Goal: Information Seeking & Learning: Learn about a topic

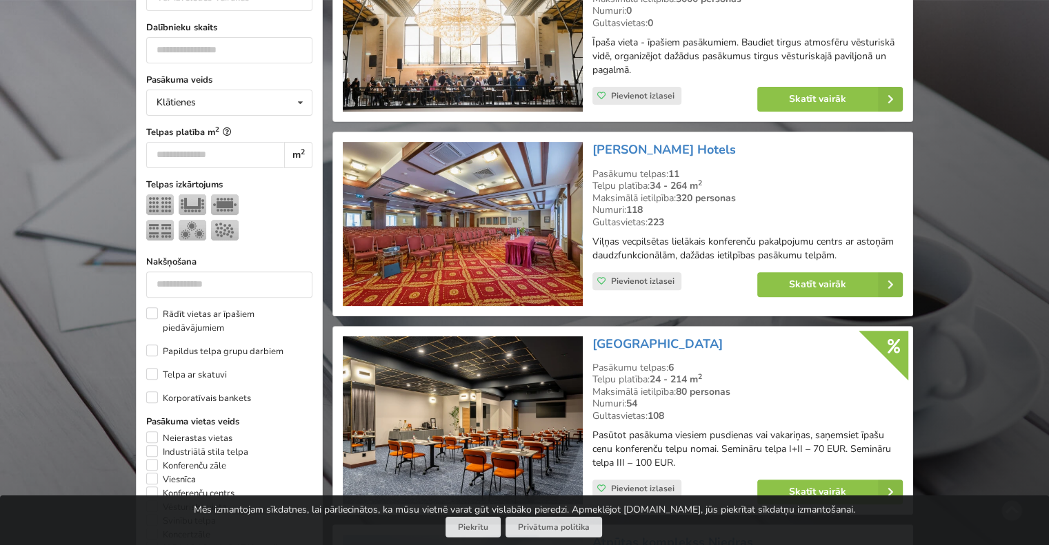
scroll to position [207, 0]
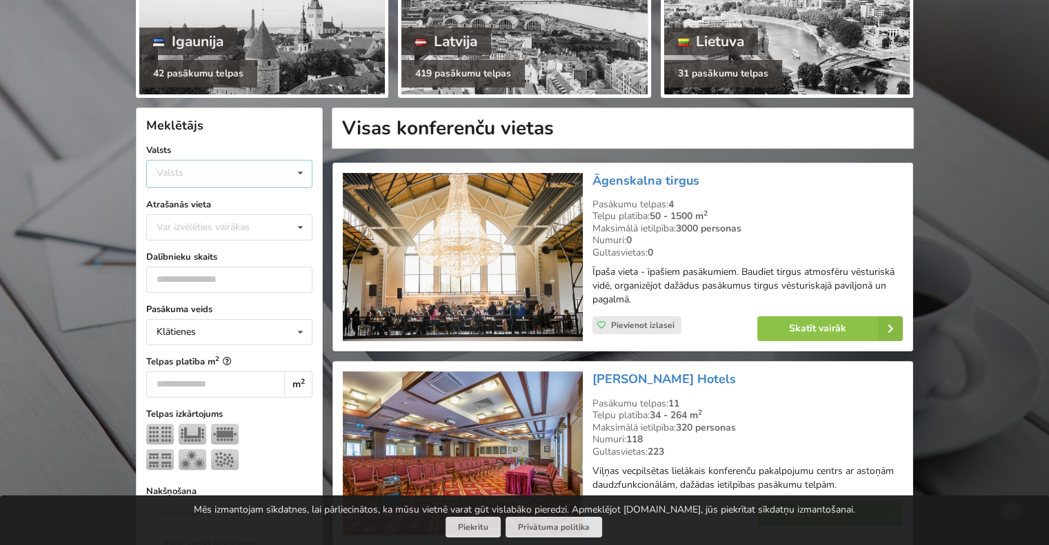
click at [303, 177] on icon at bounding box center [300, 174] width 20 height 26
click at [221, 232] on div "Latvija" at bounding box center [229, 226] width 165 height 26
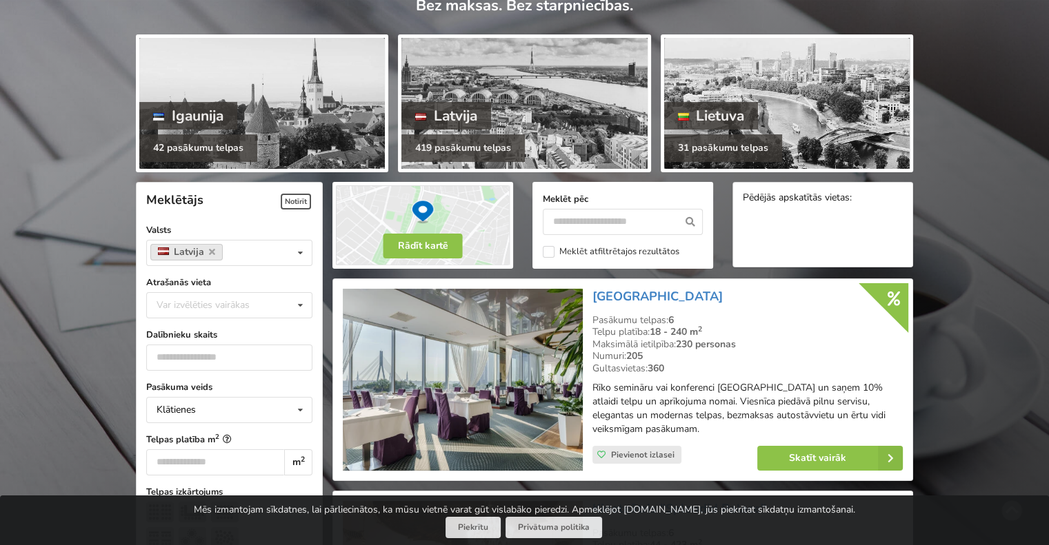
scroll to position [276, 0]
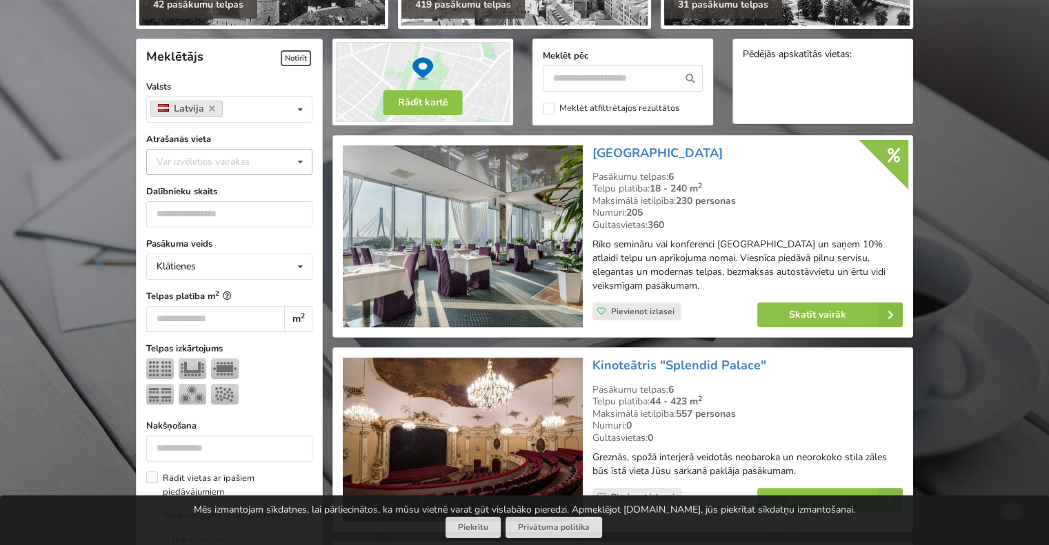
click at [209, 165] on div "Var izvēlēties vairākas" at bounding box center [217, 162] width 128 height 16
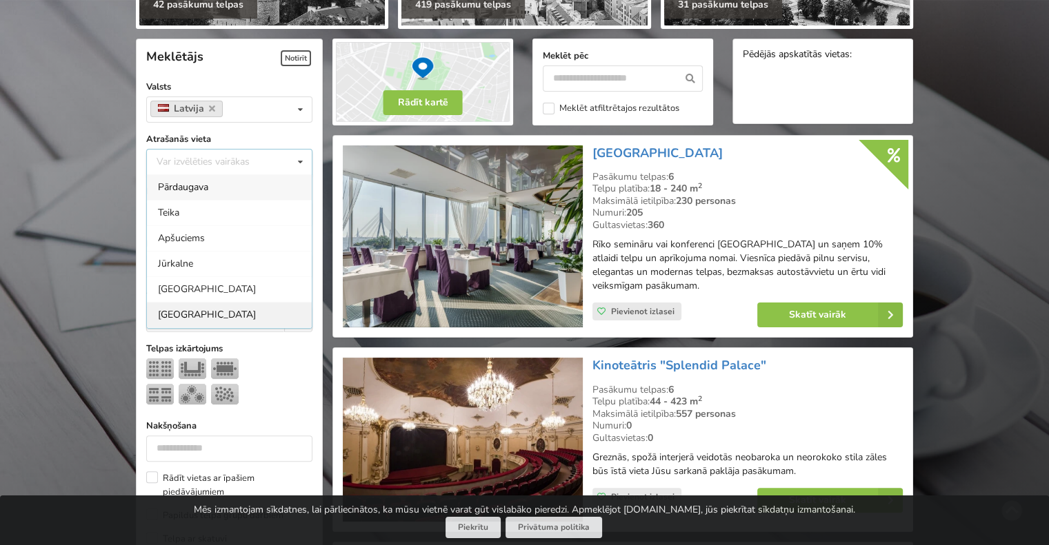
click at [185, 312] on div "Rīga" at bounding box center [229, 315] width 165 height 26
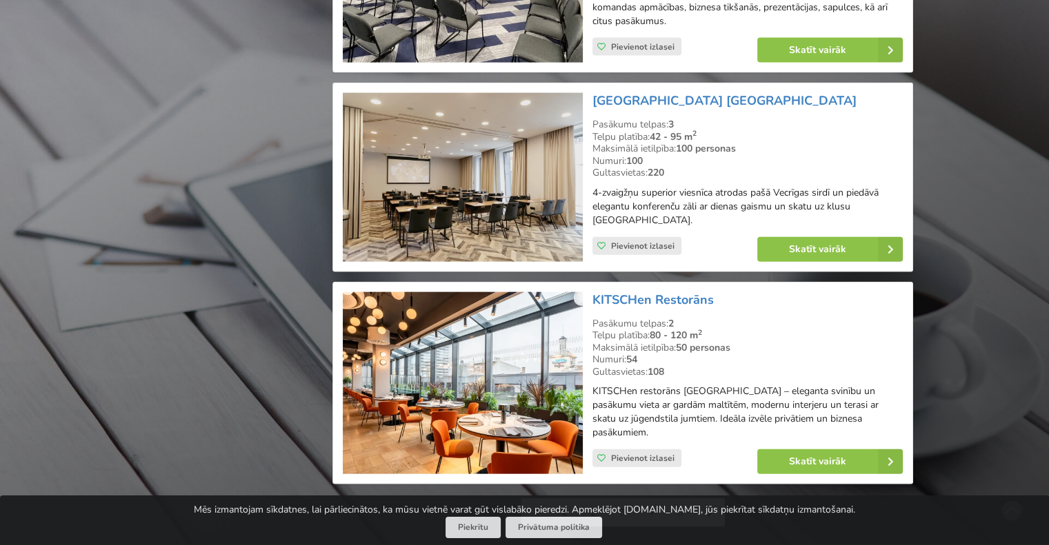
scroll to position [3136, 0]
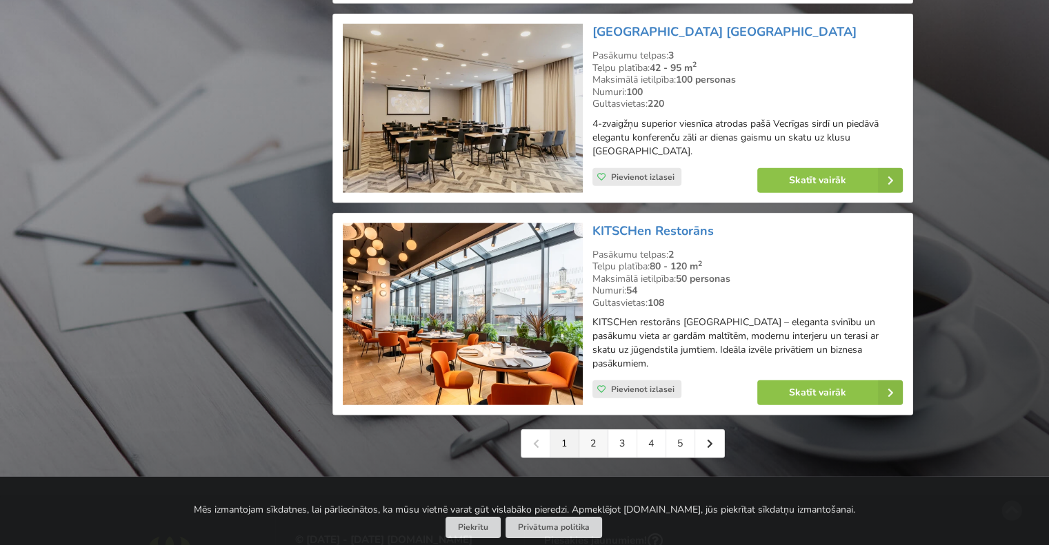
click at [592, 430] on link "2" at bounding box center [593, 444] width 29 height 28
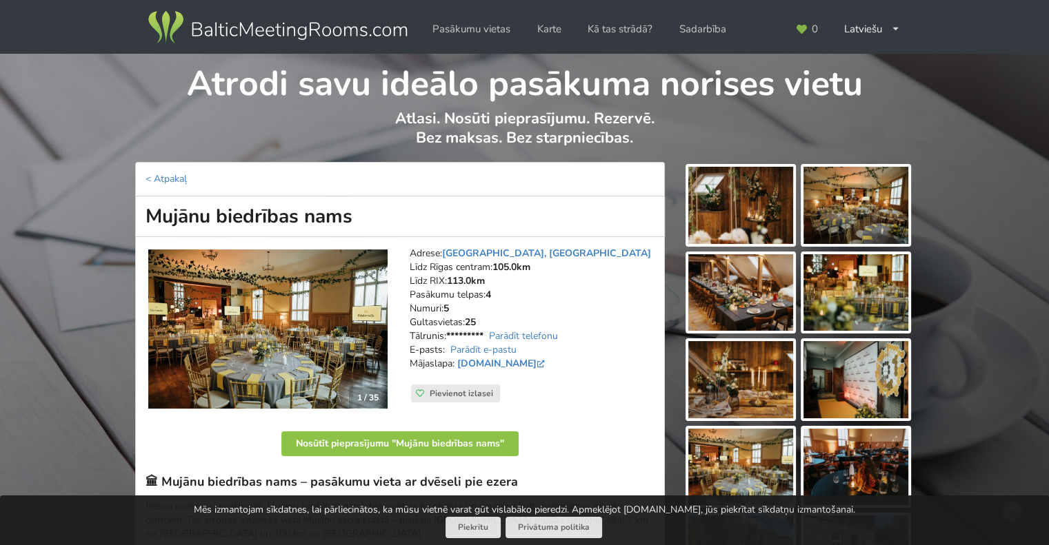
click at [758, 187] on img at bounding box center [740, 205] width 105 height 77
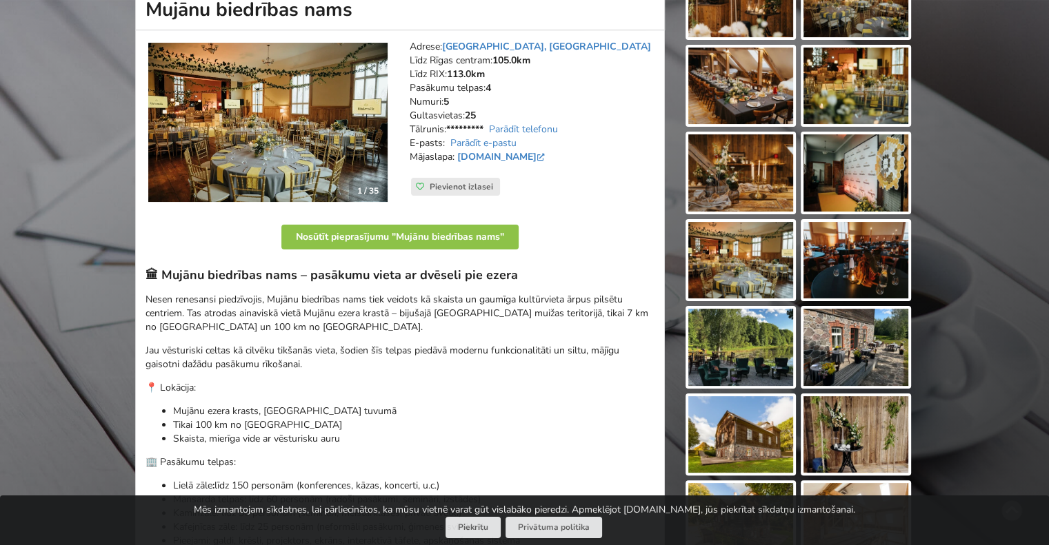
scroll to position [345, 0]
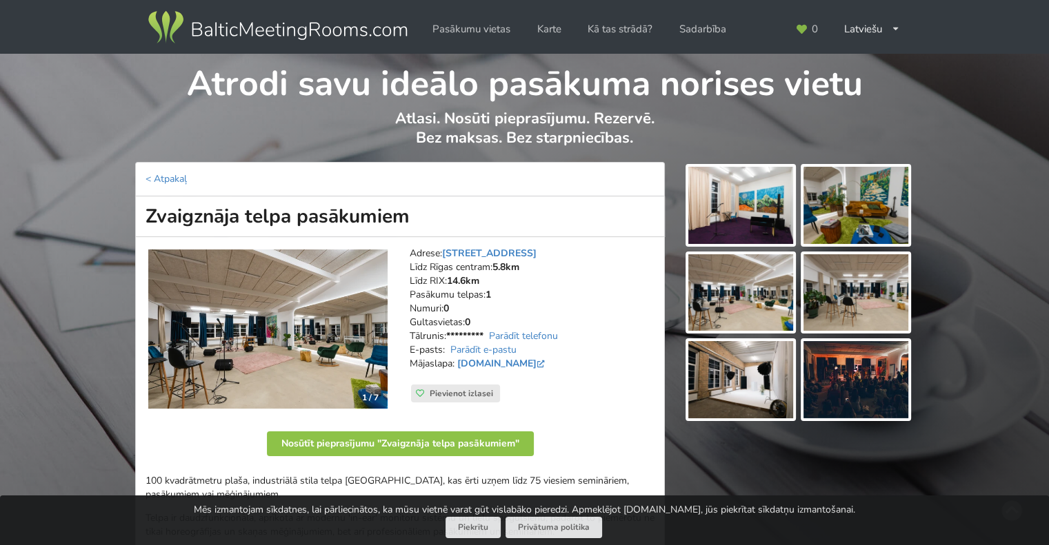
click at [284, 310] on img at bounding box center [267, 330] width 239 height 160
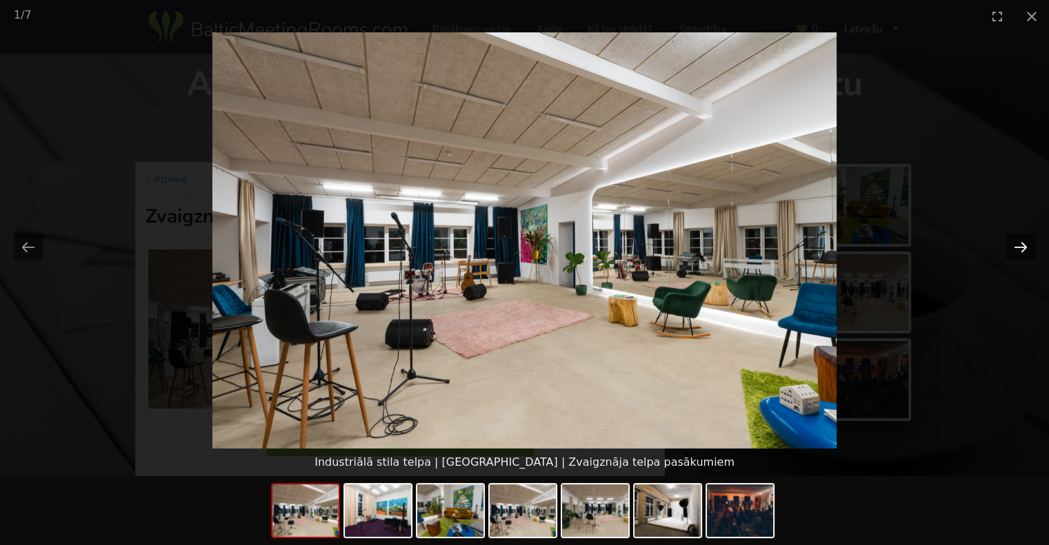
click at [1023, 245] on button "Next slide" at bounding box center [1020, 247] width 29 height 27
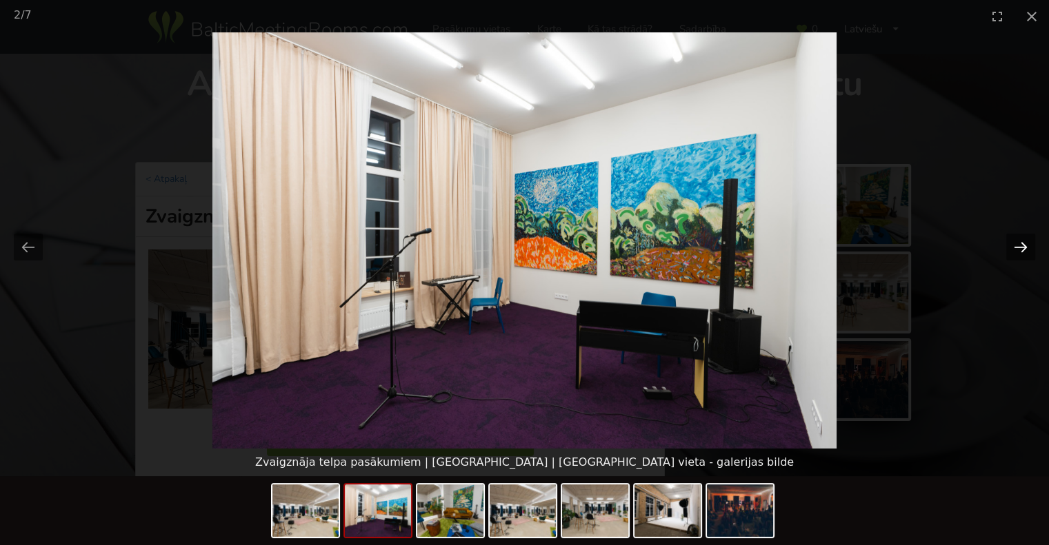
click at [1023, 245] on button "Next slide" at bounding box center [1020, 247] width 29 height 27
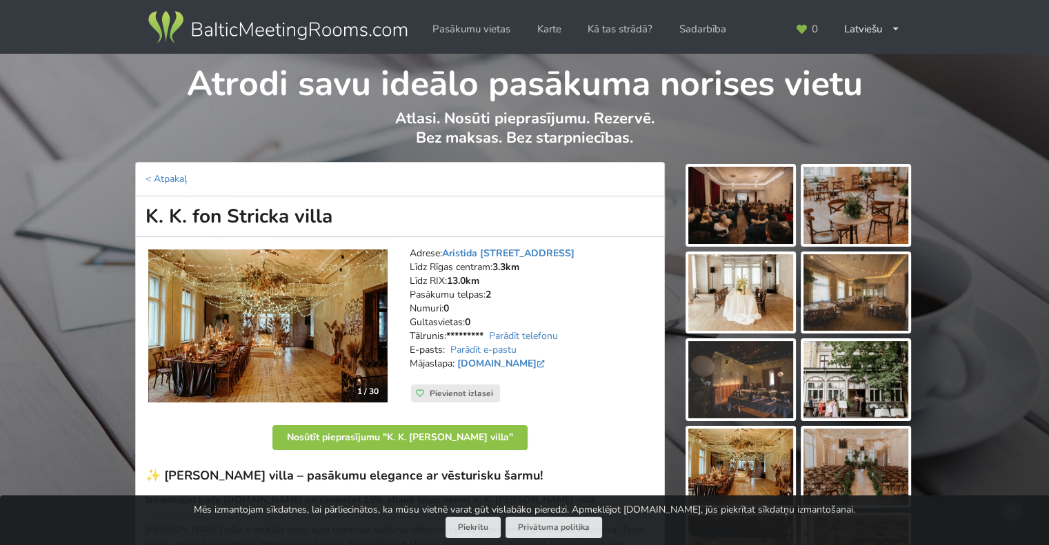
click at [320, 266] on img at bounding box center [267, 326] width 239 height 153
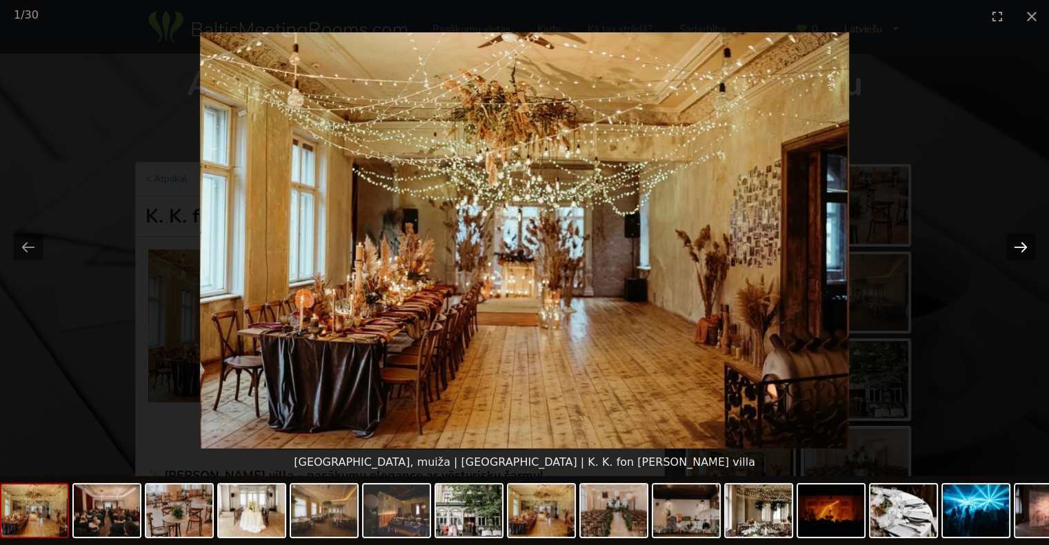
click at [1030, 246] on button "Next slide" at bounding box center [1020, 247] width 29 height 27
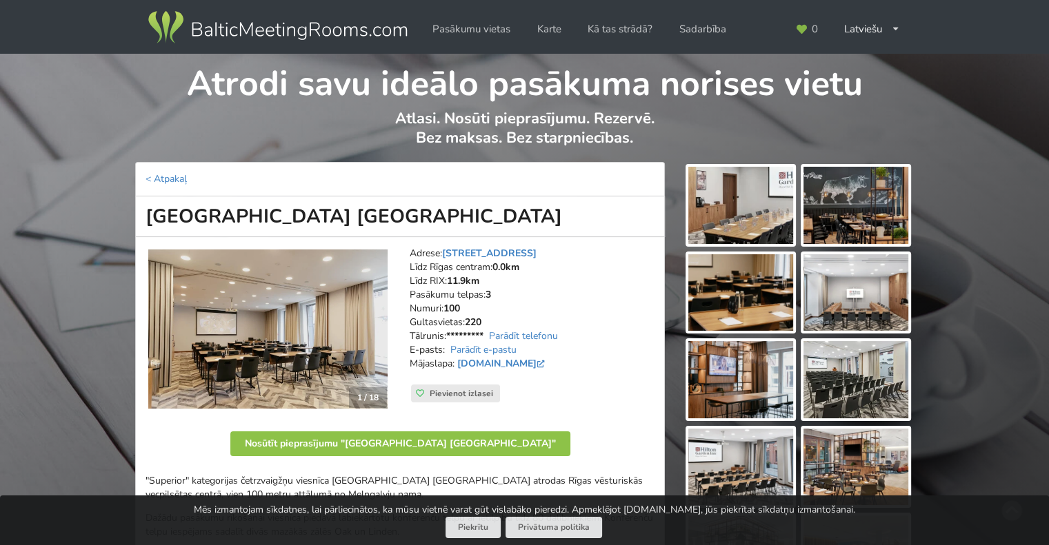
click at [334, 297] on img at bounding box center [267, 330] width 239 height 160
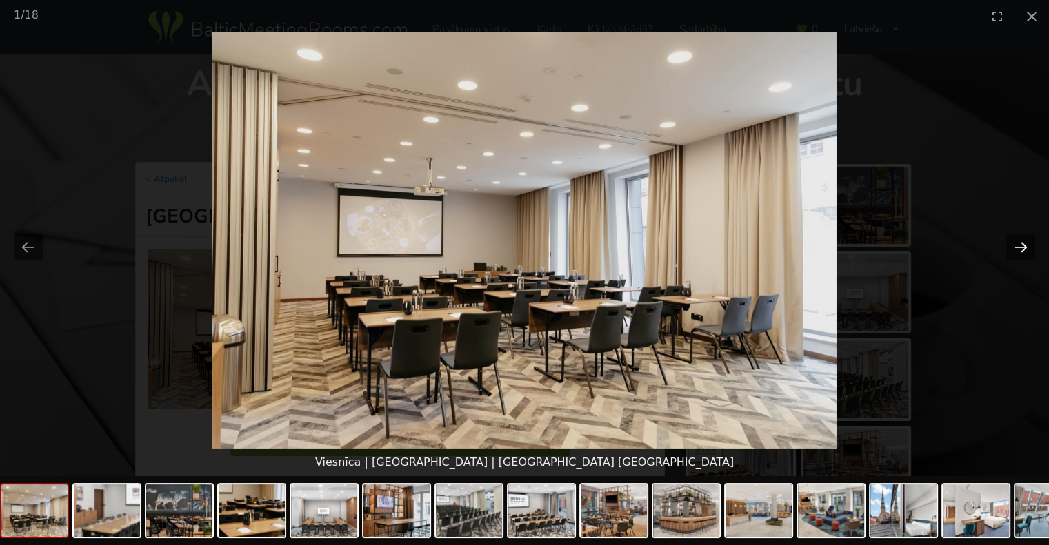
click at [1026, 250] on button "Next slide" at bounding box center [1020, 247] width 29 height 27
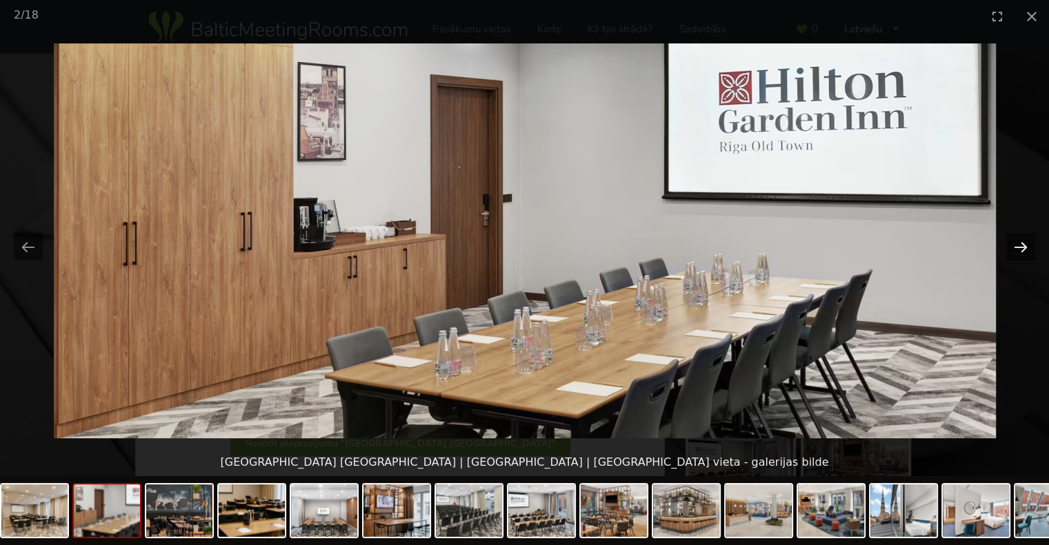
click at [1026, 250] on button "Next slide" at bounding box center [1020, 247] width 29 height 27
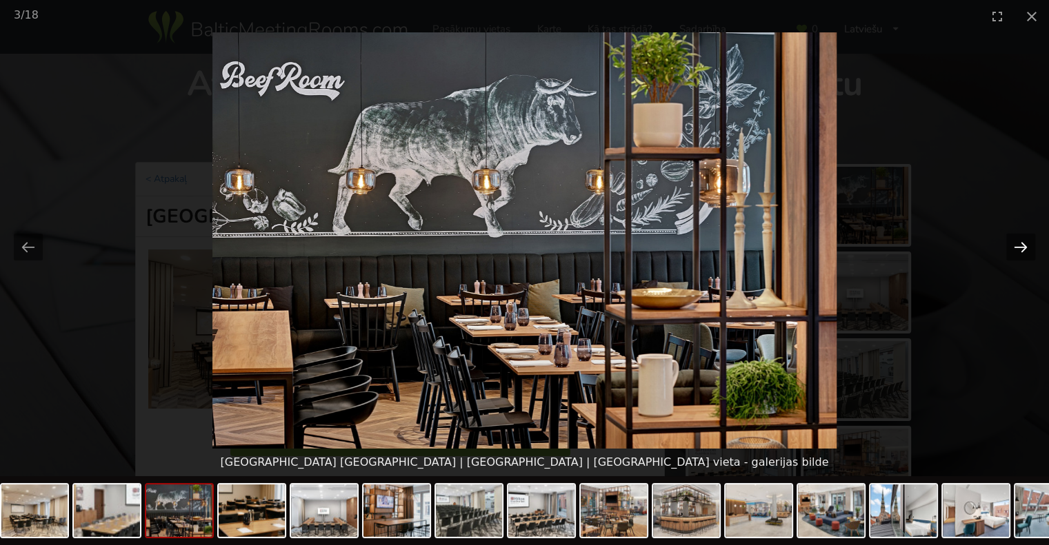
click at [1026, 250] on button "Next slide" at bounding box center [1020, 247] width 29 height 27
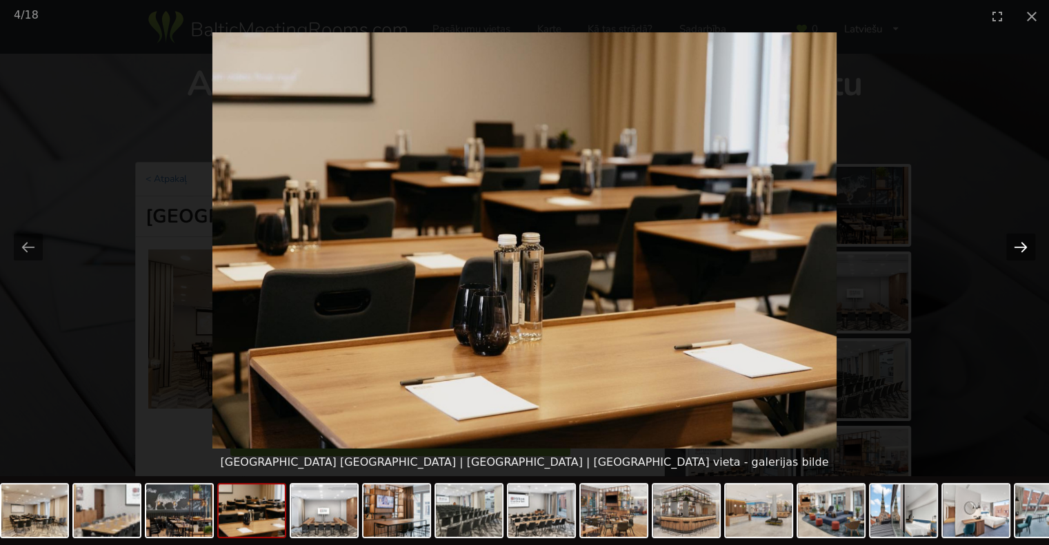
click at [1026, 250] on button "Next slide" at bounding box center [1020, 247] width 29 height 27
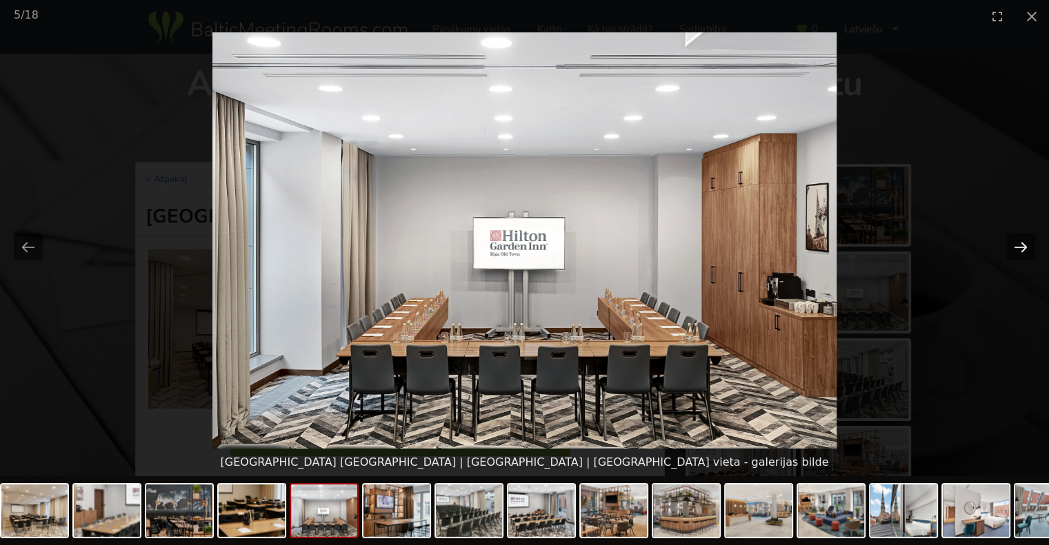
click at [1026, 250] on button "Next slide" at bounding box center [1020, 247] width 29 height 27
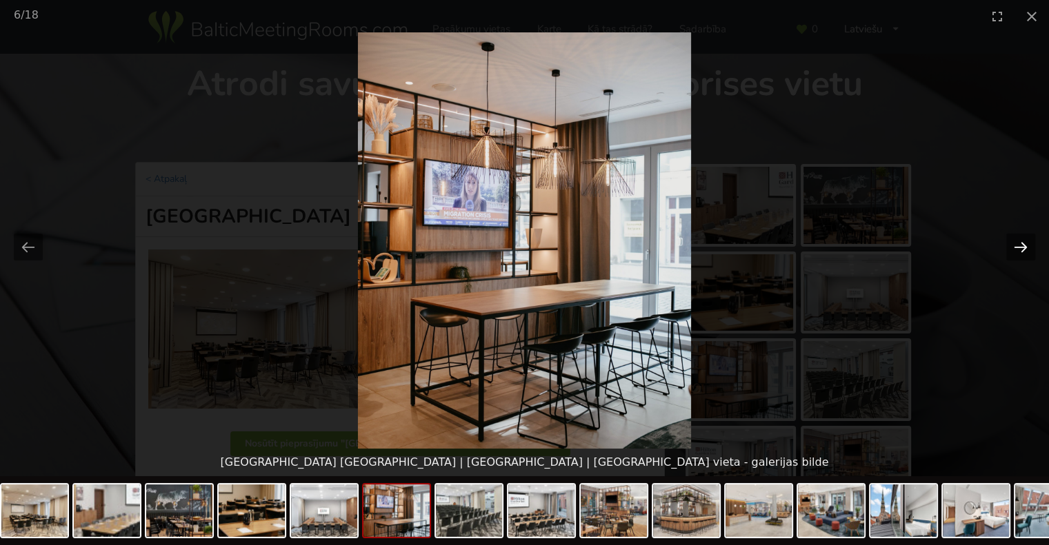
click at [1026, 250] on button "Next slide" at bounding box center [1020, 247] width 29 height 27
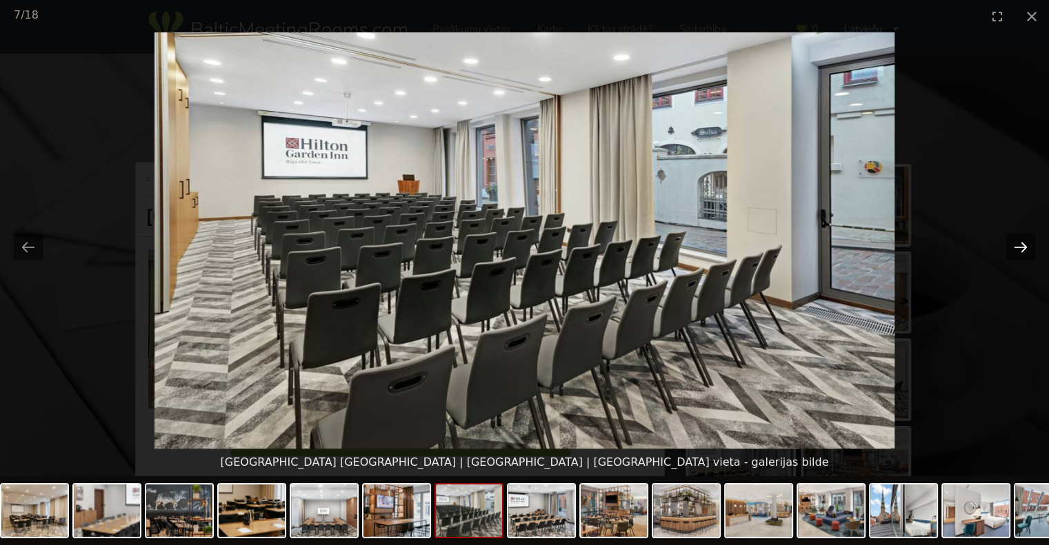
click at [1026, 250] on button "Next slide" at bounding box center [1020, 247] width 29 height 27
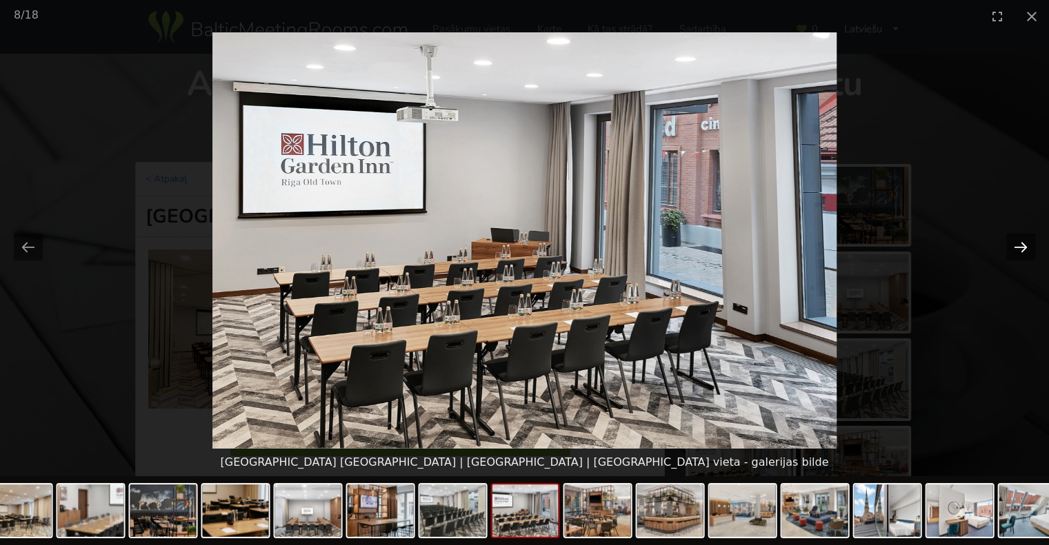
click at [1026, 250] on button "Next slide" at bounding box center [1020, 247] width 29 height 27
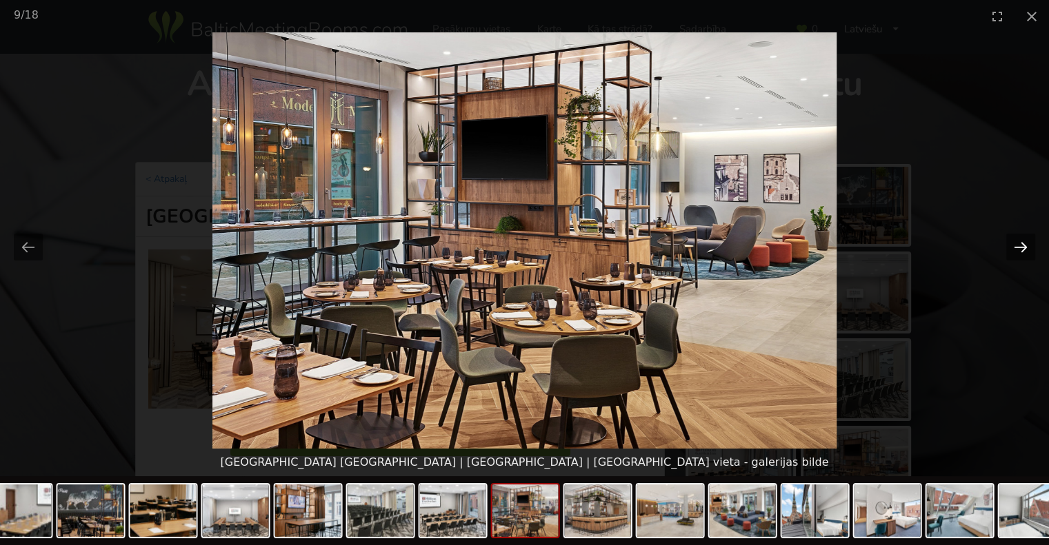
click at [1026, 250] on button "Next slide" at bounding box center [1020, 247] width 29 height 27
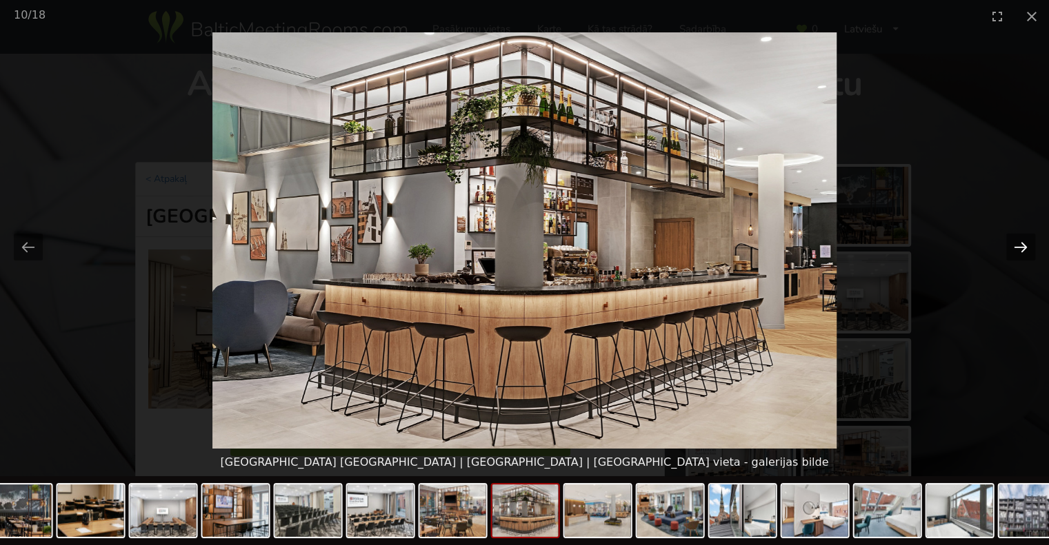
click at [1026, 250] on button "Next slide" at bounding box center [1020, 247] width 29 height 27
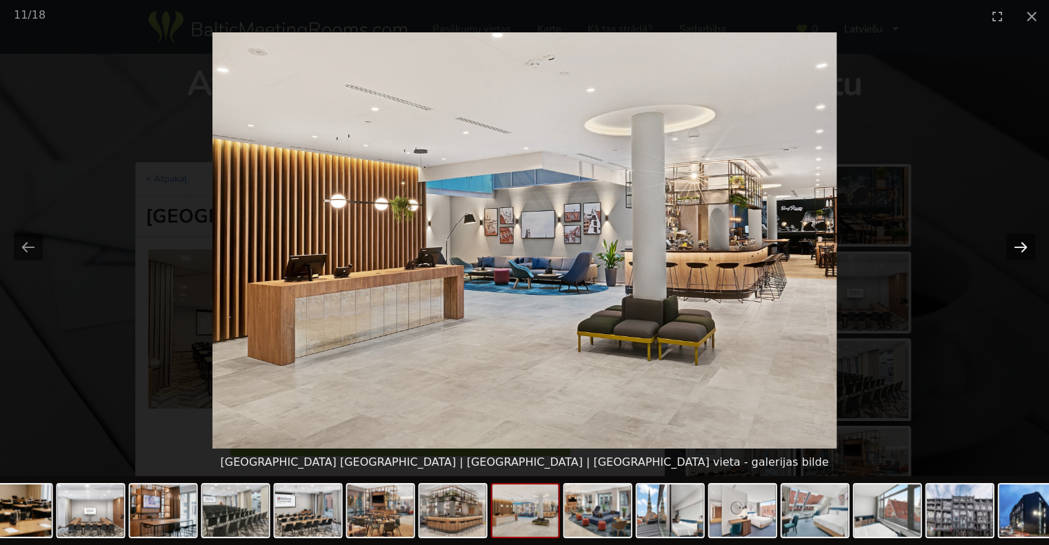
click at [1026, 250] on button "Next slide" at bounding box center [1020, 247] width 29 height 27
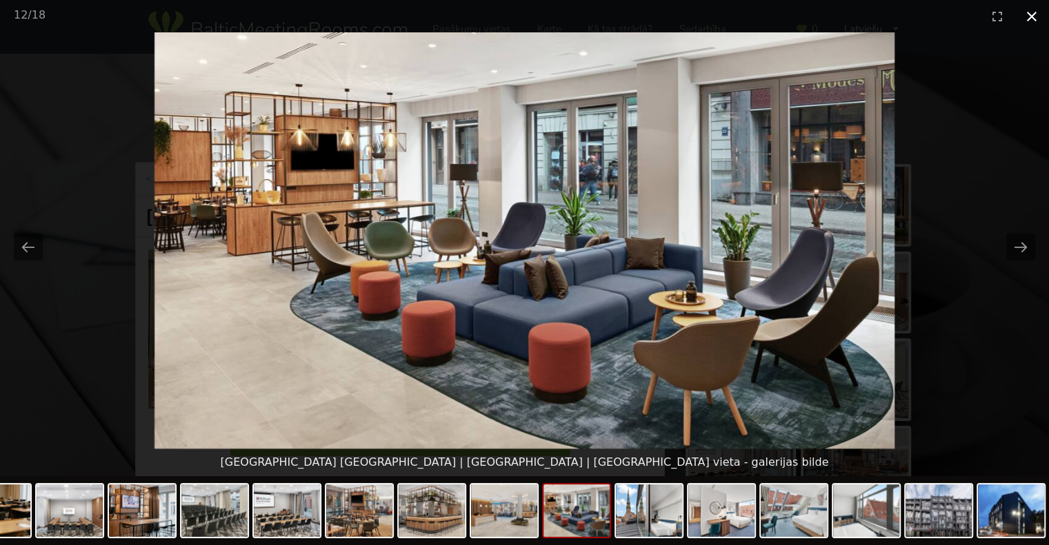
click at [1025, 20] on button "Close gallery" at bounding box center [1031, 16] width 34 height 32
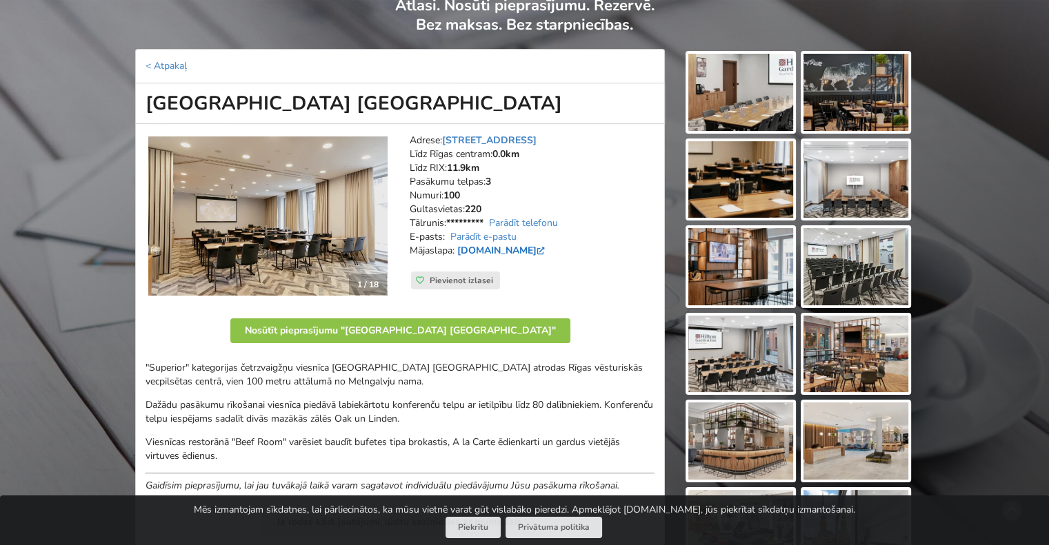
scroll to position [138, 0]
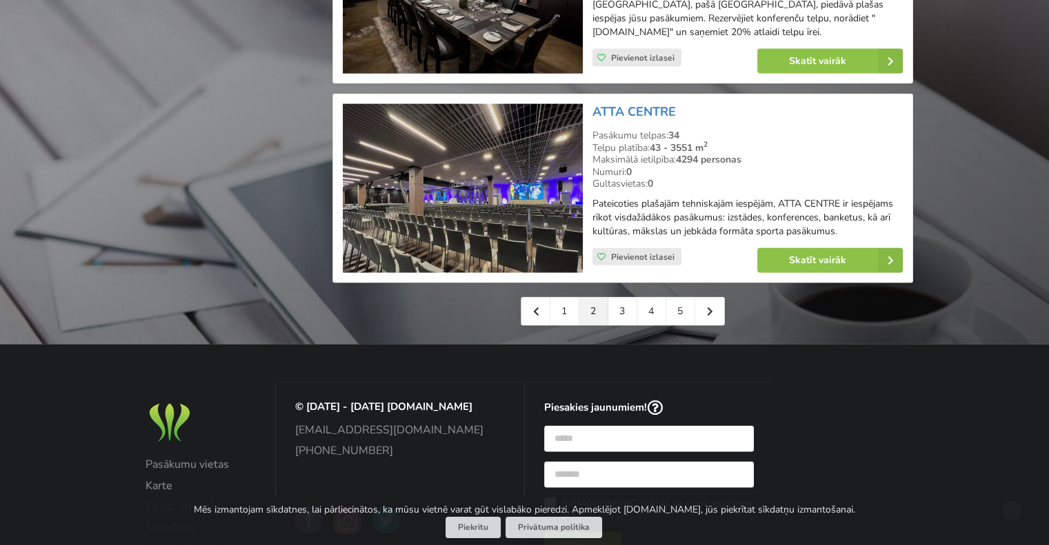
scroll to position [3241, 0]
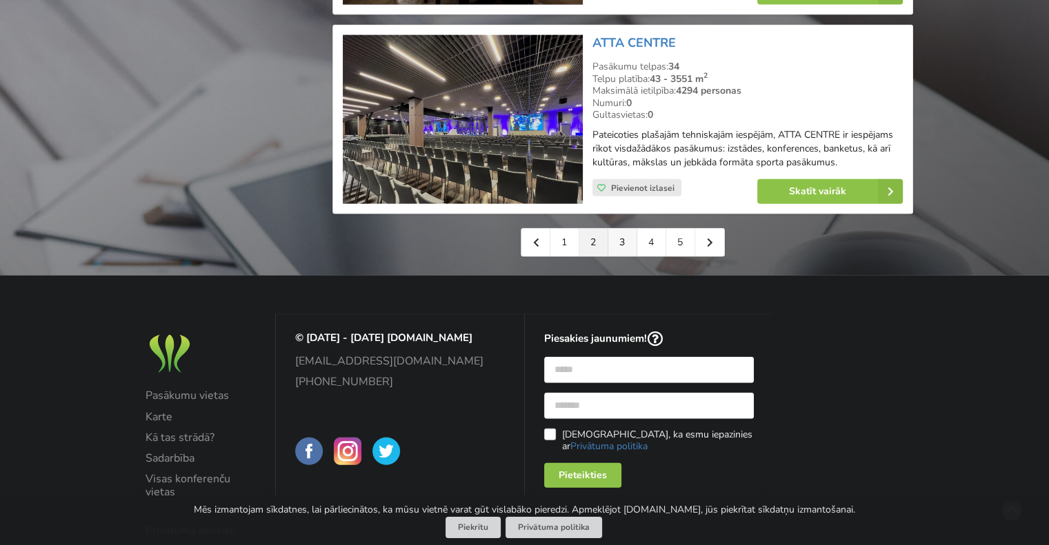
click at [629, 242] on link "3" at bounding box center [622, 243] width 29 height 28
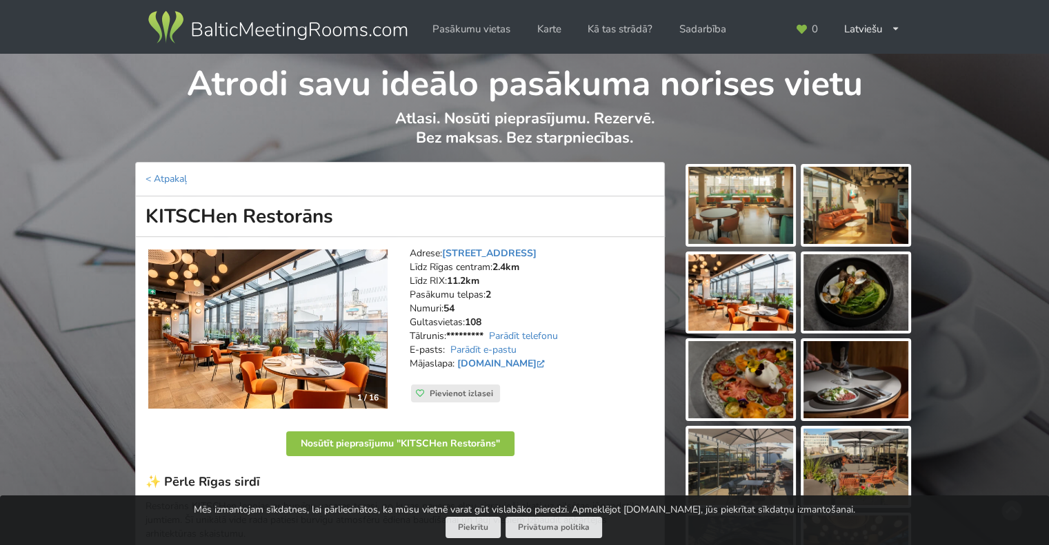
click at [290, 305] on img at bounding box center [267, 330] width 239 height 160
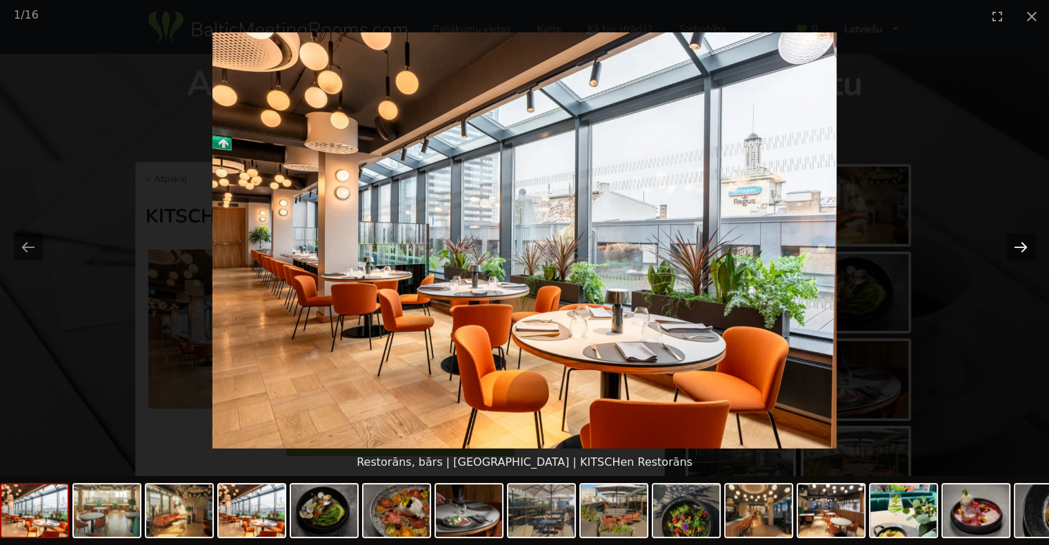
click at [1029, 248] on button "Next slide" at bounding box center [1020, 247] width 29 height 27
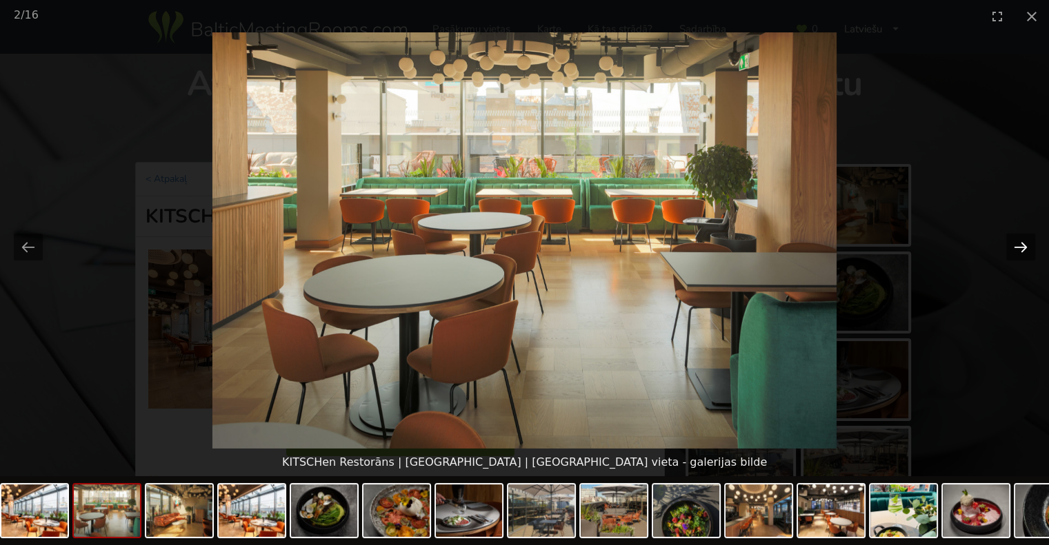
click at [1029, 248] on button "Next slide" at bounding box center [1020, 247] width 29 height 27
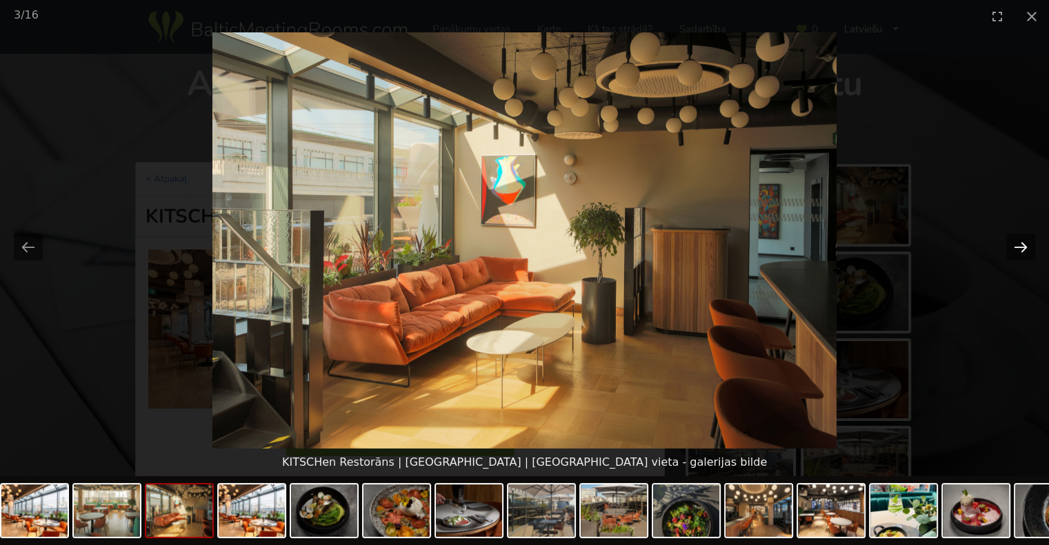
click at [1029, 248] on button "Next slide" at bounding box center [1020, 247] width 29 height 27
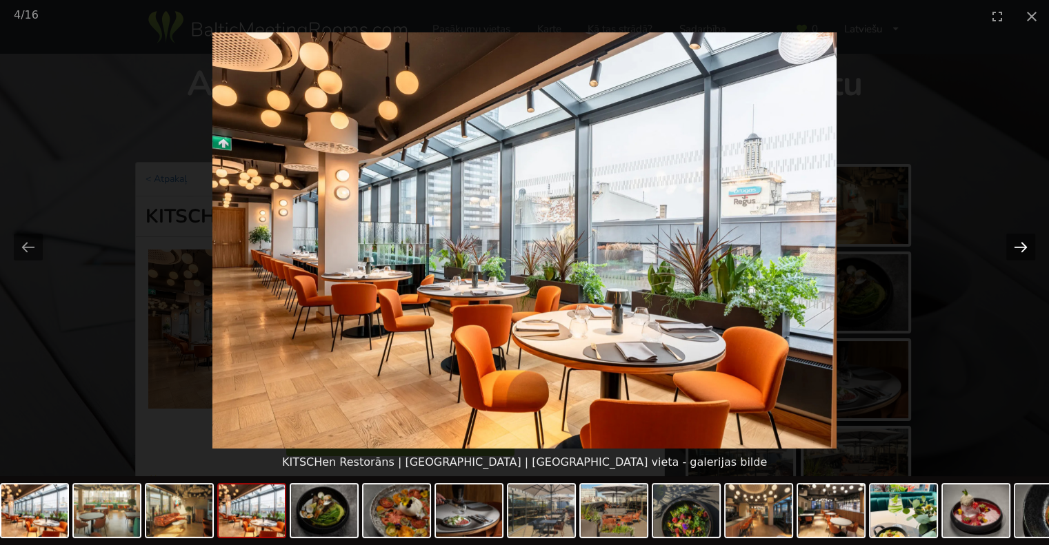
click at [1029, 248] on button "Next slide" at bounding box center [1020, 247] width 29 height 27
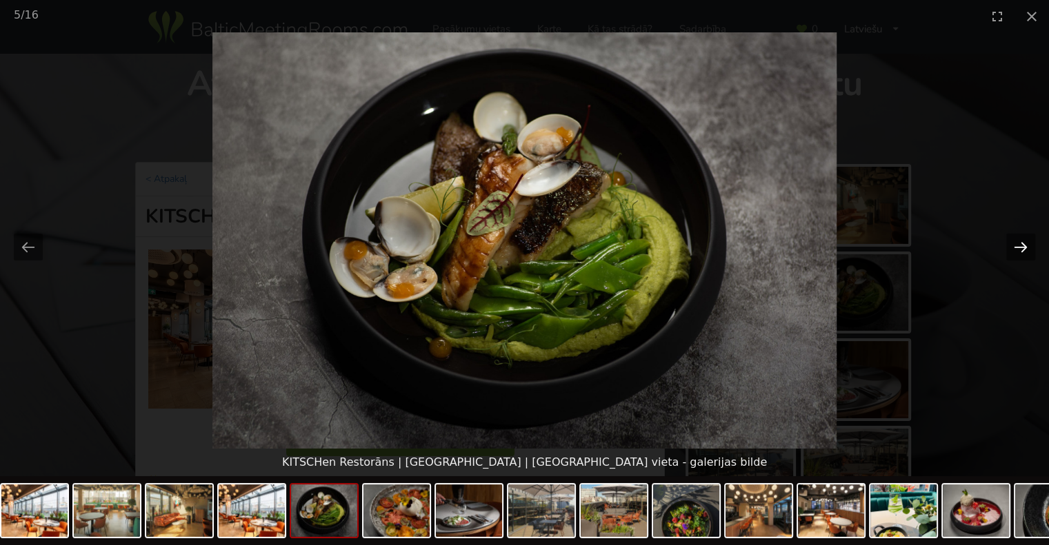
click at [1029, 248] on button "Next slide" at bounding box center [1020, 247] width 29 height 27
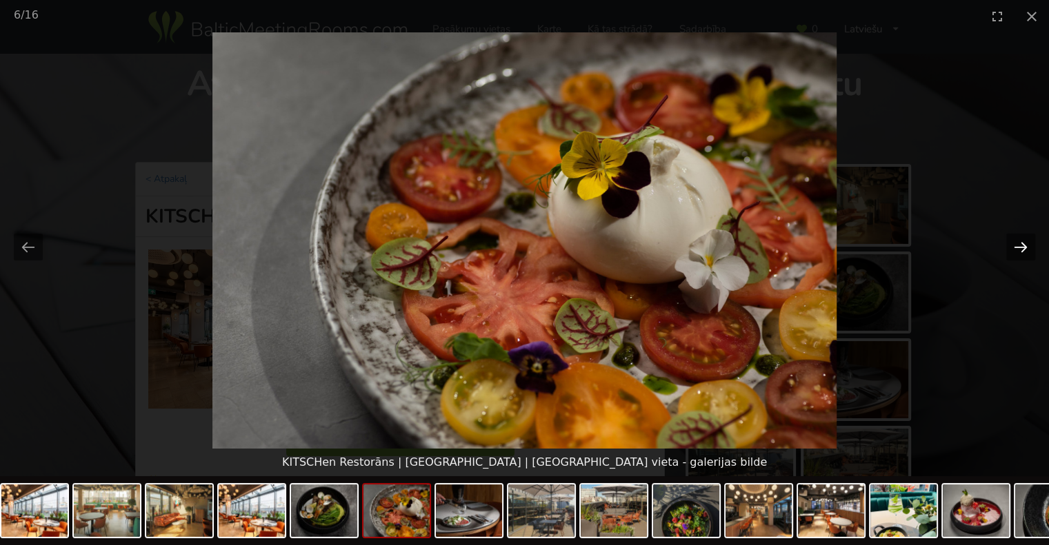
click at [1029, 248] on button "Next slide" at bounding box center [1020, 247] width 29 height 27
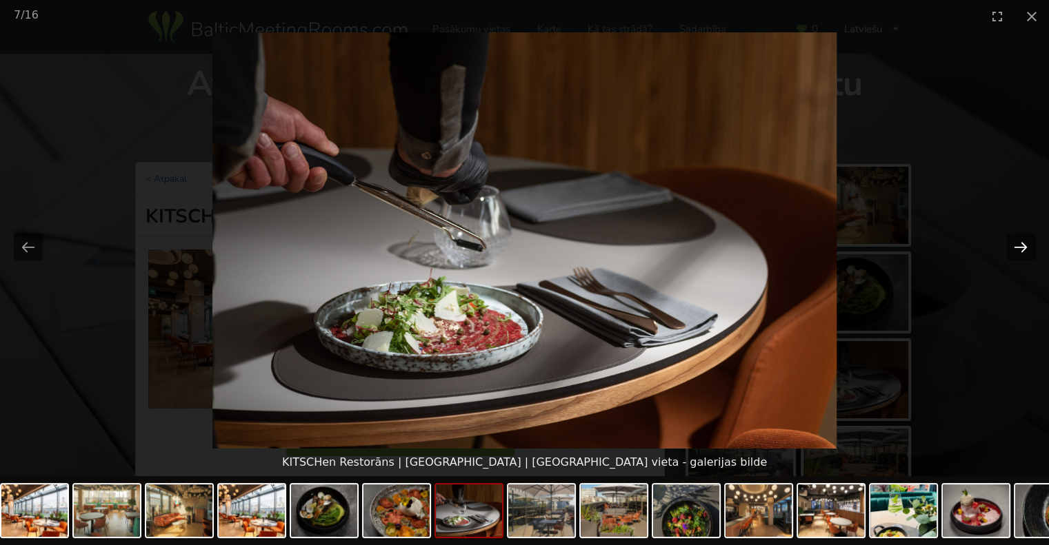
click at [1029, 248] on button "Next slide" at bounding box center [1020, 247] width 29 height 27
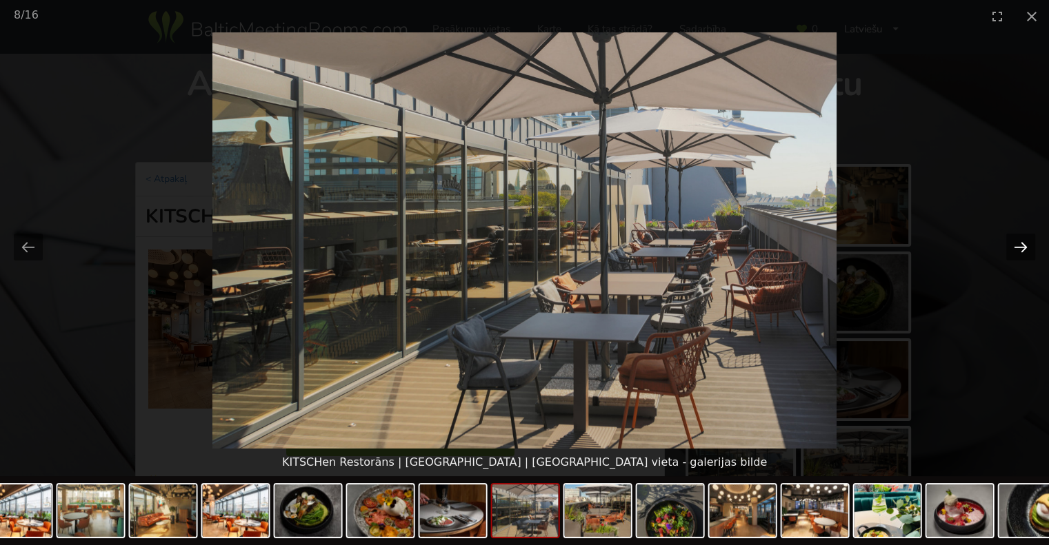
click at [1029, 248] on button "Next slide" at bounding box center [1020, 247] width 29 height 27
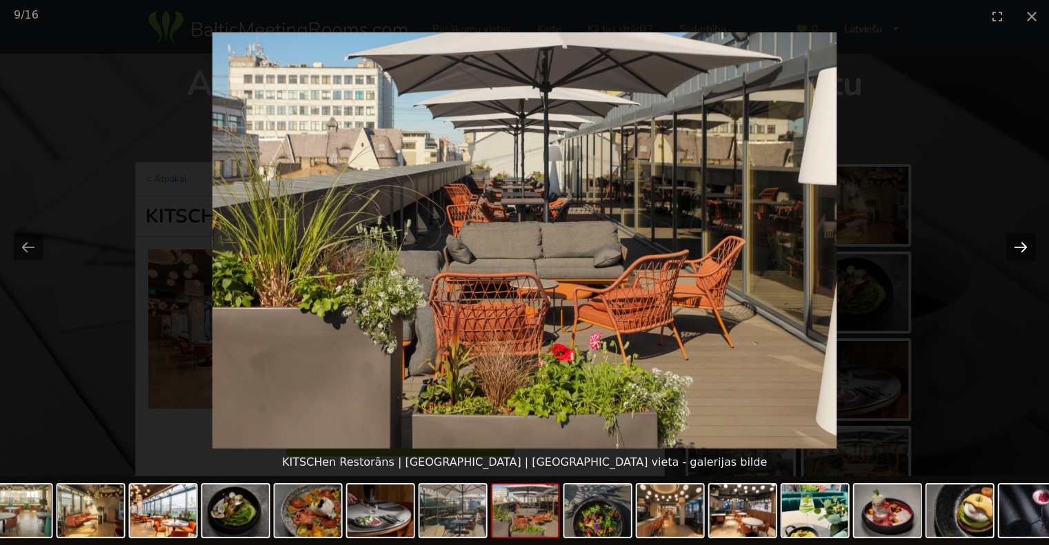
click at [1029, 248] on button "Next slide" at bounding box center [1020, 247] width 29 height 27
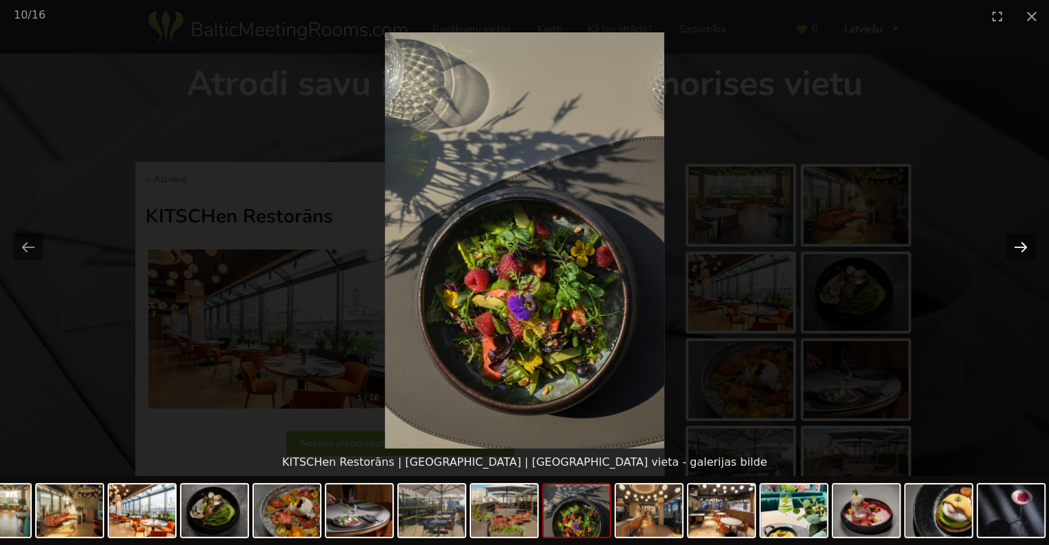
click at [1029, 248] on button "Next slide" at bounding box center [1020, 247] width 29 height 27
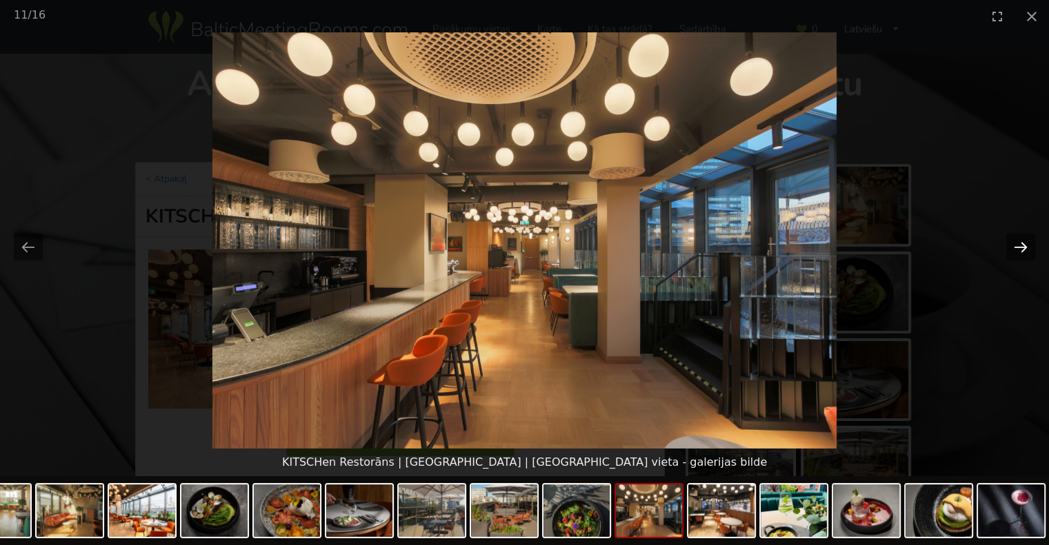
click at [1029, 248] on button "Next slide" at bounding box center [1020, 247] width 29 height 27
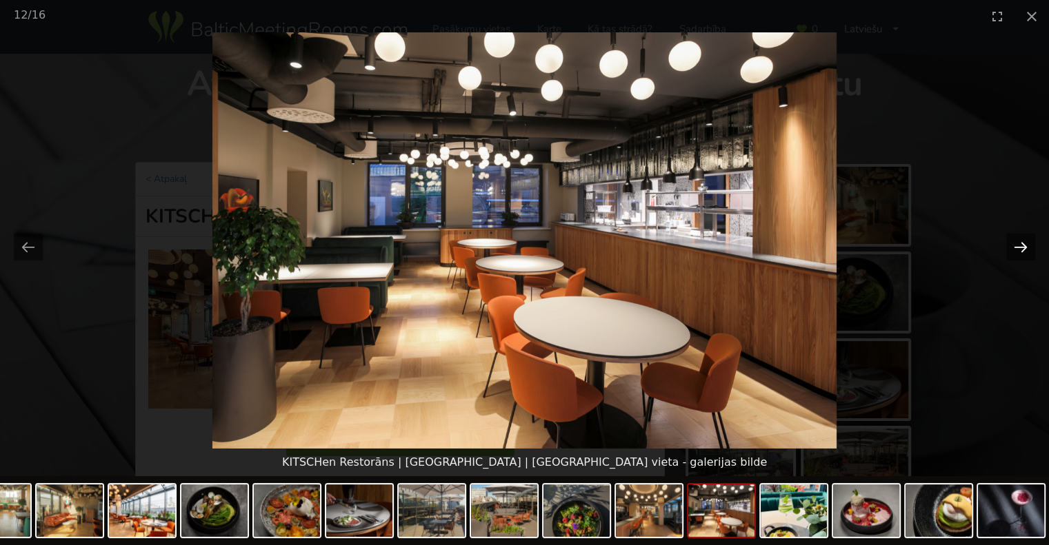
click at [1029, 248] on button "Next slide" at bounding box center [1020, 247] width 29 height 27
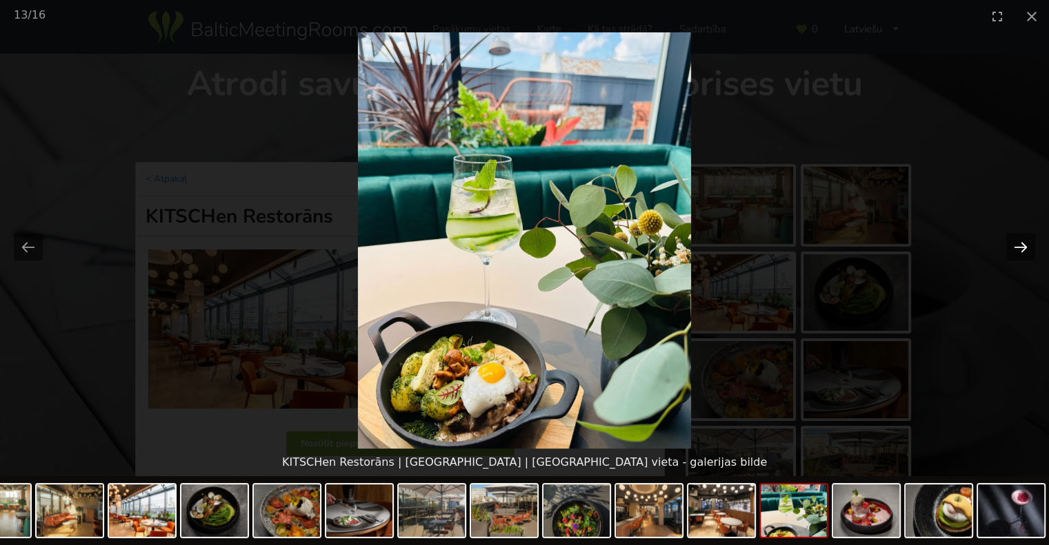
click at [1029, 248] on button "Next slide" at bounding box center [1020, 247] width 29 height 27
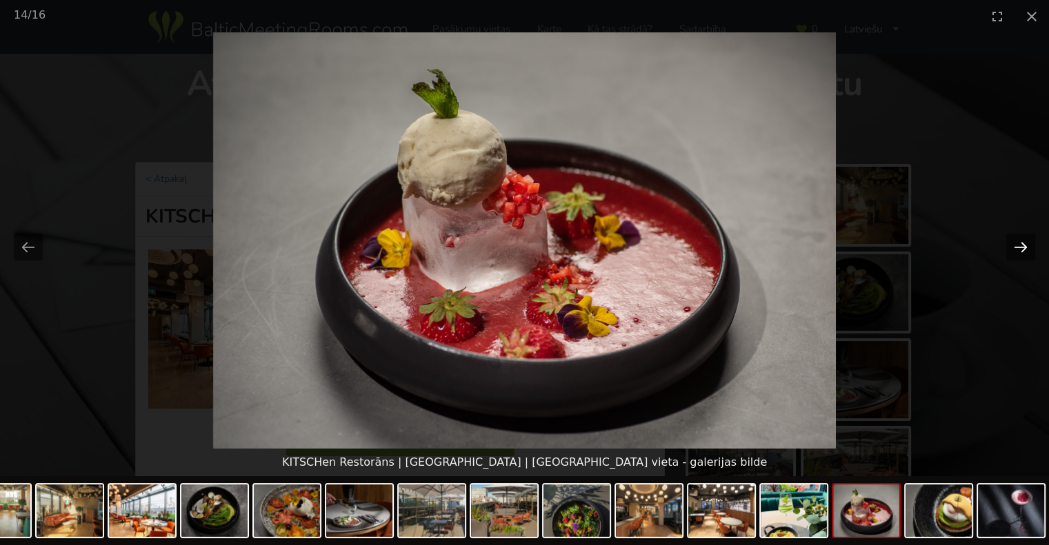
click at [1029, 248] on button "Next slide" at bounding box center [1020, 247] width 29 height 27
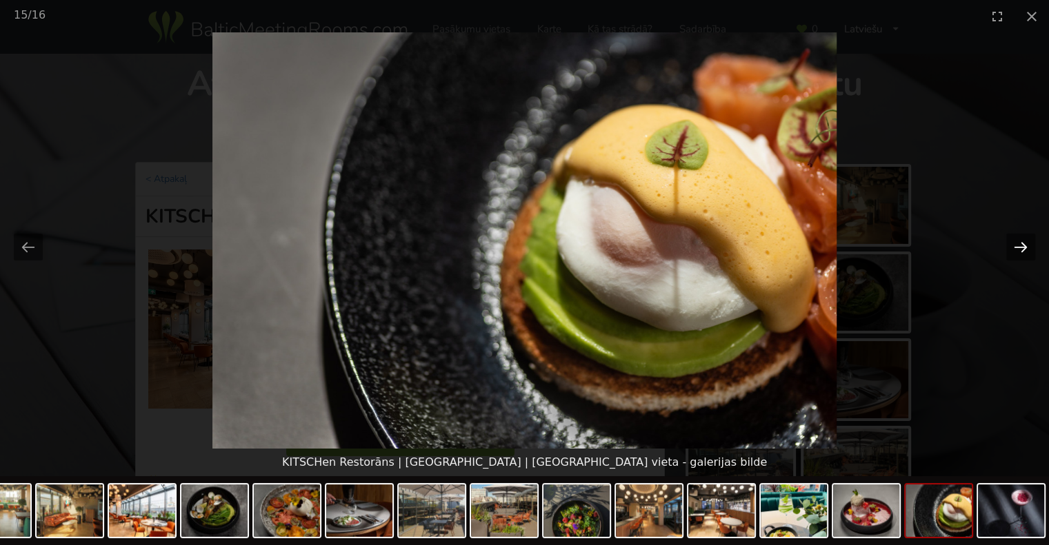
click at [1029, 248] on button "Next slide" at bounding box center [1020, 247] width 29 height 27
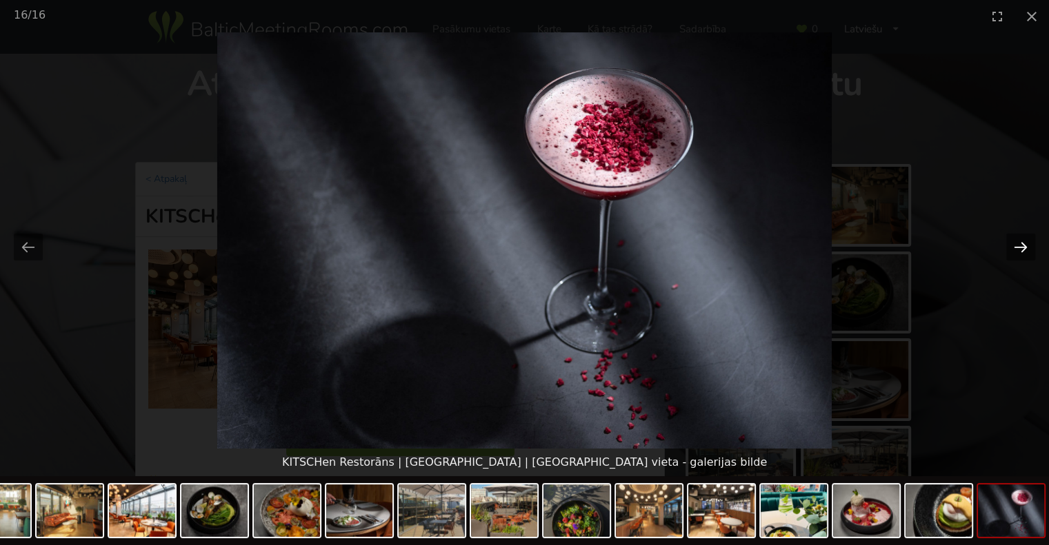
click at [1029, 248] on button "Next slide" at bounding box center [1020, 247] width 29 height 27
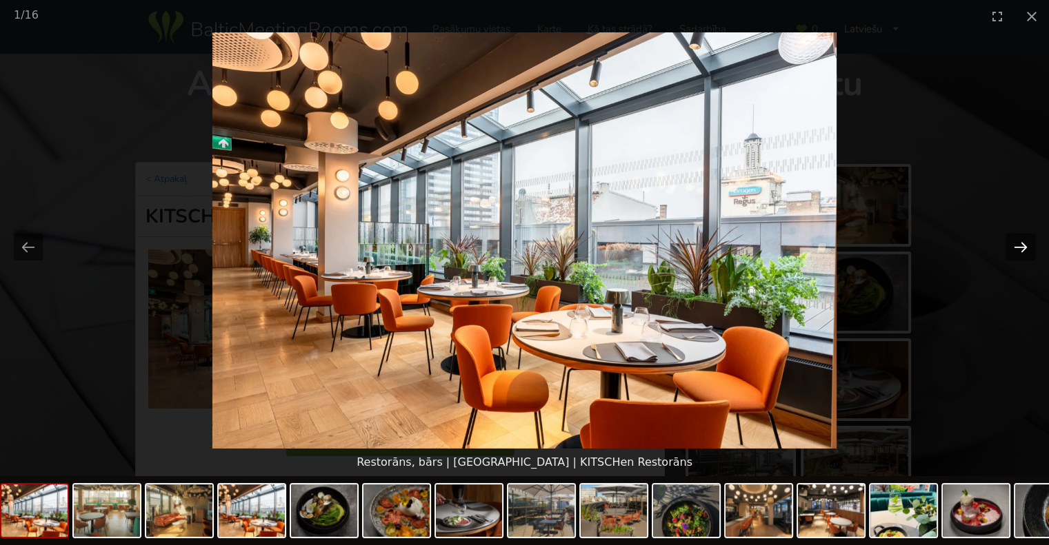
click at [1015, 245] on button "Next slide" at bounding box center [1020, 247] width 29 height 27
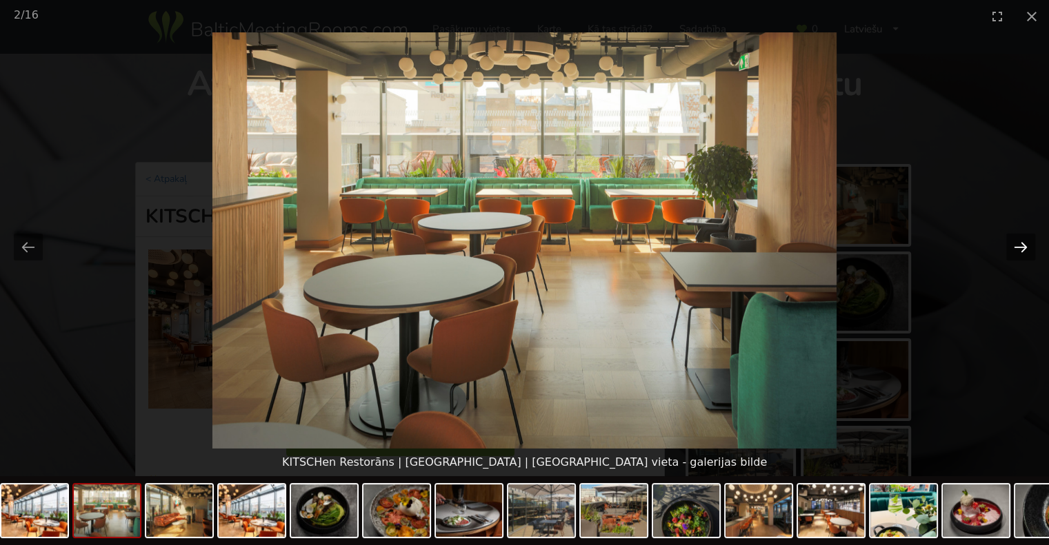
click at [1015, 245] on button "Next slide" at bounding box center [1020, 247] width 29 height 27
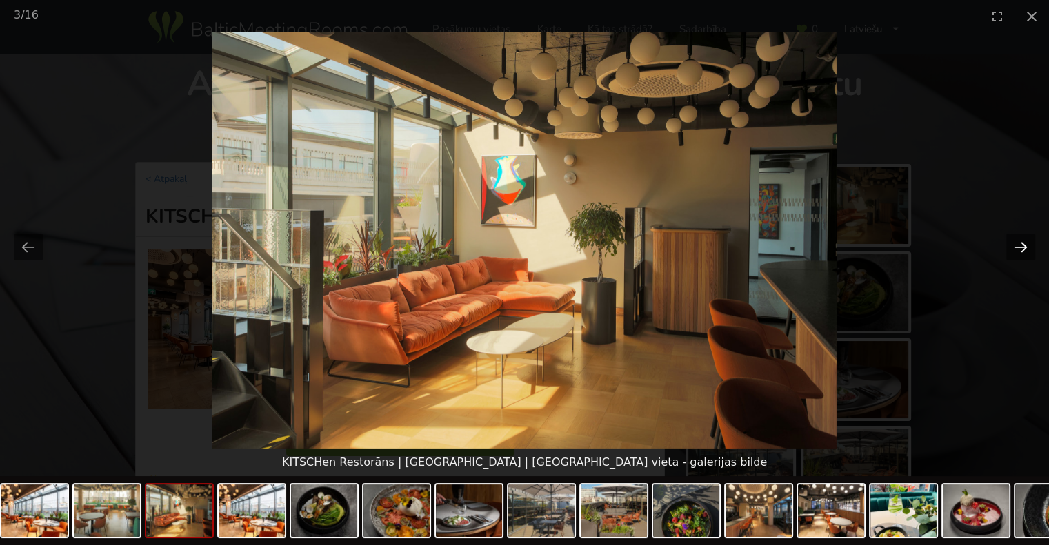
click at [1015, 245] on button "Next slide" at bounding box center [1020, 247] width 29 height 27
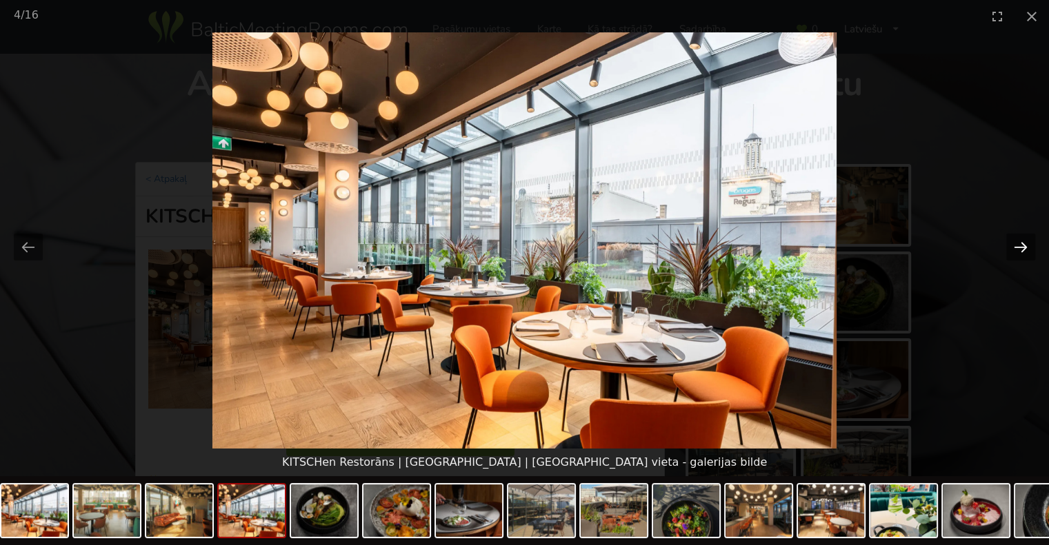
click at [1015, 245] on button "Next slide" at bounding box center [1020, 247] width 29 height 27
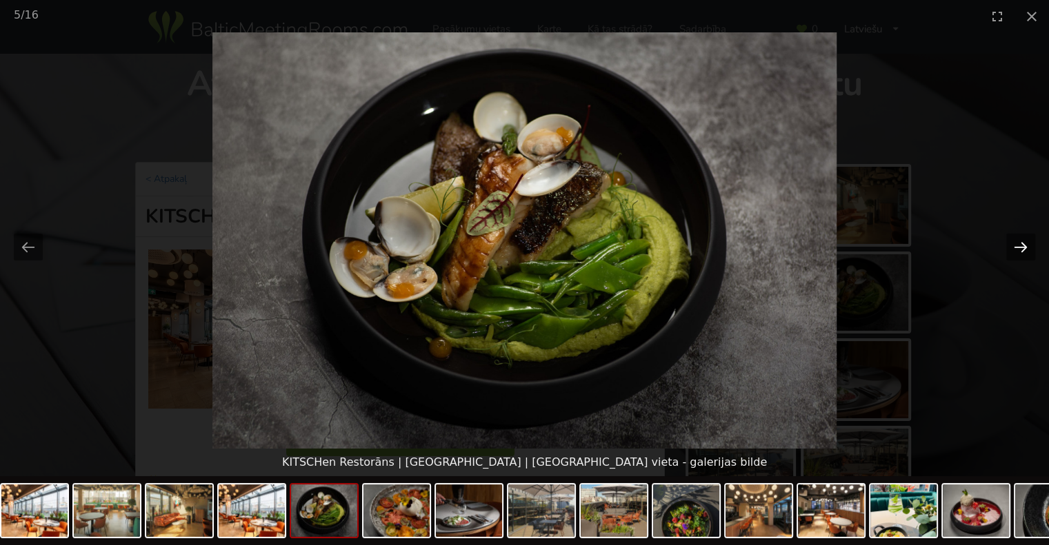
click at [1015, 245] on button "Next slide" at bounding box center [1020, 247] width 29 height 27
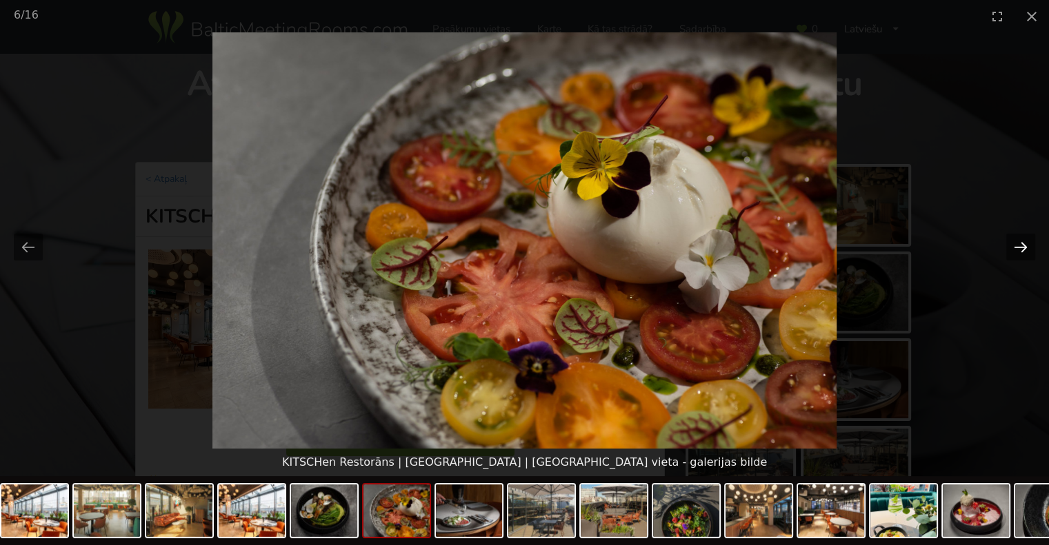
click at [1015, 245] on button "Next slide" at bounding box center [1020, 247] width 29 height 27
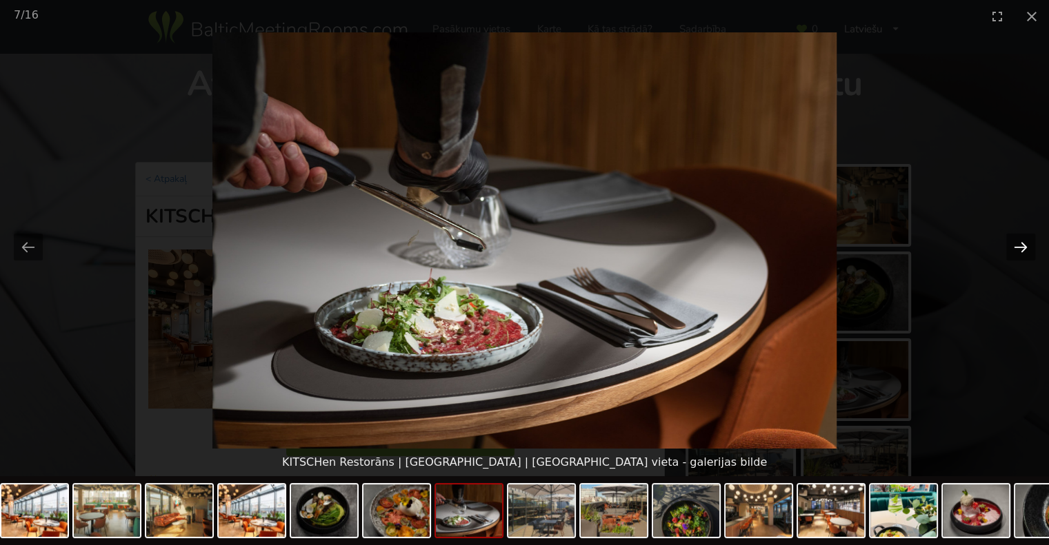
click at [1015, 245] on button "Next slide" at bounding box center [1020, 247] width 29 height 27
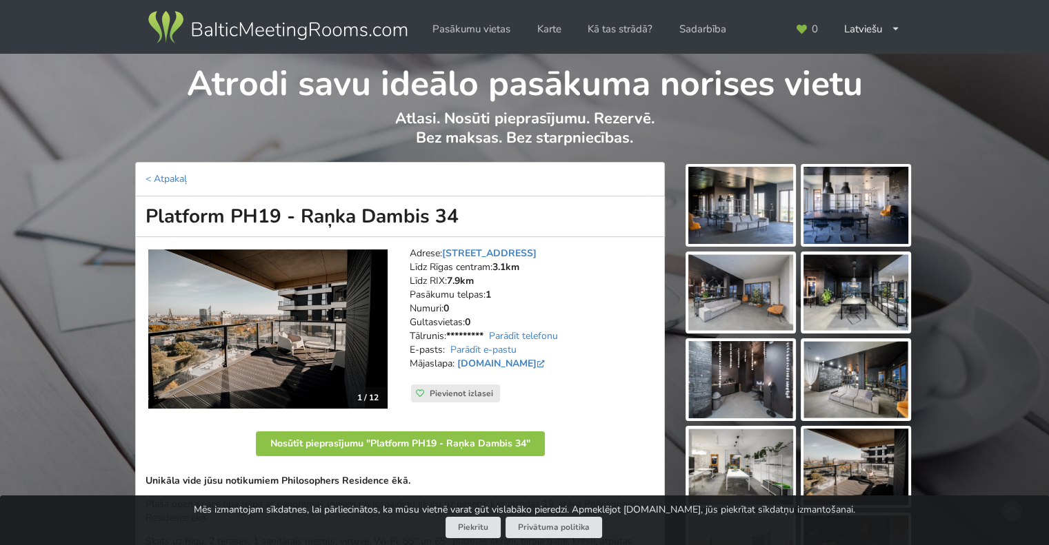
click at [355, 288] on img at bounding box center [267, 330] width 239 height 160
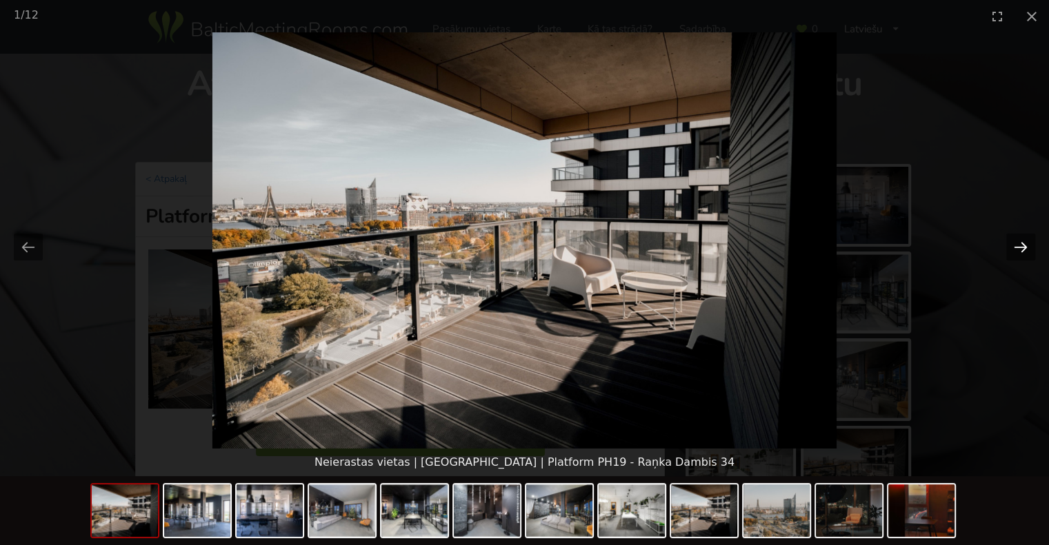
click at [1024, 250] on button "Next slide" at bounding box center [1020, 247] width 29 height 27
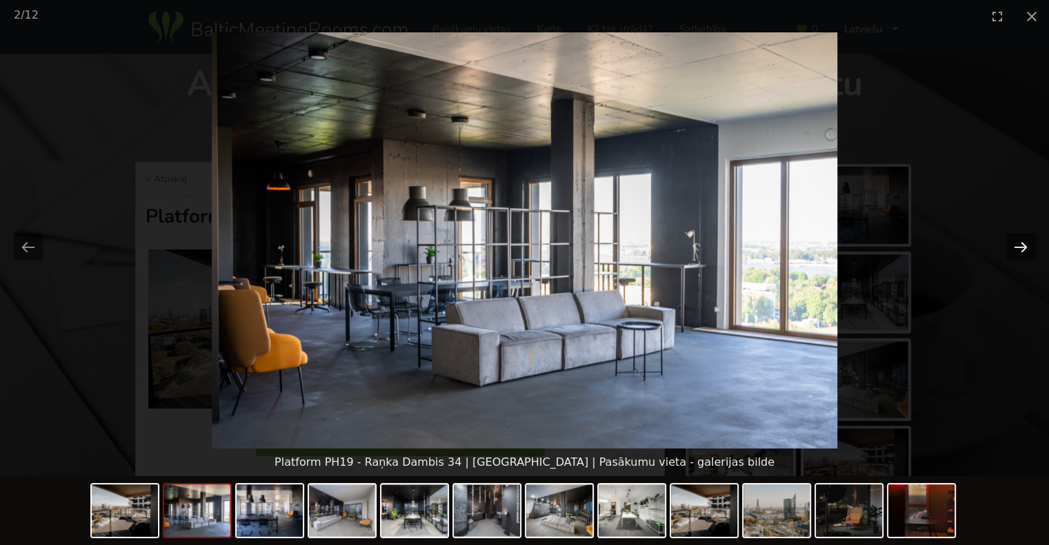
click at [1024, 250] on button "Next slide" at bounding box center [1020, 247] width 29 height 27
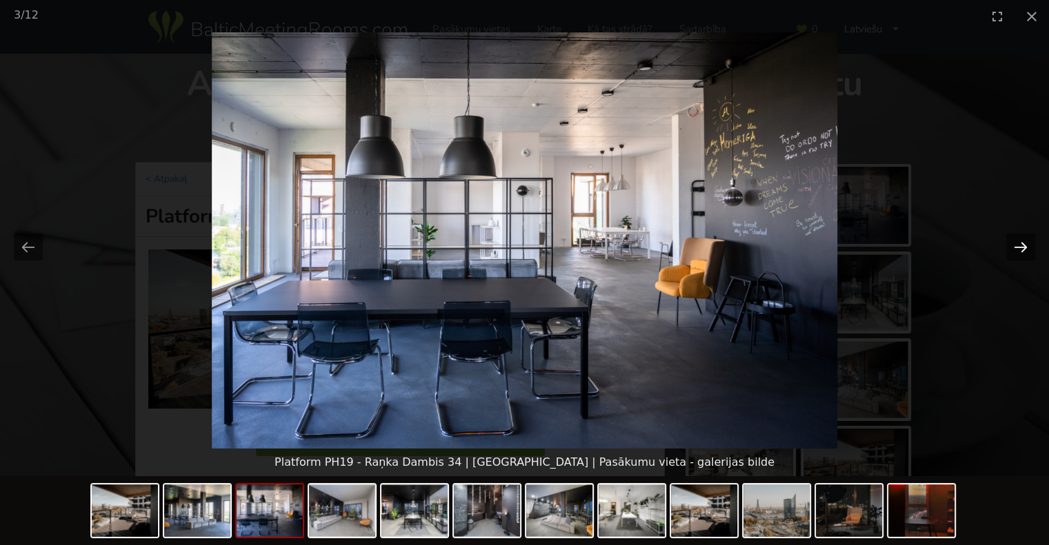
click at [1024, 250] on button "Next slide" at bounding box center [1020, 247] width 29 height 27
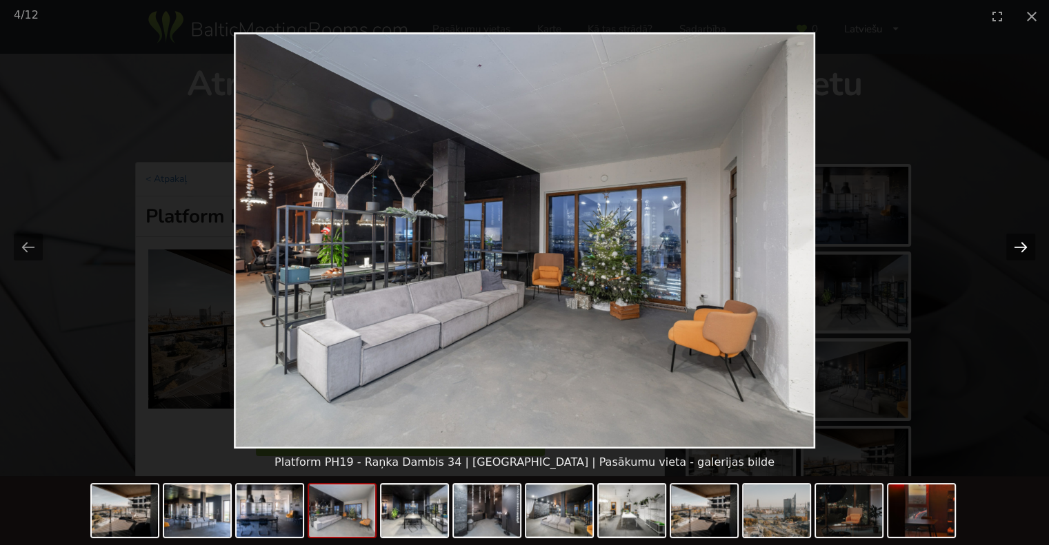
click at [1024, 250] on button "Next slide" at bounding box center [1020, 247] width 29 height 27
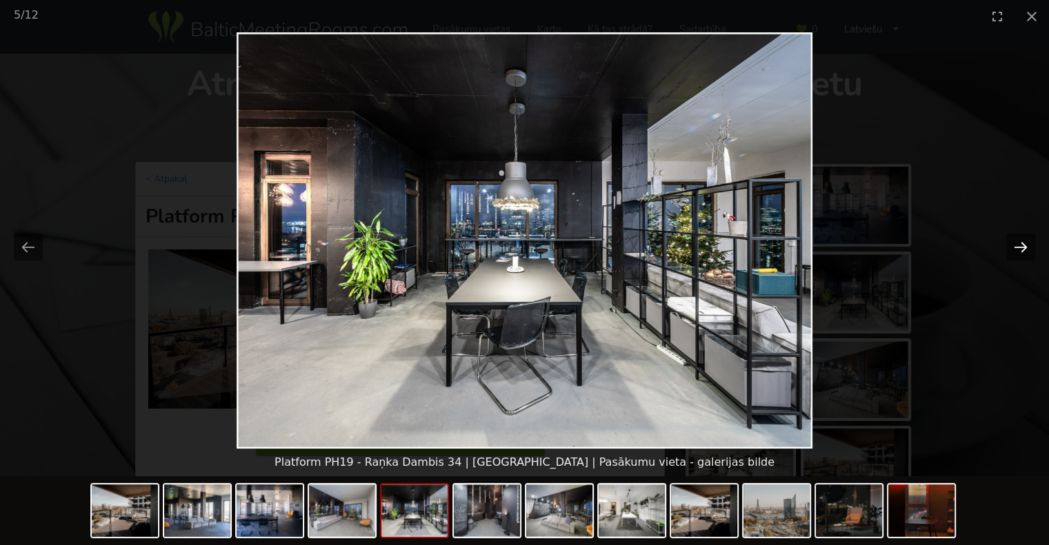
click at [1024, 250] on button "Next slide" at bounding box center [1020, 247] width 29 height 27
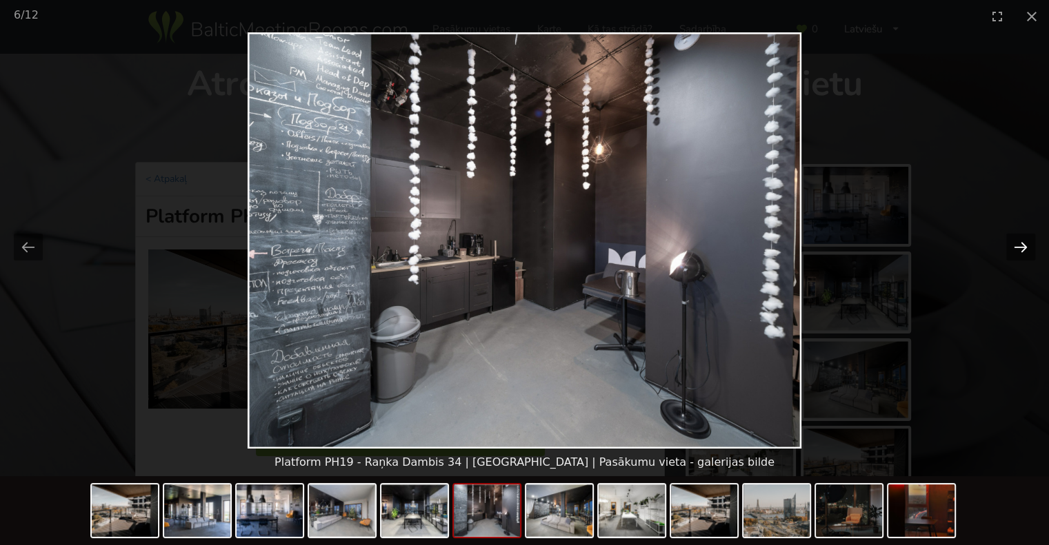
click at [1024, 250] on button "Next slide" at bounding box center [1020, 247] width 29 height 27
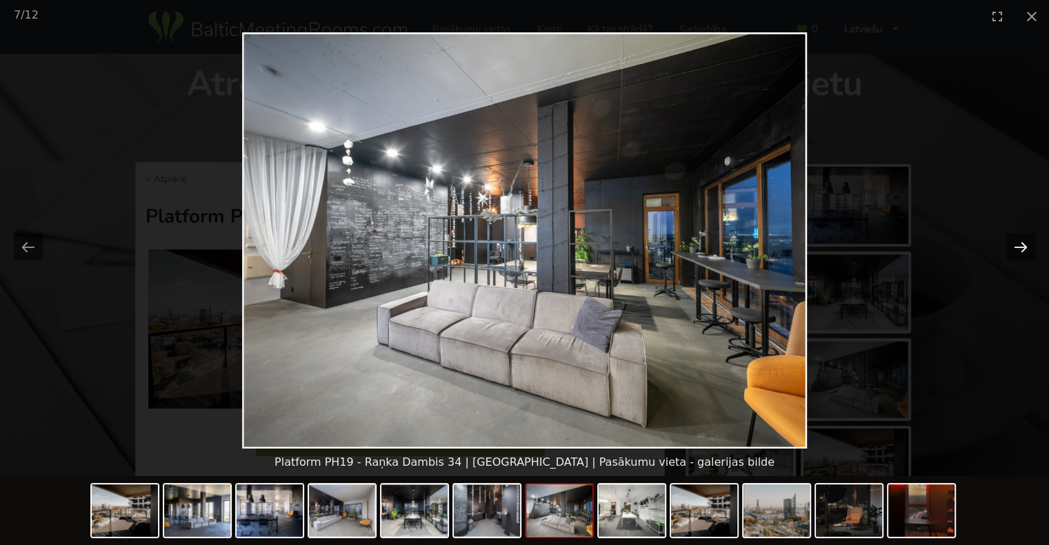
click at [1024, 250] on button "Next slide" at bounding box center [1020, 247] width 29 height 27
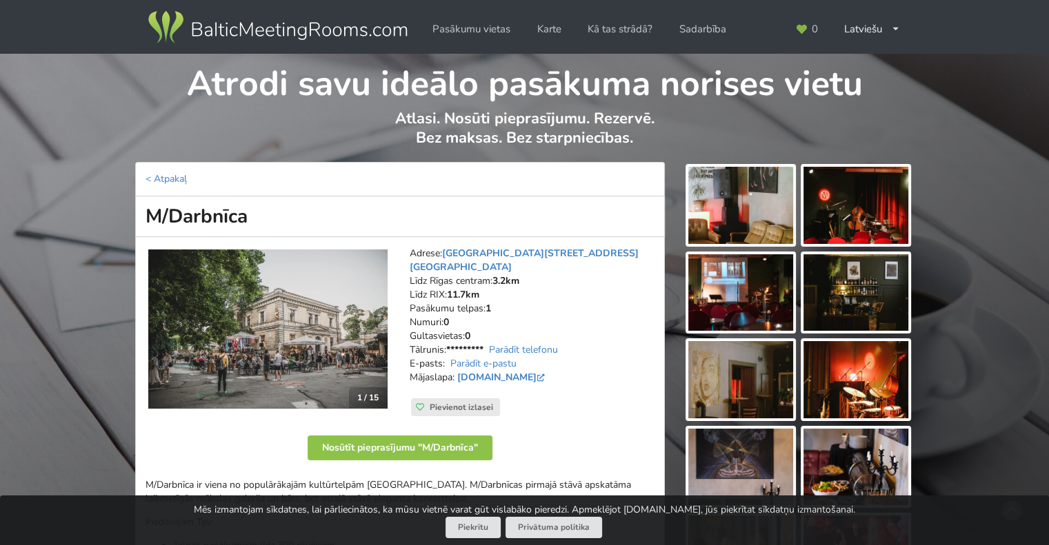
click at [291, 341] on img at bounding box center [267, 330] width 239 height 160
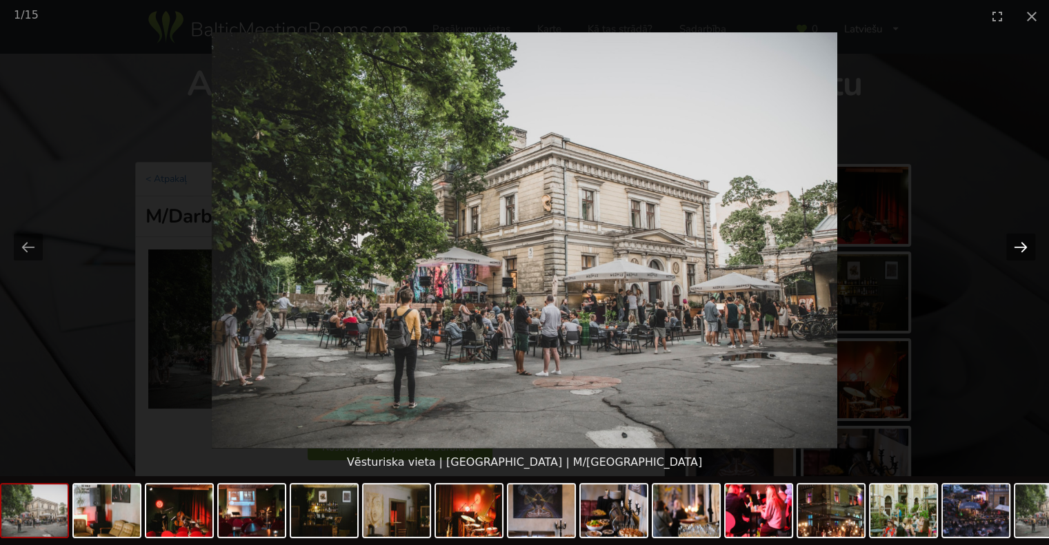
click at [1019, 246] on button "Next slide" at bounding box center [1020, 247] width 29 height 27
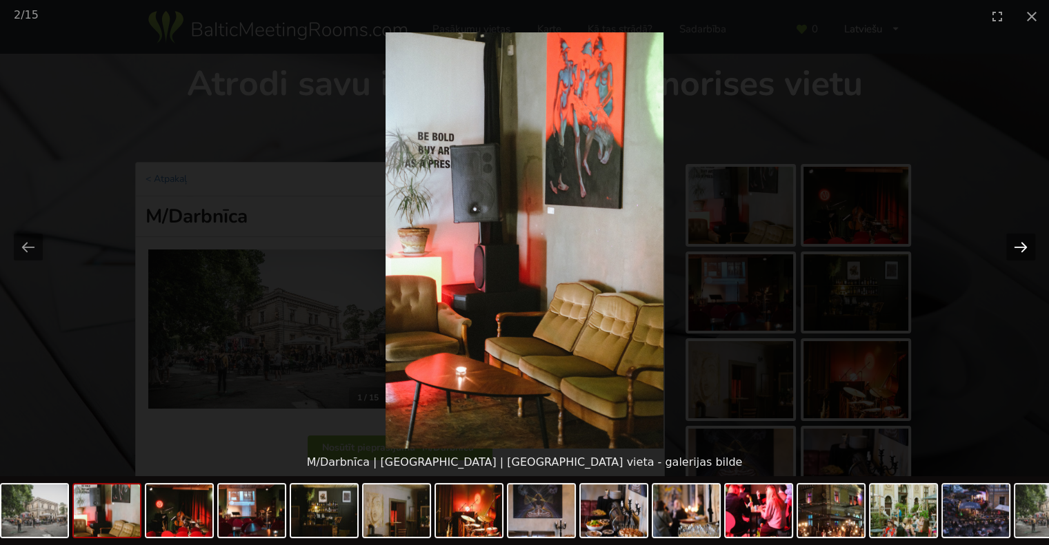
click at [1020, 251] on button "Next slide" at bounding box center [1020, 247] width 29 height 27
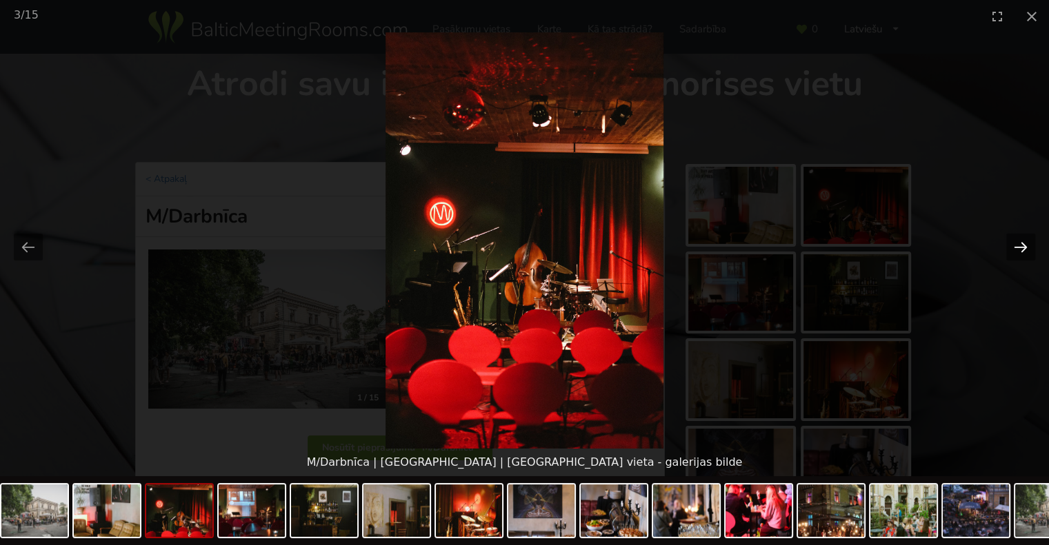
click at [1020, 251] on button "Next slide" at bounding box center [1020, 247] width 29 height 27
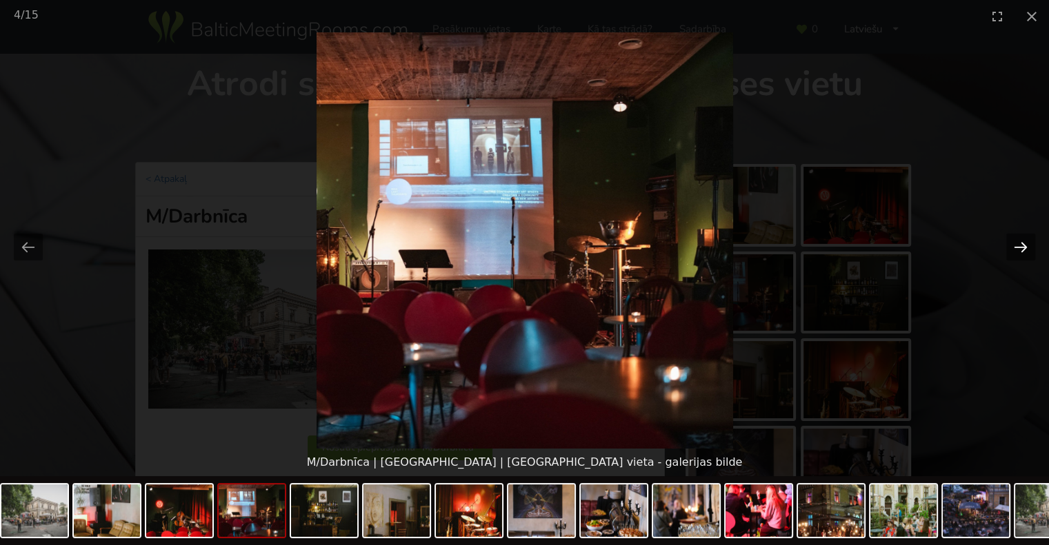
click at [1020, 251] on button "Next slide" at bounding box center [1020, 247] width 29 height 27
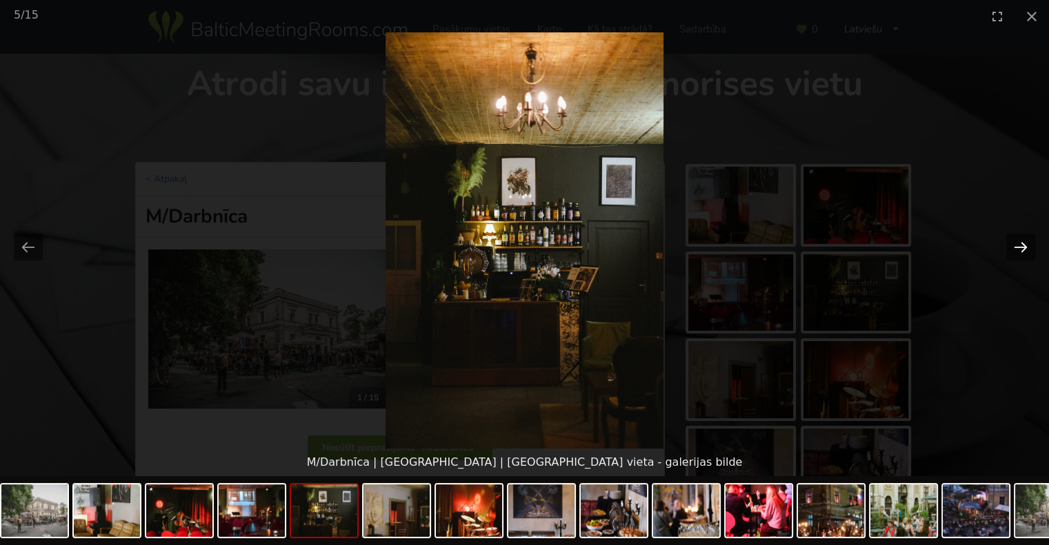
click at [1020, 251] on button "Next slide" at bounding box center [1020, 247] width 29 height 27
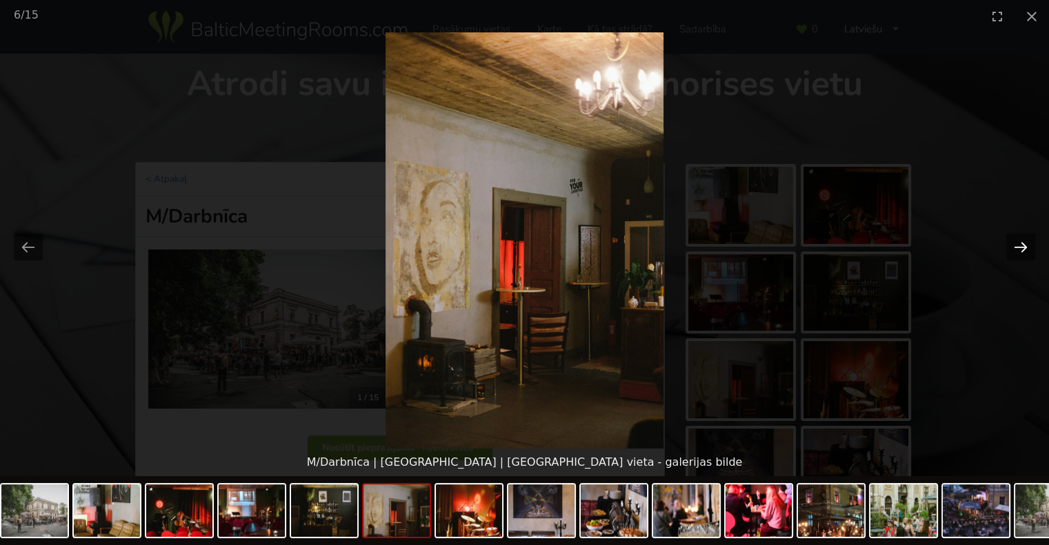
click at [1020, 251] on button "Next slide" at bounding box center [1020, 247] width 29 height 27
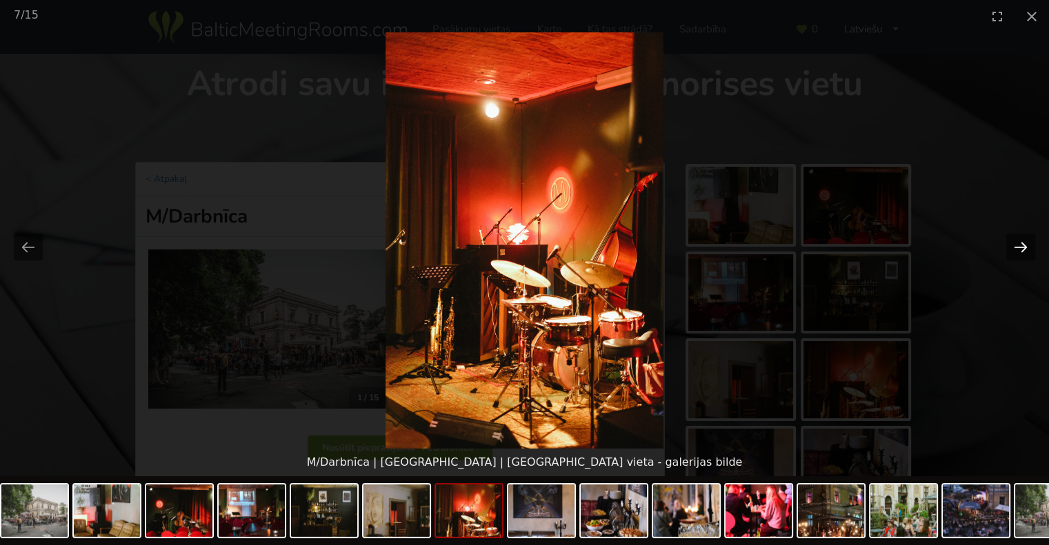
click at [1020, 251] on button "Next slide" at bounding box center [1020, 247] width 29 height 27
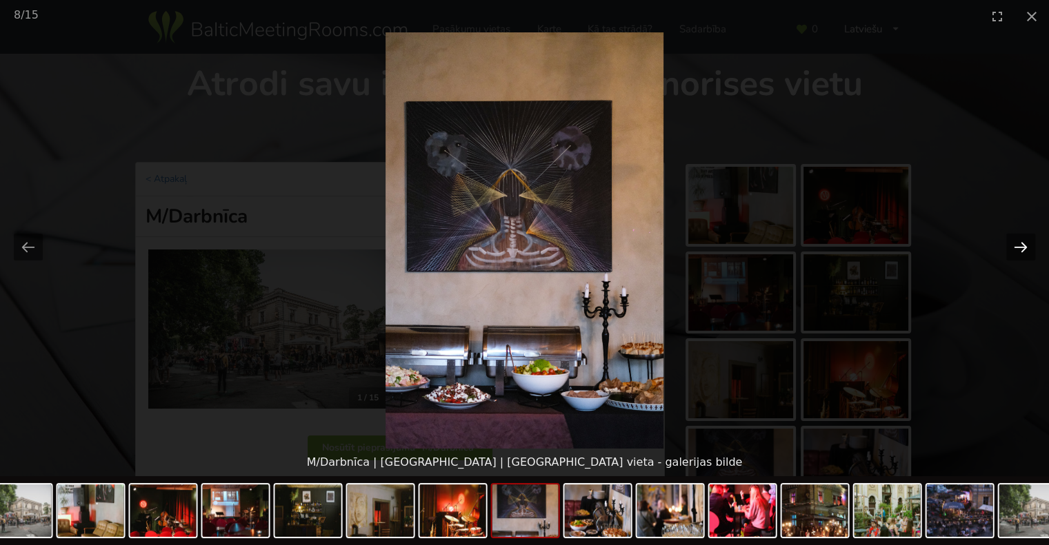
click at [1020, 251] on button "Next slide" at bounding box center [1020, 247] width 29 height 27
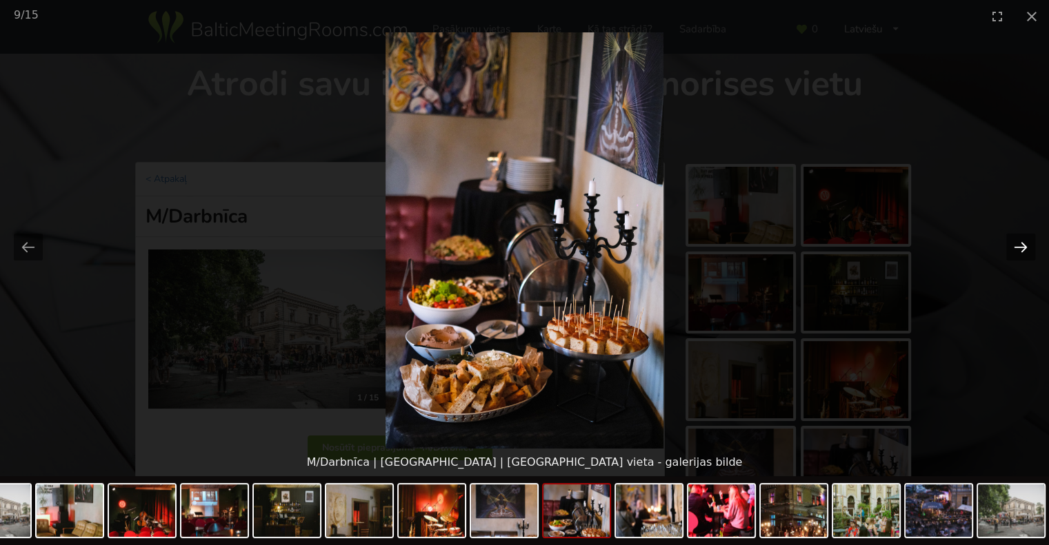
click at [1020, 251] on button "Next slide" at bounding box center [1020, 247] width 29 height 27
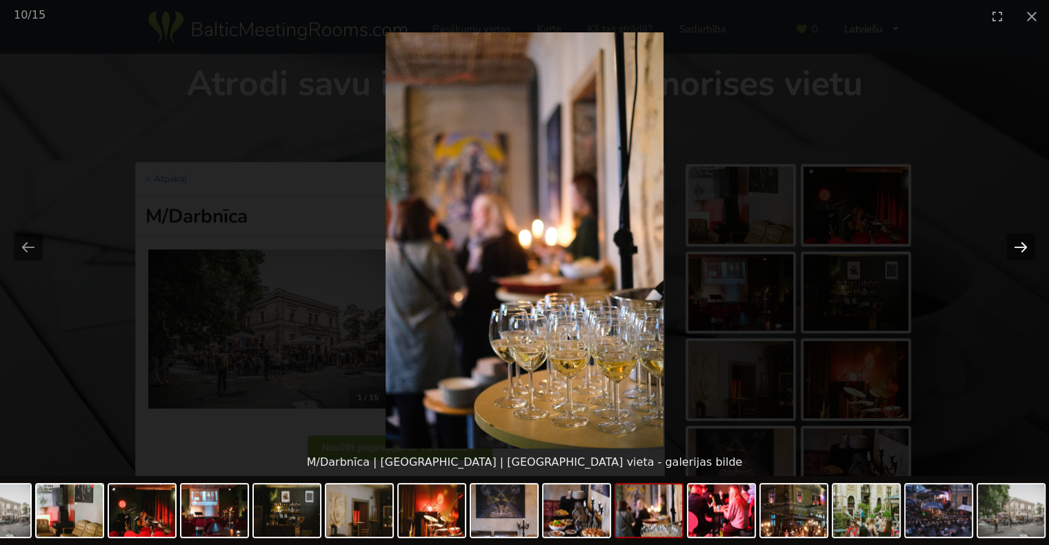
click at [1020, 251] on button "Next slide" at bounding box center [1020, 247] width 29 height 27
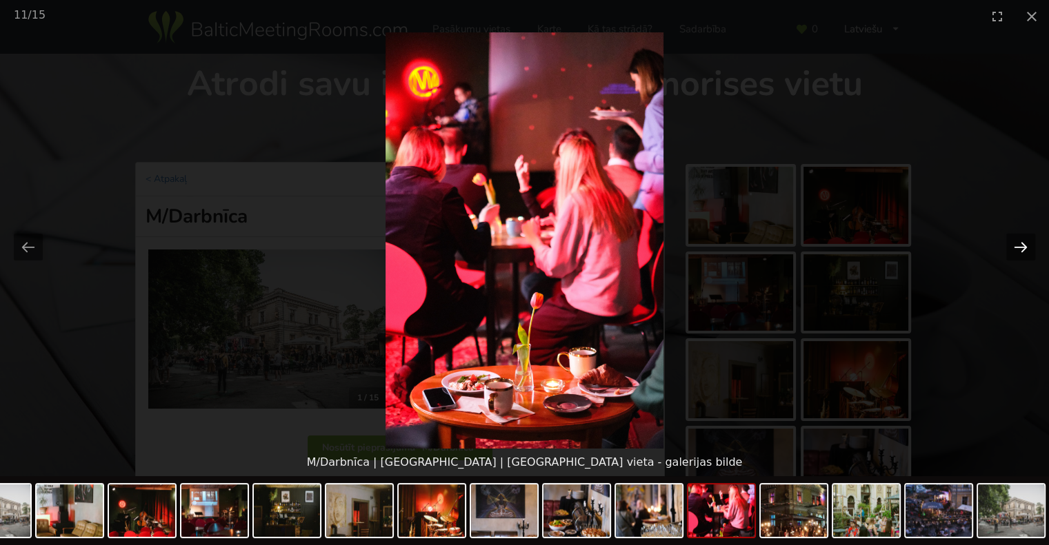
click at [1020, 251] on button "Next slide" at bounding box center [1020, 247] width 29 height 27
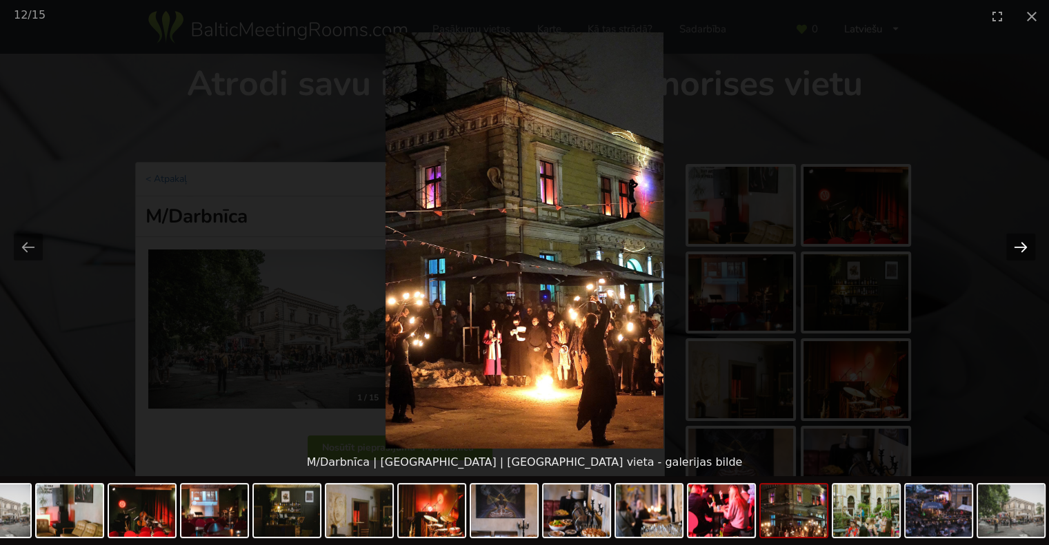
click at [1020, 251] on button "Next slide" at bounding box center [1020, 247] width 29 height 27
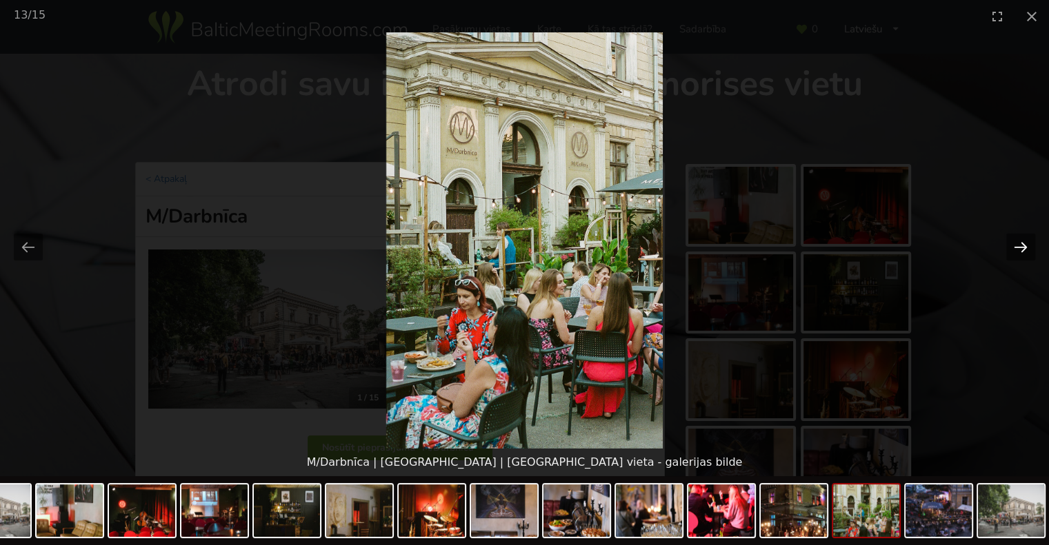
click at [1020, 251] on button "Next slide" at bounding box center [1020, 247] width 29 height 27
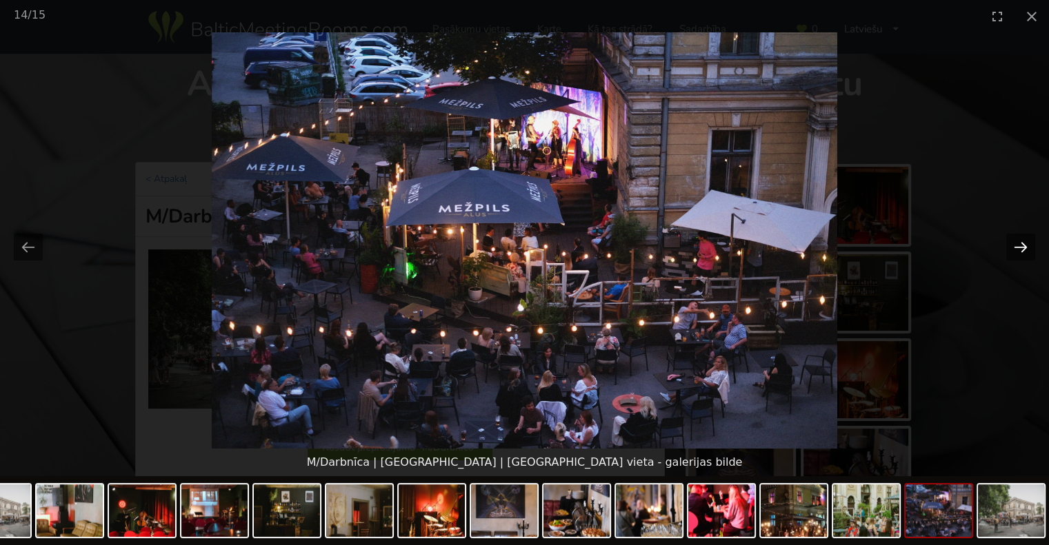
click at [1020, 251] on button "Next slide" at bounding box center [1020, 247] width 29 height 27
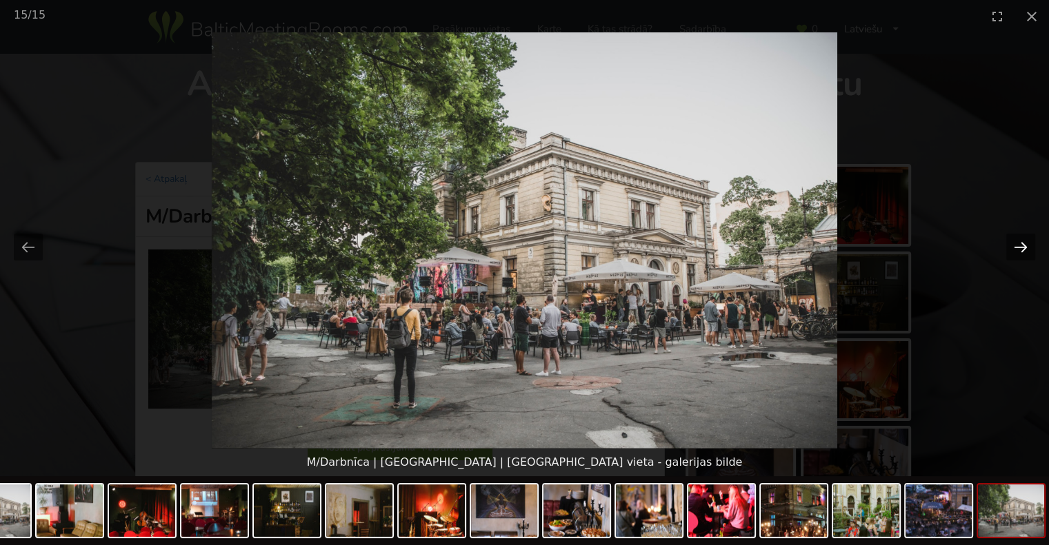
click at [1020, 251] on button "Next slide" at bounding box center [1020, 247] width 29 height 27
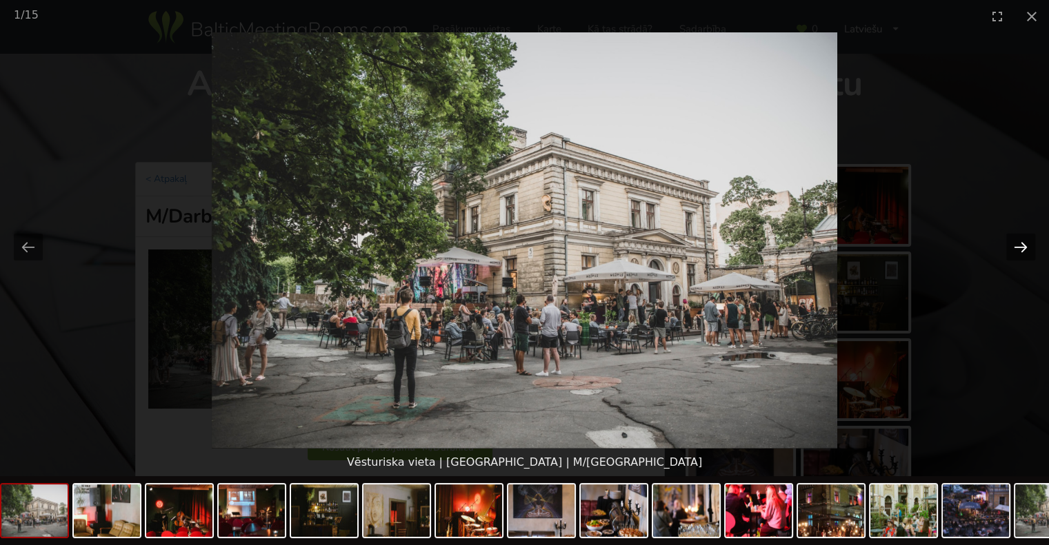
click at [1020, 251] on button "Next slide" at bounding box center [1020, 247] width 29 height 27
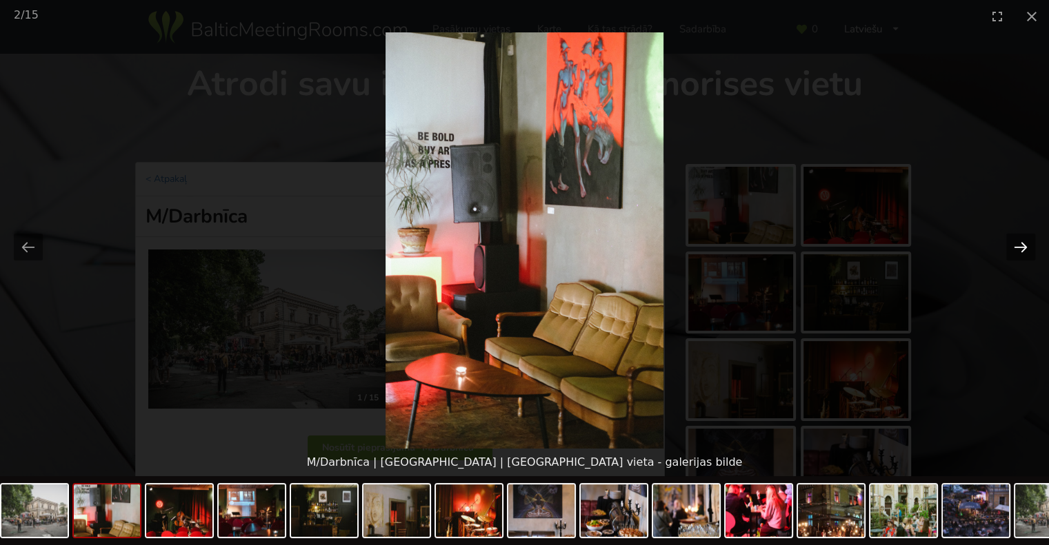
click at [1020, 251] on button "Next slide" at bounding box center [1020, 247] width 29 height 27
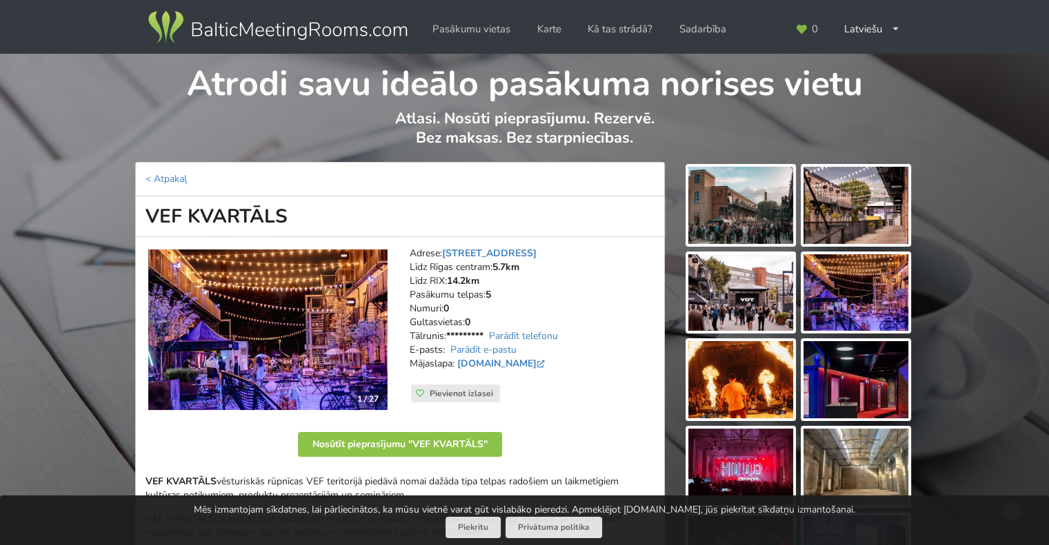
click at [262, 297] on img at bounding box center [267, 330] width 239 height 161
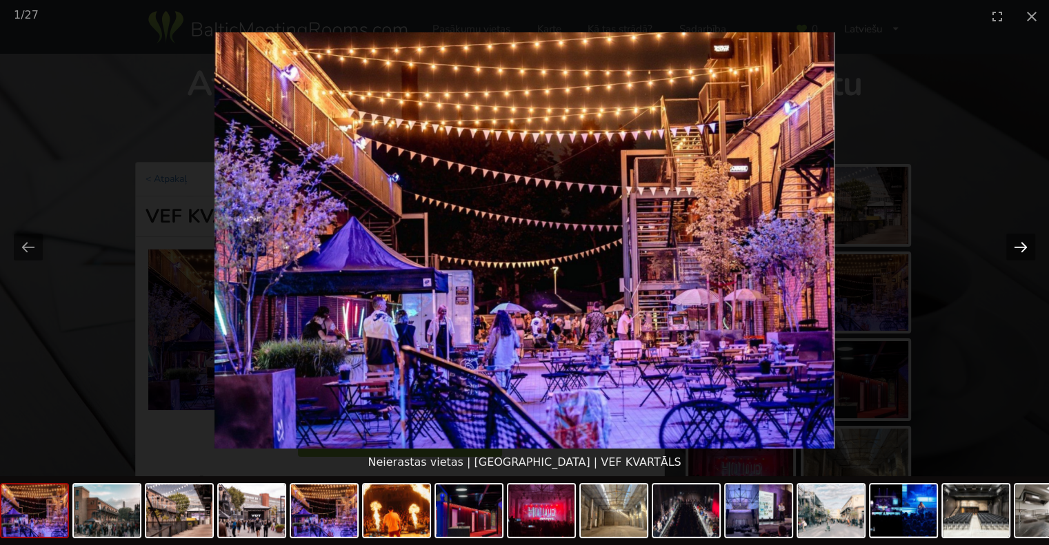
click at [1012, 250] on button "Next slide" at bounding box center [1020, 247] width 29 height 27
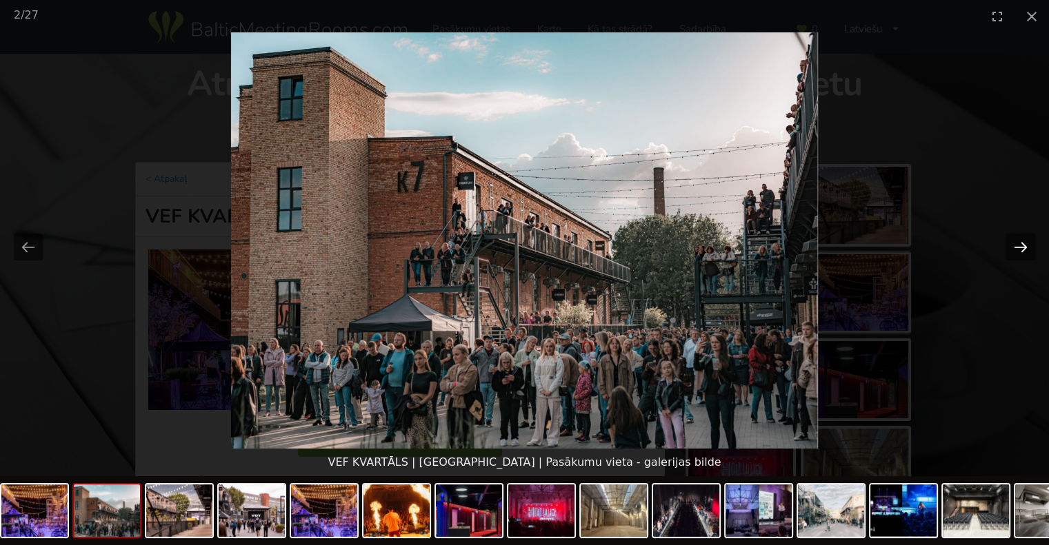
click at [1012, 250] on button "Next slide" at bounding box center [1020, 247] width 29 height 27
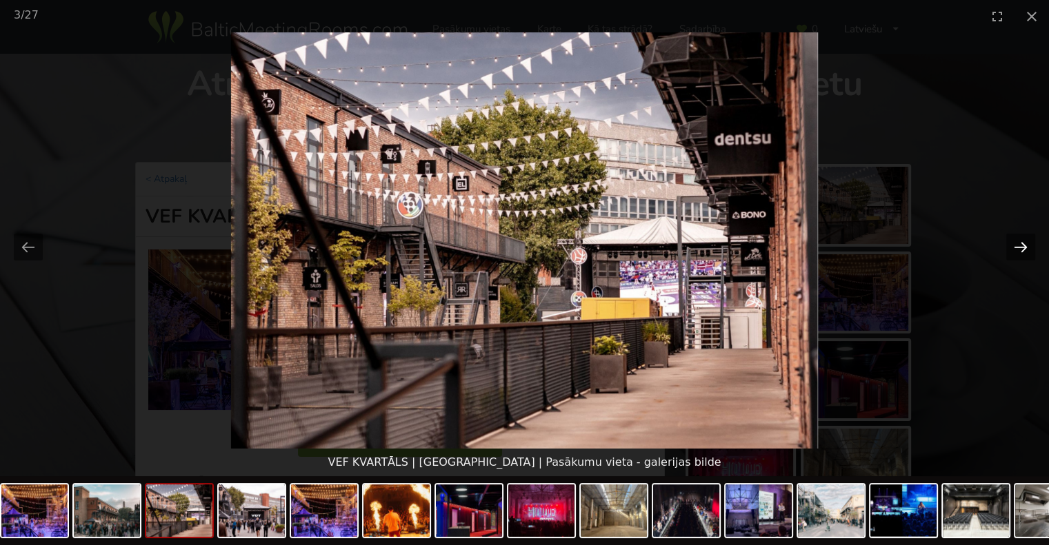
click at [1012, 250] on button "Next slide" at bounding box center [1020, 247] width 29 height 27
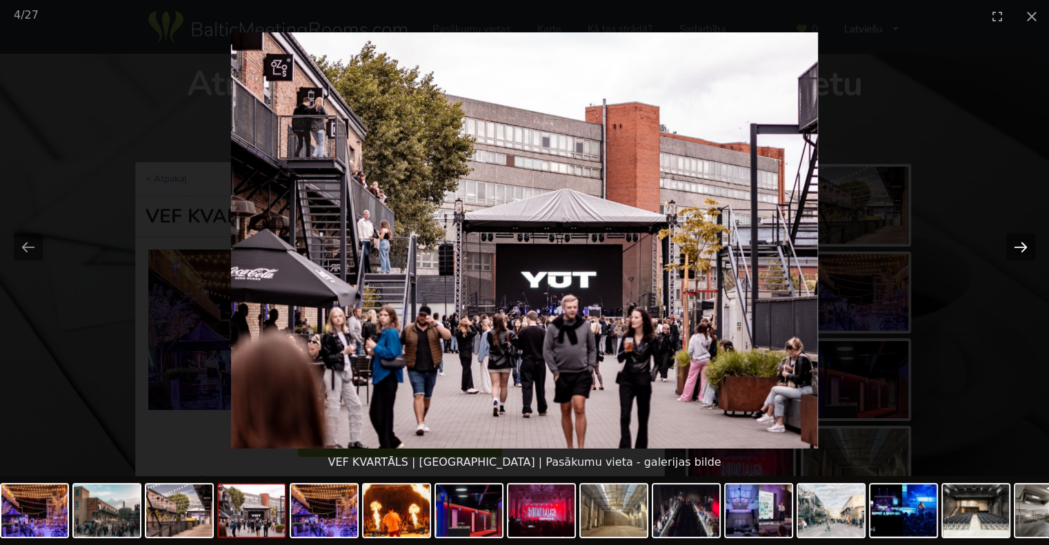
click at [1012, 250] on button "Next slide" at bounding box center [1020, 247] width 29 height 27
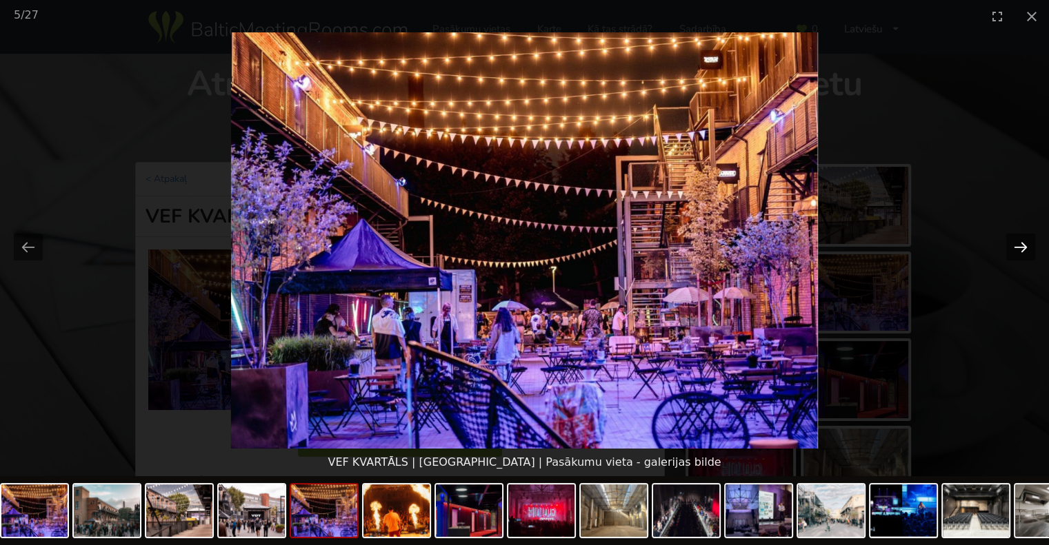
click at [1012, 250] on button "Next slide" at bounding box center [1020, 247] width 29 height 27
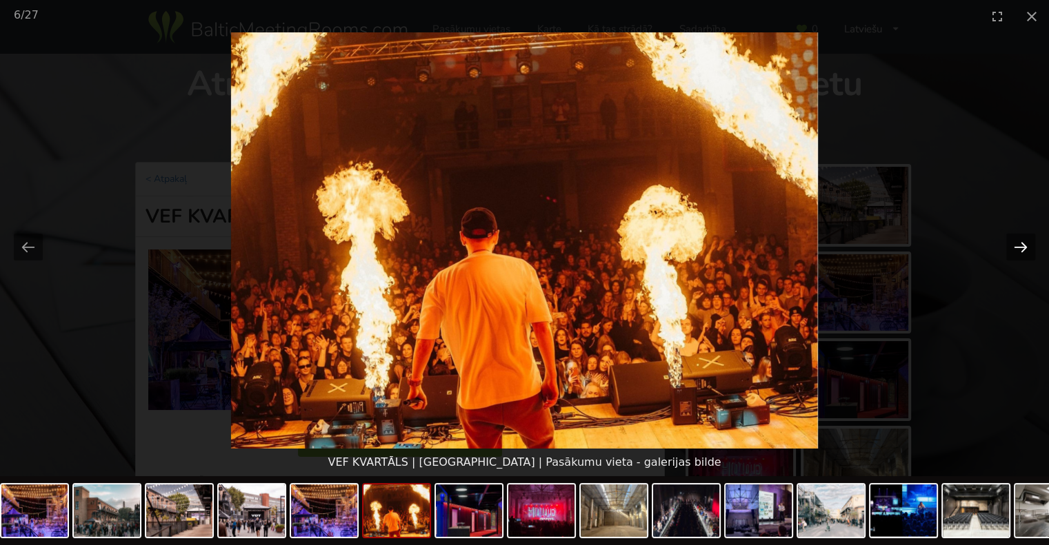
click at [1012, 250] on button "Next slide" at bounding box center [1020, 247] width 29 height 27
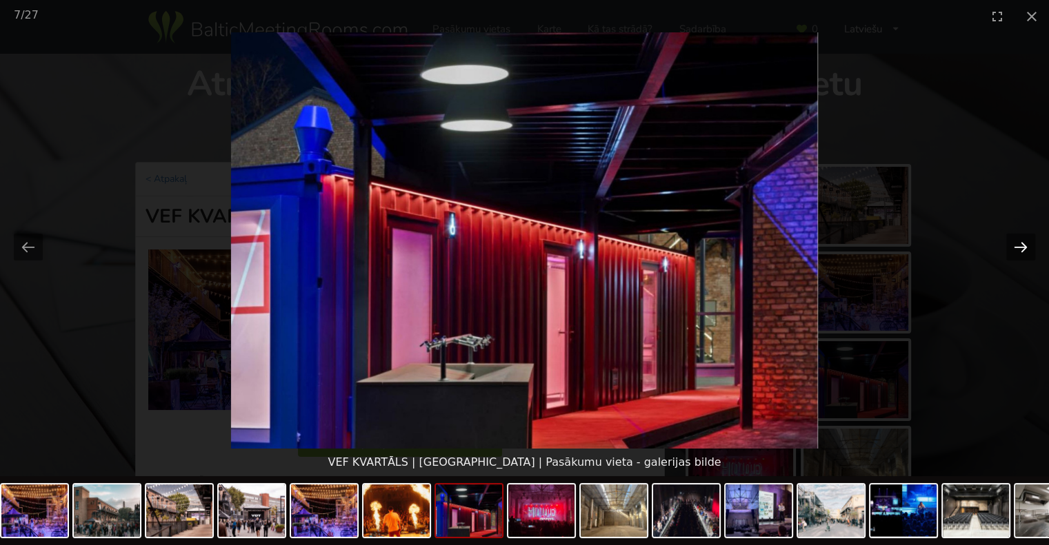
click at [1012, 250] on button "Next slide" at bounding box center [1020, 247] width 29 height 27
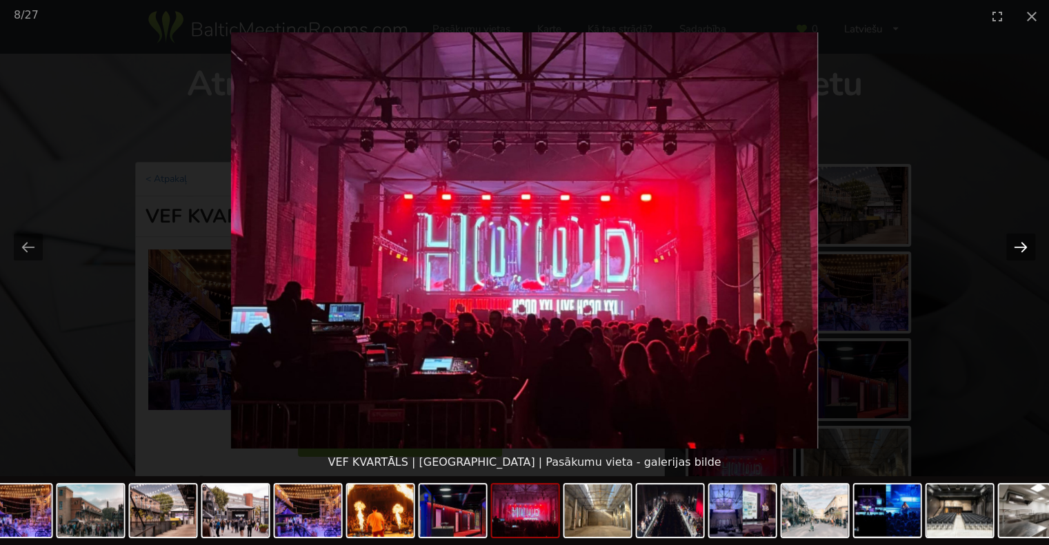
click at [1012, 250] on button "Next slide" at bounding box center [1020, 247] width 29 height 27
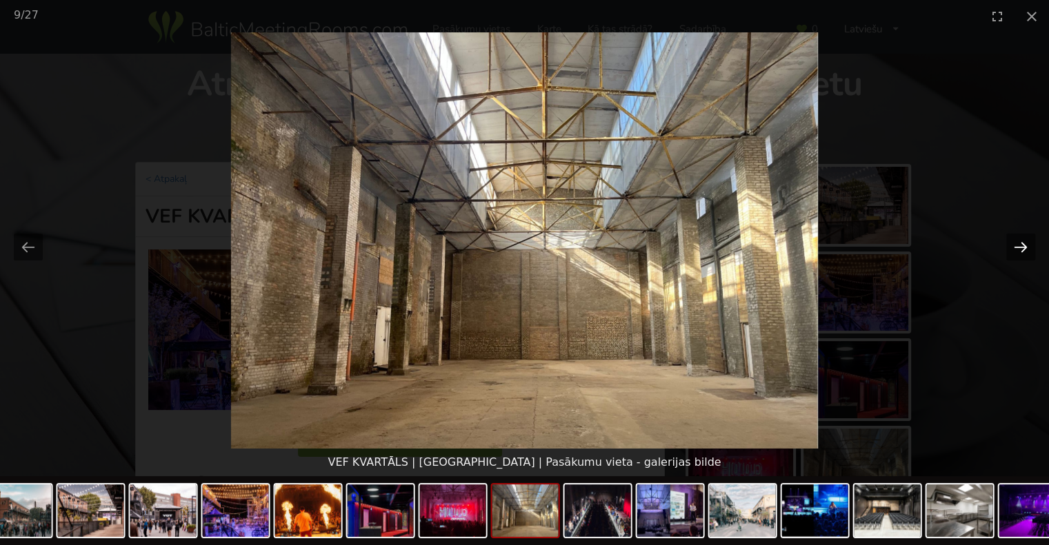
click at [1012, 250] on button "Next slide" at bounding box center [1020, 247] width 29 height 27
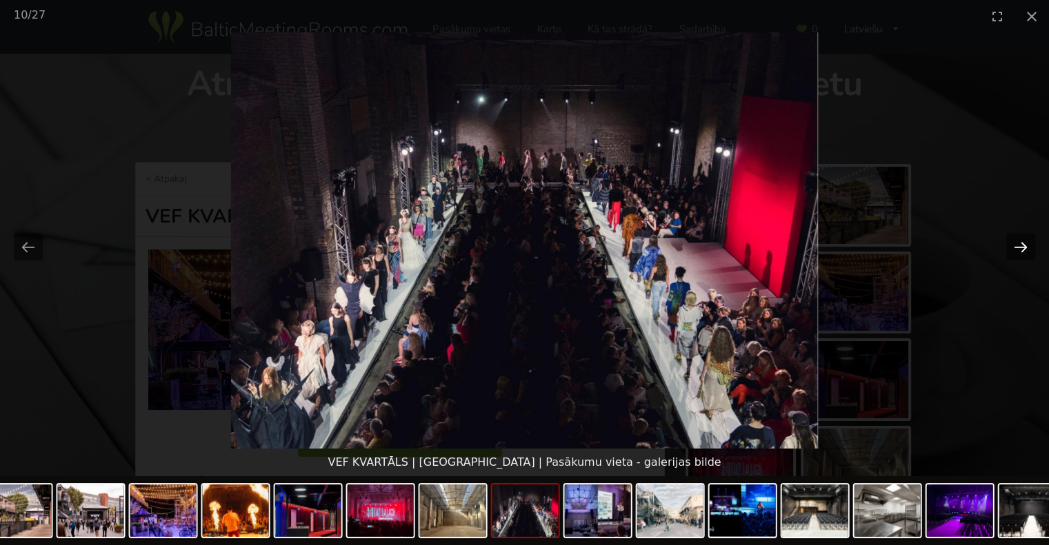
click at [1012, 250] on button "Next slide" at bounding box center [1020, 247] width 29 height 27
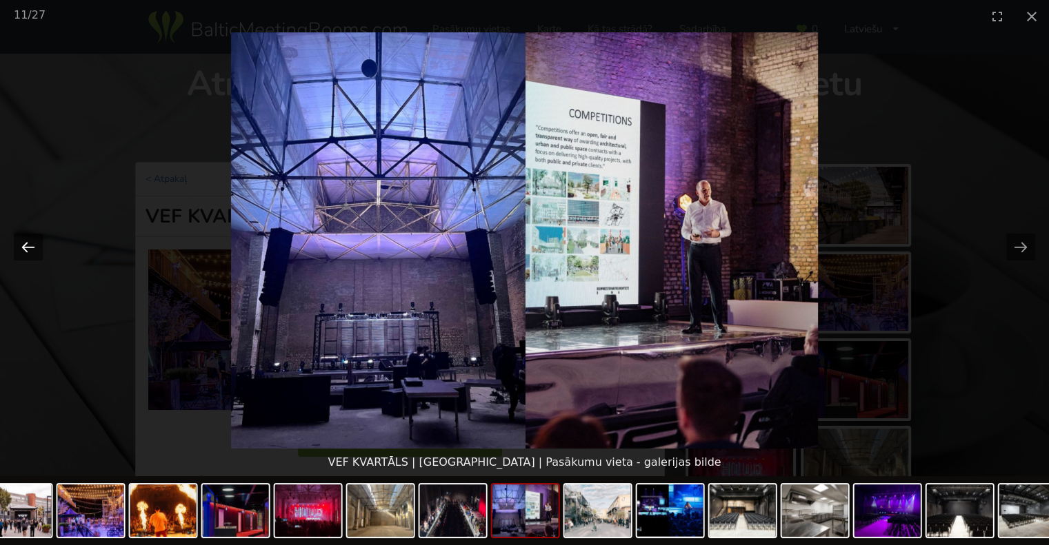
click at [23, 250] on button "Previous slide" at bounding box center [28, 247] width 29 height 27
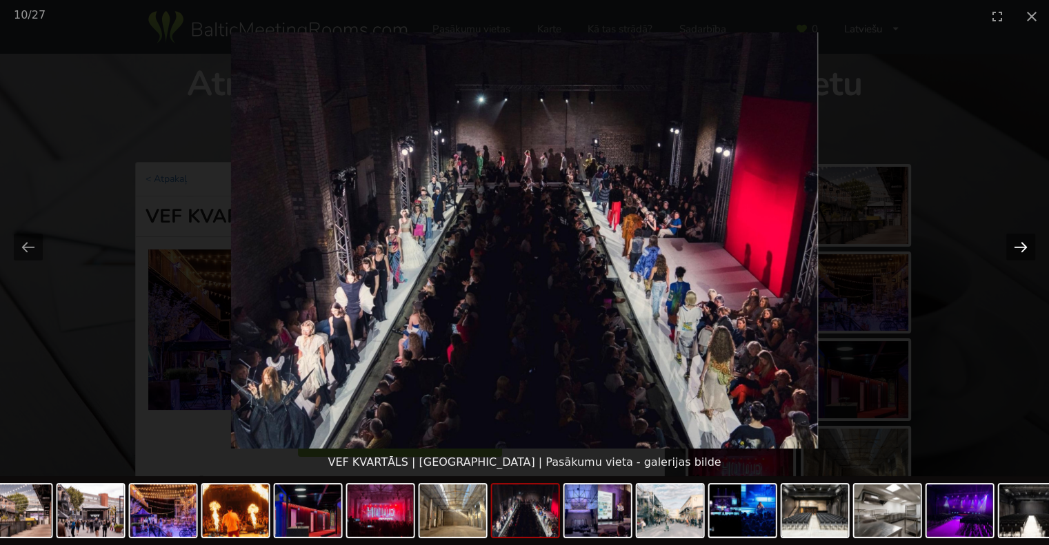
click at [1023, 245] on button "Next slide" at bounding box center [1020, 247] width 29 height 27
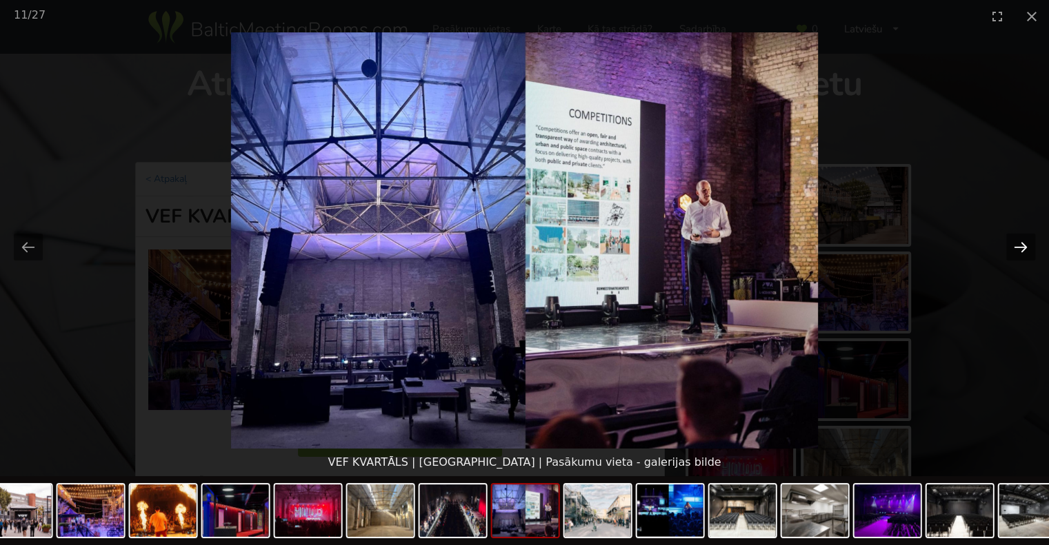
click at [1023, 245] on button "Next slide" at bounding box center [1020, 247] width 29 height 27
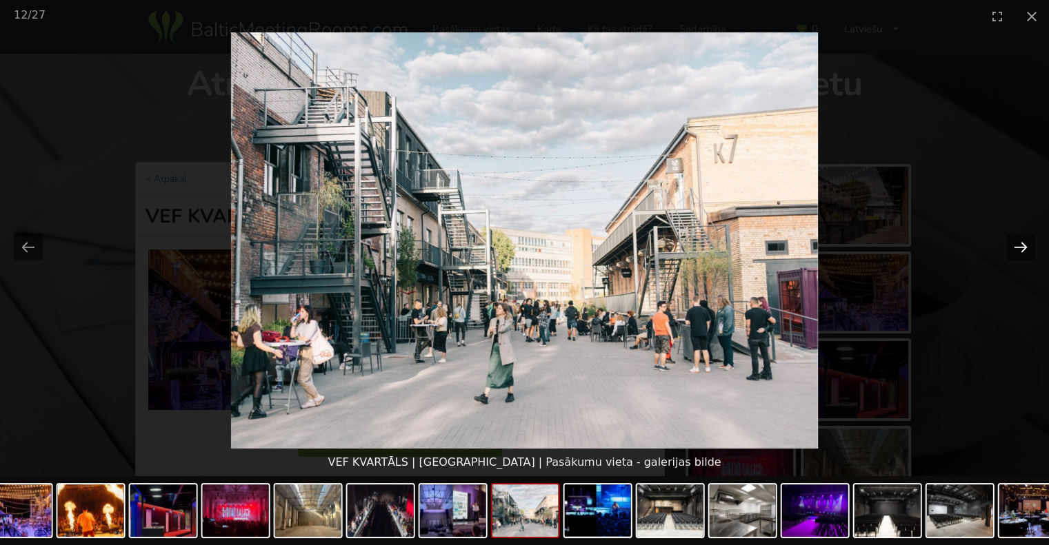
click at [1023, 245] on button "Next slide" at bounding box center [1020, 247] width 29 height 27
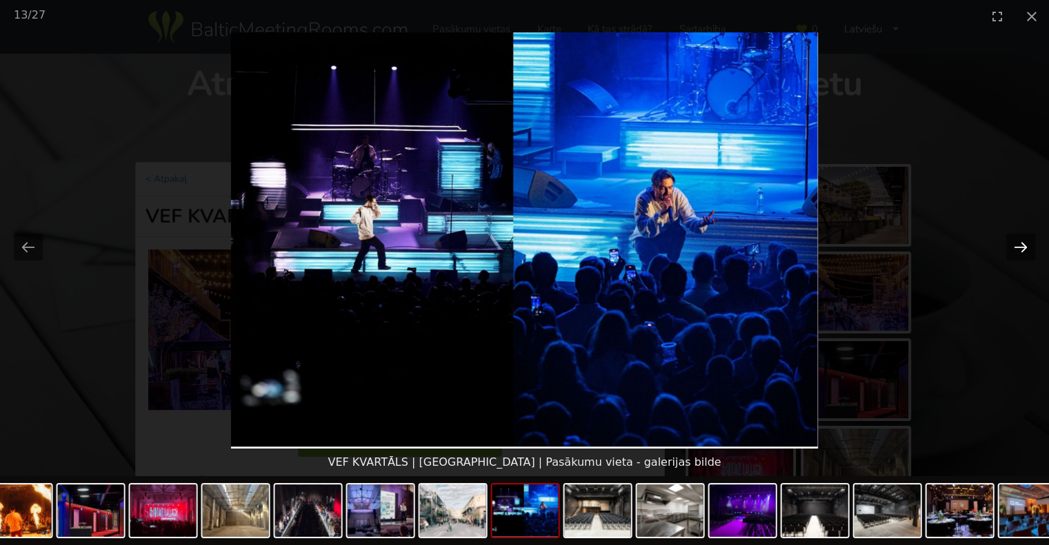
click at [1023, 245] on button "Next slide" at bounding box center [1020, 247] width 29 height 27
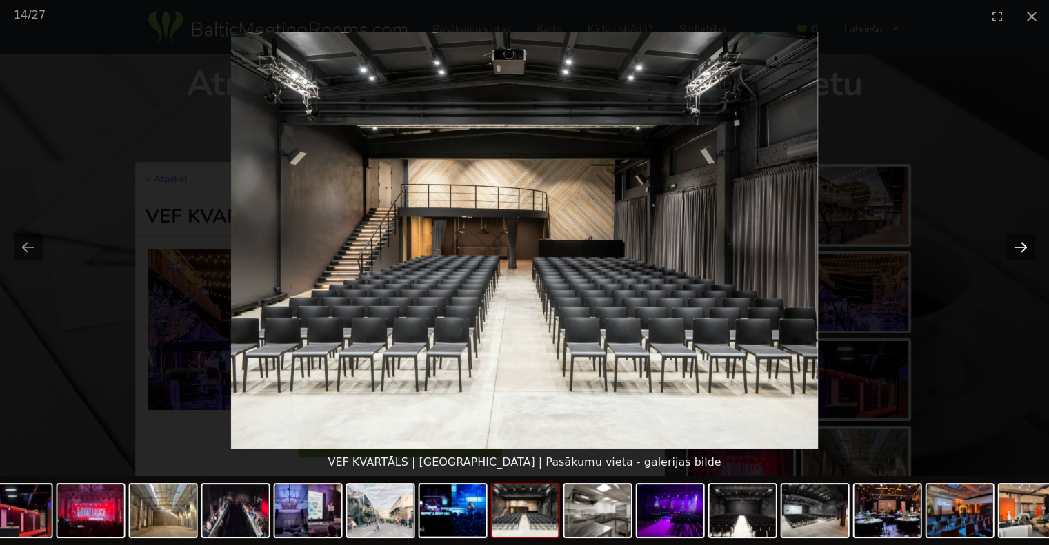
click at [1025, 250] on button "Next slide" at bounding box center [1020, 247] width 29 height 27
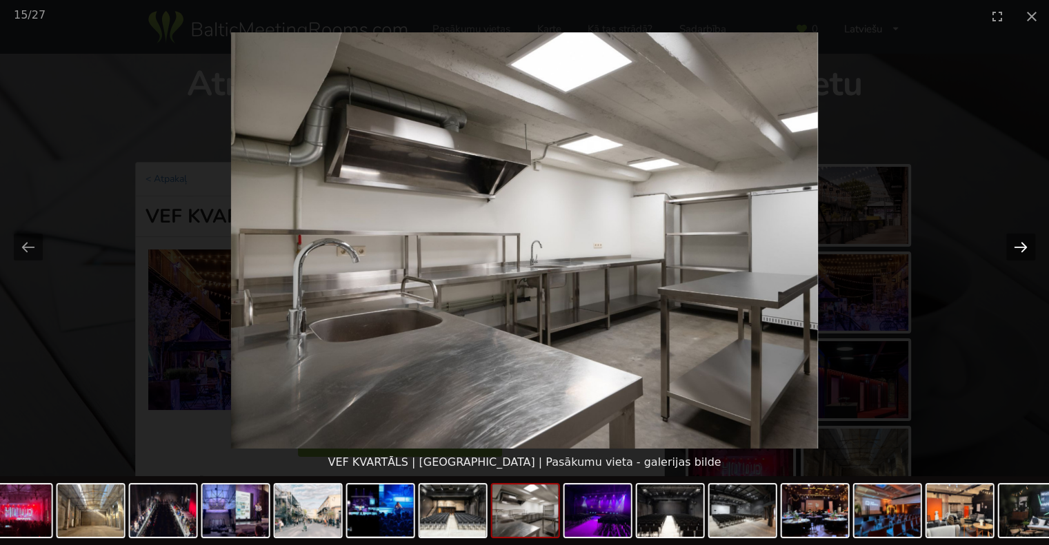
click at [1025, 250] on button "Next slide" at bounding box center [1020, 247] width 29 height 27
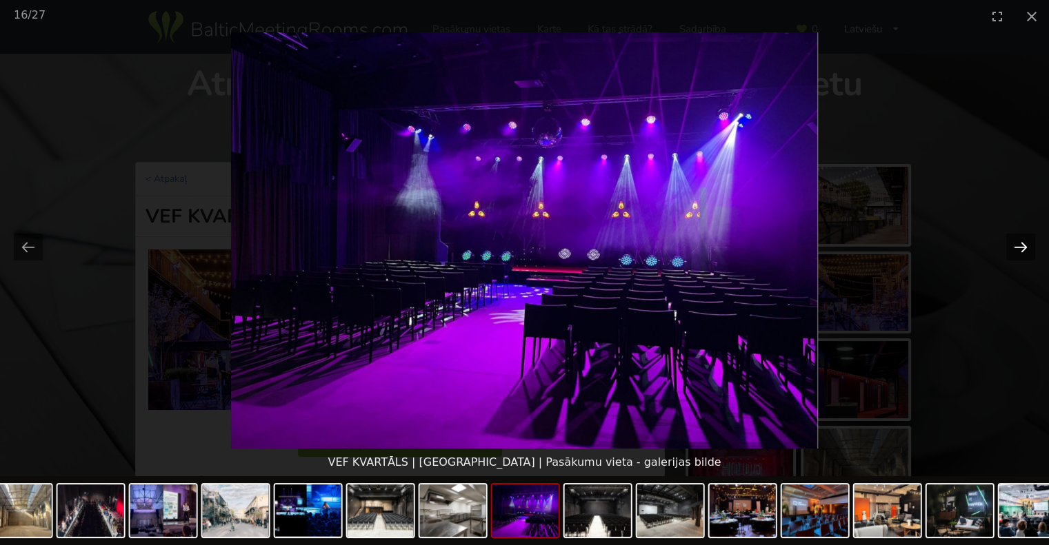
click at [1025, 250] on button "Next slide" at bounding box center [1020, 247] width 29 height 27
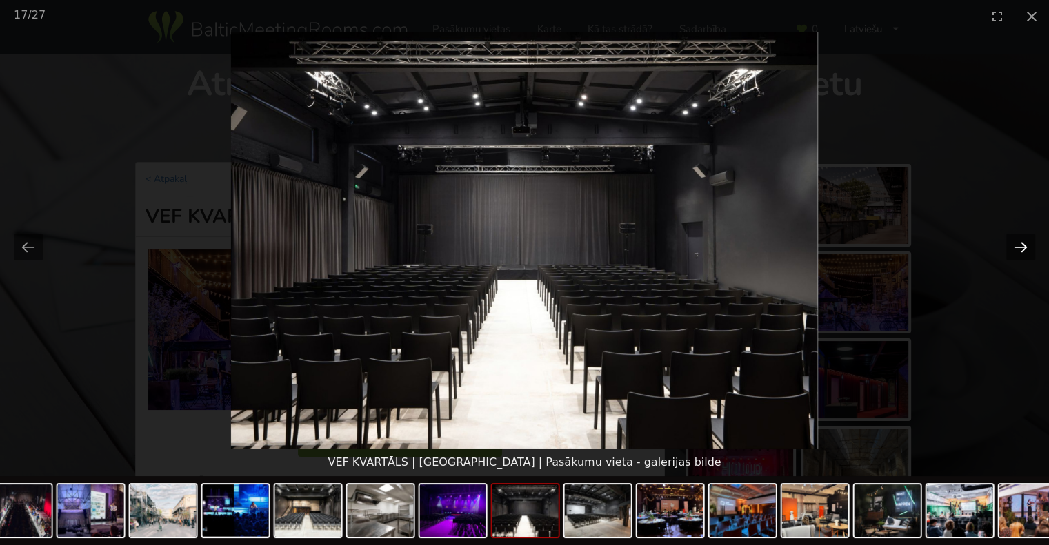
click at [1025, 250] on button "Next slide" at bounding box center [1020, 247] width 29 height 27
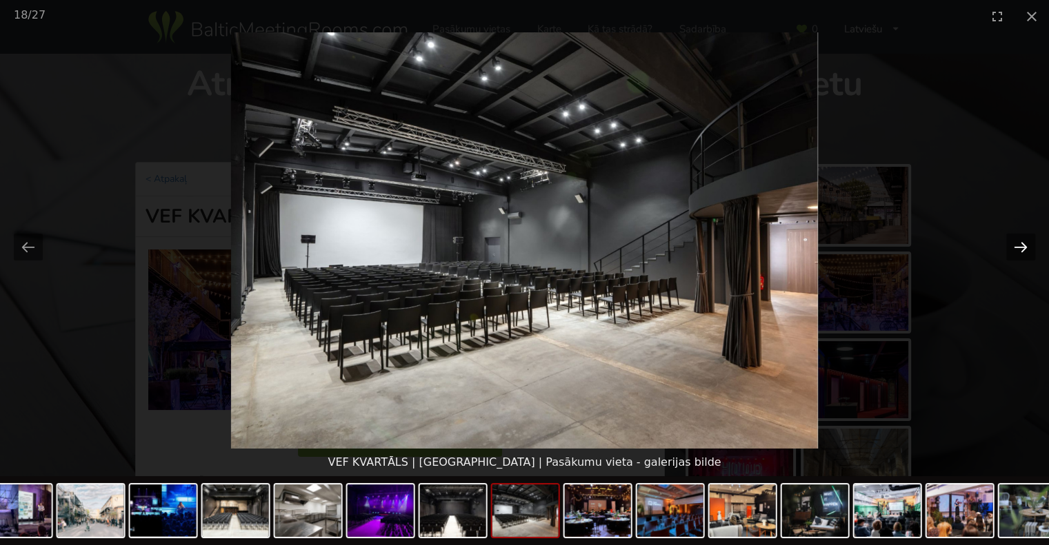
click at [1025, 250] on button "Next slide" at bounding box center [1020, 247] width 29 height 27
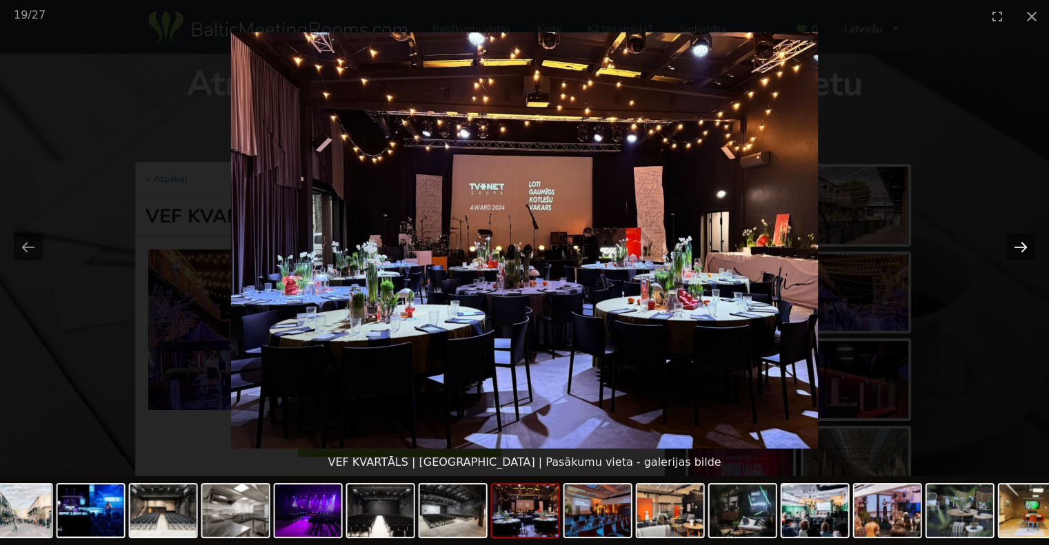
click at [1025, 250] on button "Next slide" at bounding box center [1020, 247] width 29 height 27
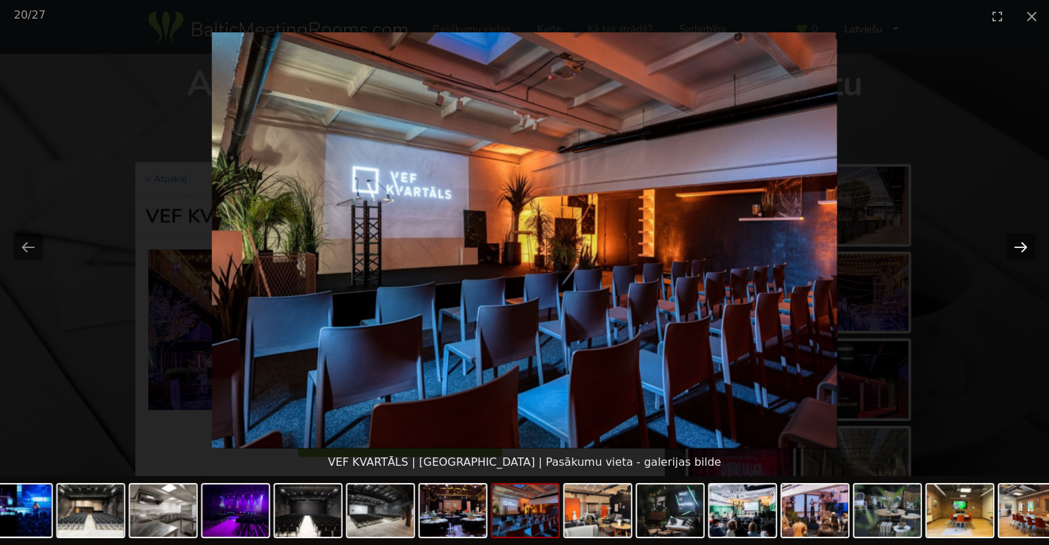
click at [1022, 250] on button "Next slide" at bounding box center [1020, 247] width 29 height 27
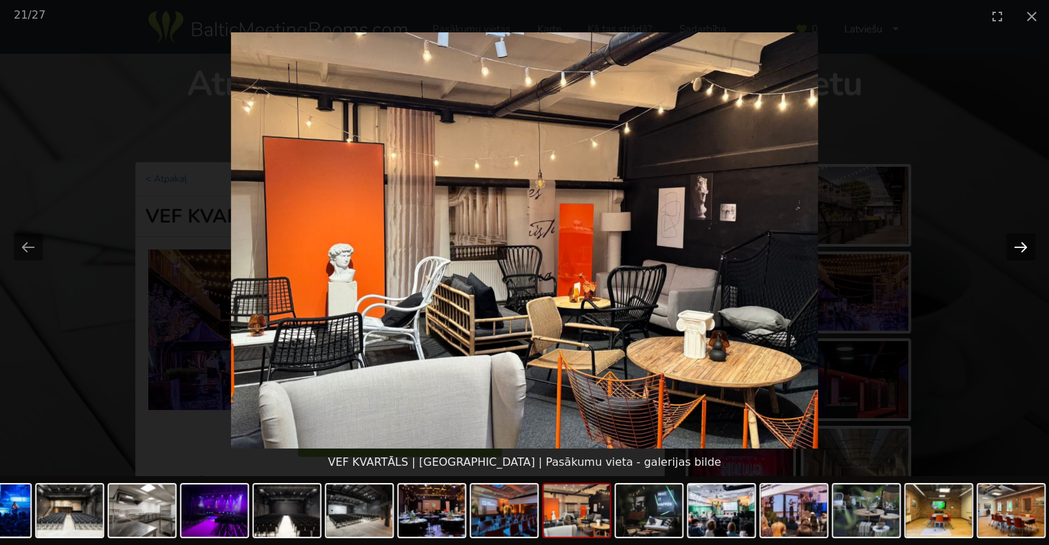
click at [1022, 250] on button "Next slide" at bounding box center [1020, 247] width 29 height 27
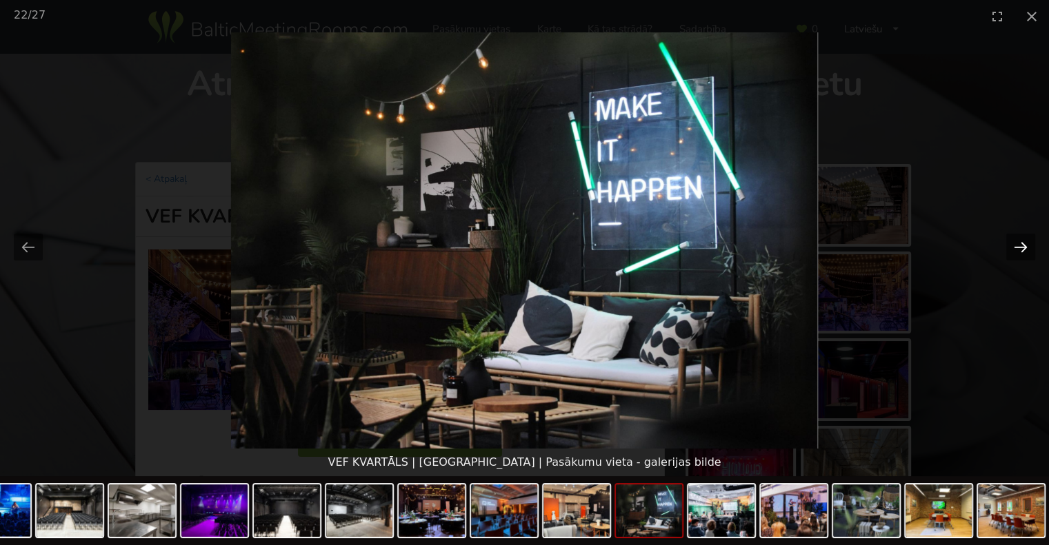
click at [1022, 250] on button "Next slide" at bounding box center [1020, 247] width 29 height 27
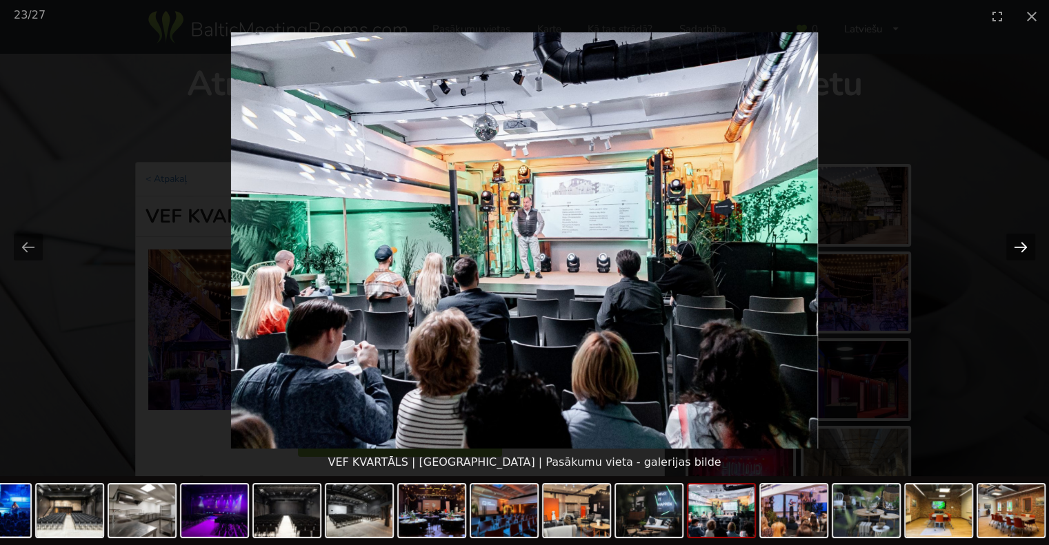
click at [1020, 245] on button "Next slide" at bounding box center [1020, 247] width 29 height 27
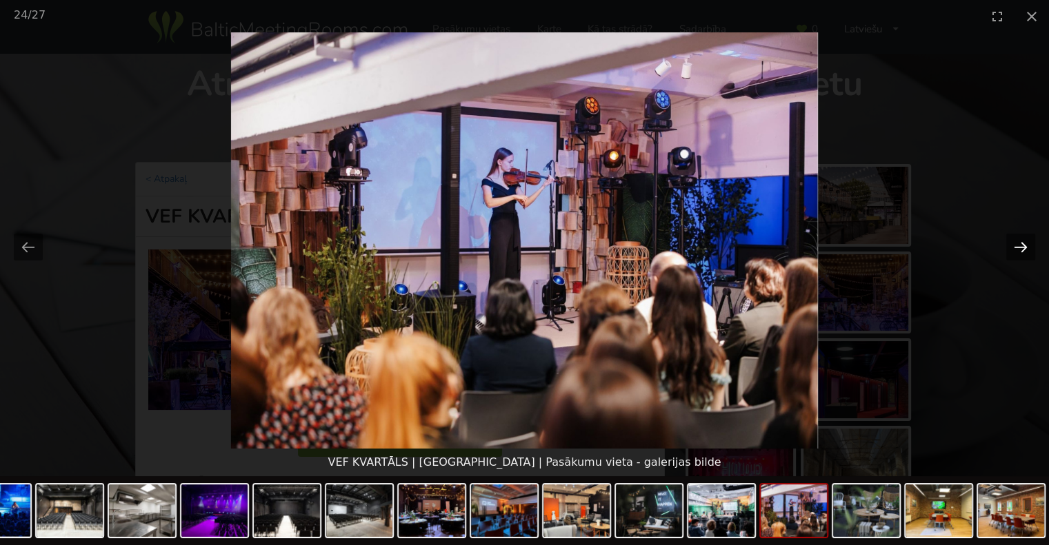
click at [1020, 245] on button "Next slide" at bounding box center [1020, 247] width 29 height 27
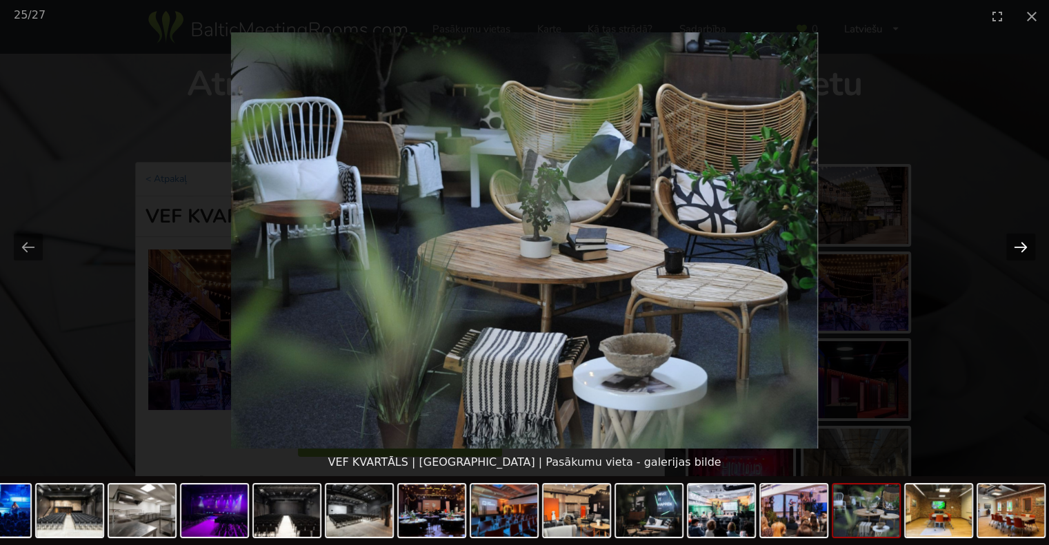
click at [1025, 249] on button "Next slide" at bounding box center [1020, 247] width 29 height 27
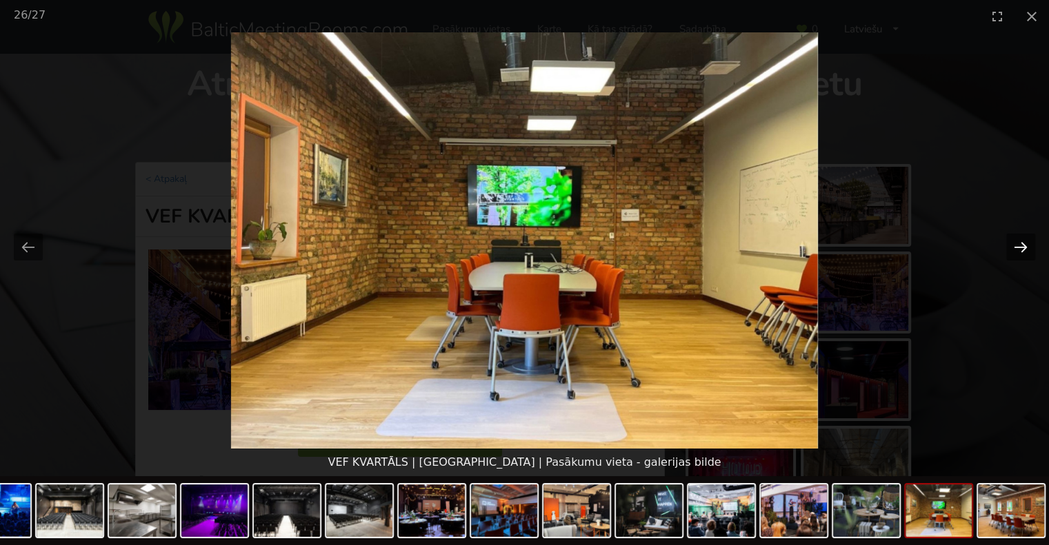
click at [1025, 249] on button "Next slide" at bounding box center [1020, 247] width 29 height 27
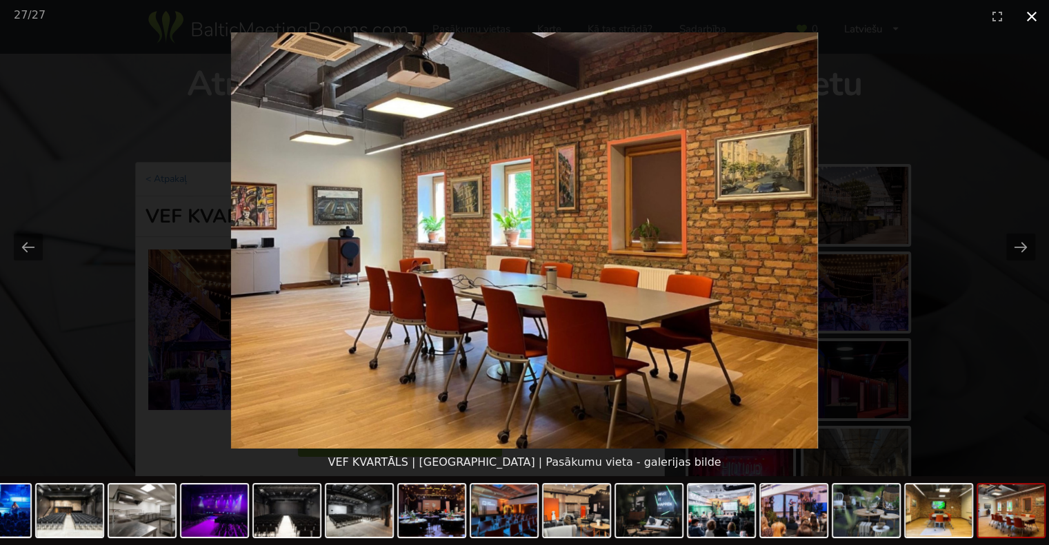
click at [1032, 14] on button "Close gallery" at bounding box center [1031, 16] width 34 height 32
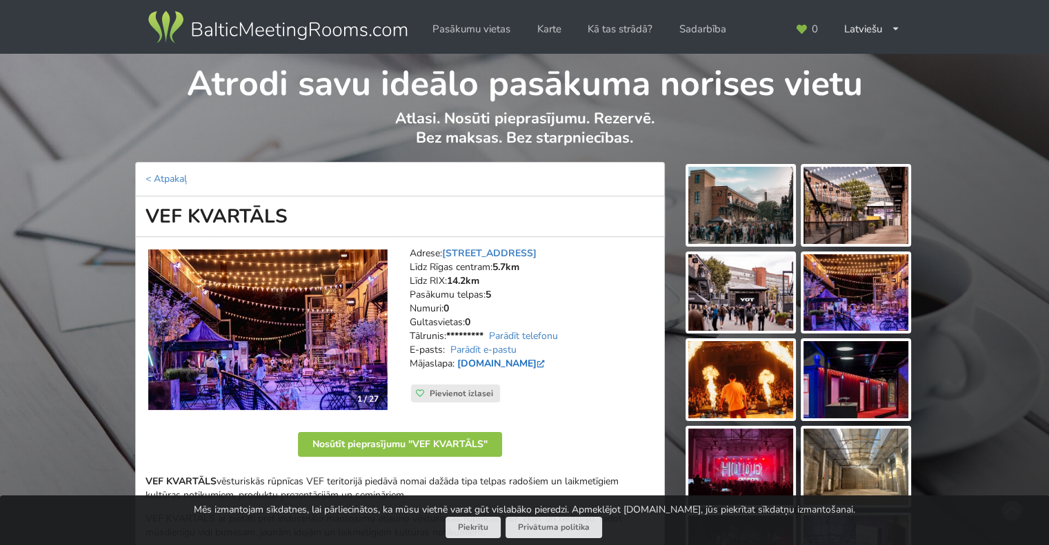
click at [499, 369] on link "vefkvartals.lv" at bounding box center [502, 363] width 90 height 13
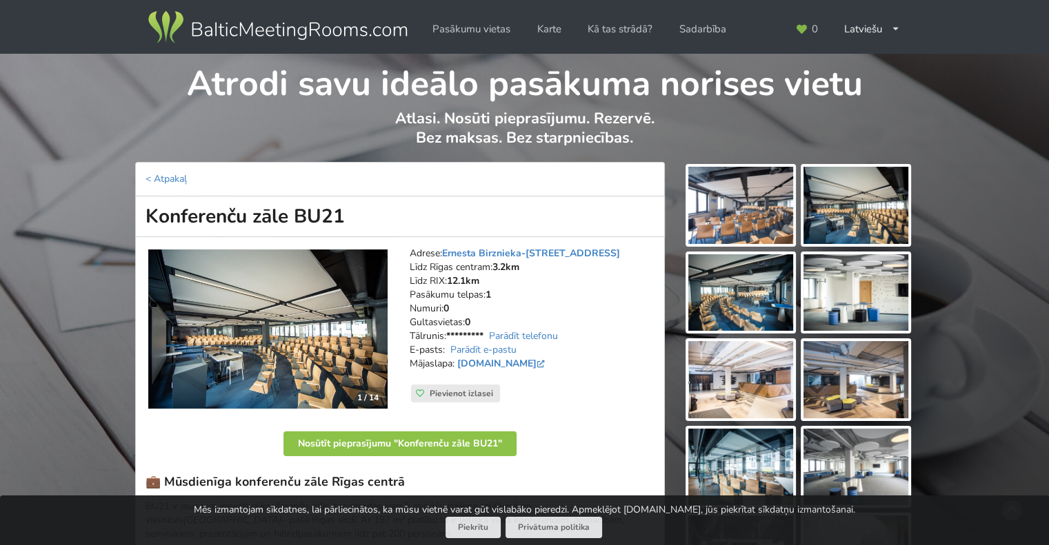
click at [273, 350] on img at bounding box center [267, 330] width 239 height 160
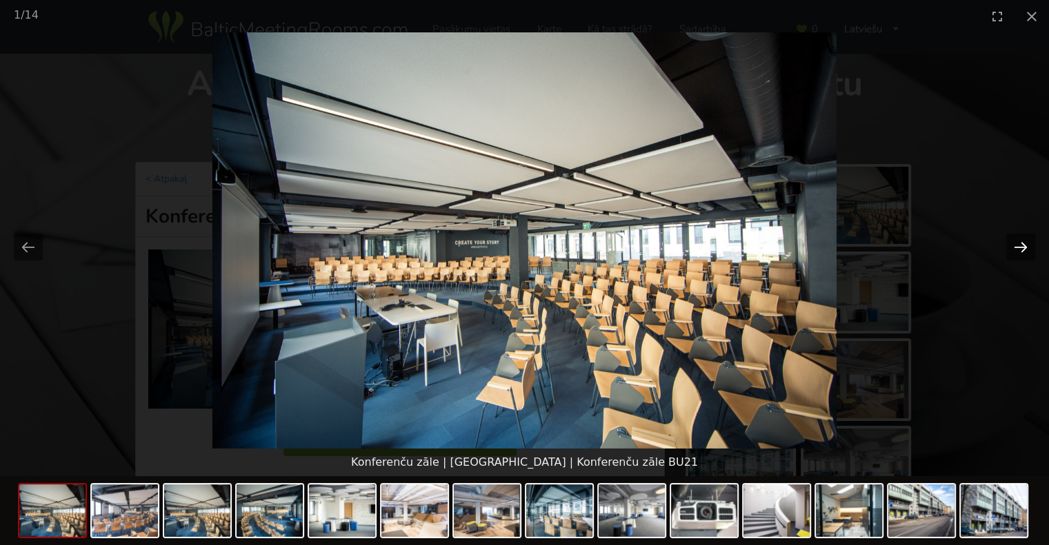
click at [1015, 249] on button "Next slide" at bounding box center [1020, 247] width 29 height 27
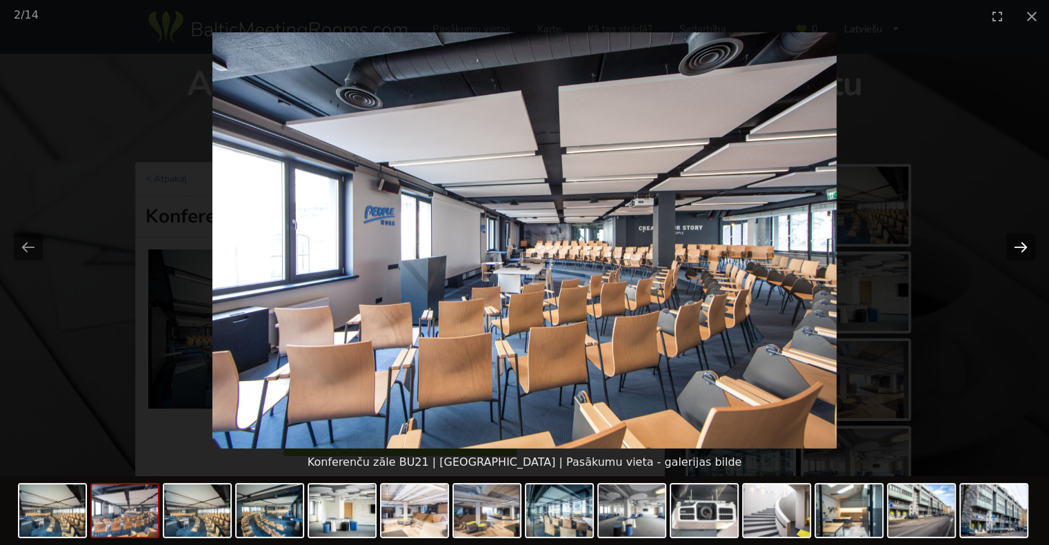
click at [1015, 249] on button "Next slide" at bounding box center [1020, 247] width 29 height 27
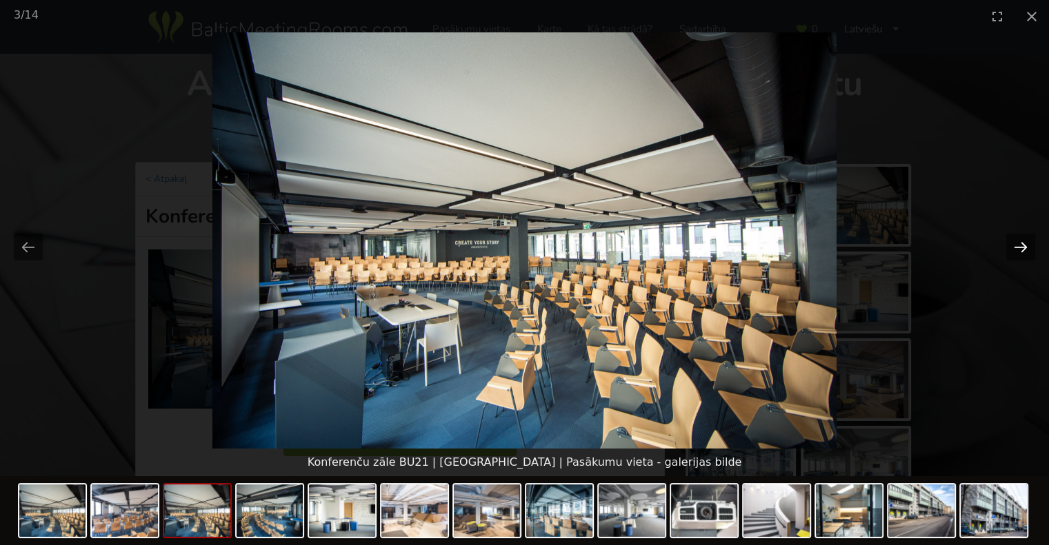
click at [1015, 249] on button "Next slide" at bounding box center [1020, 247] width 29 height 27
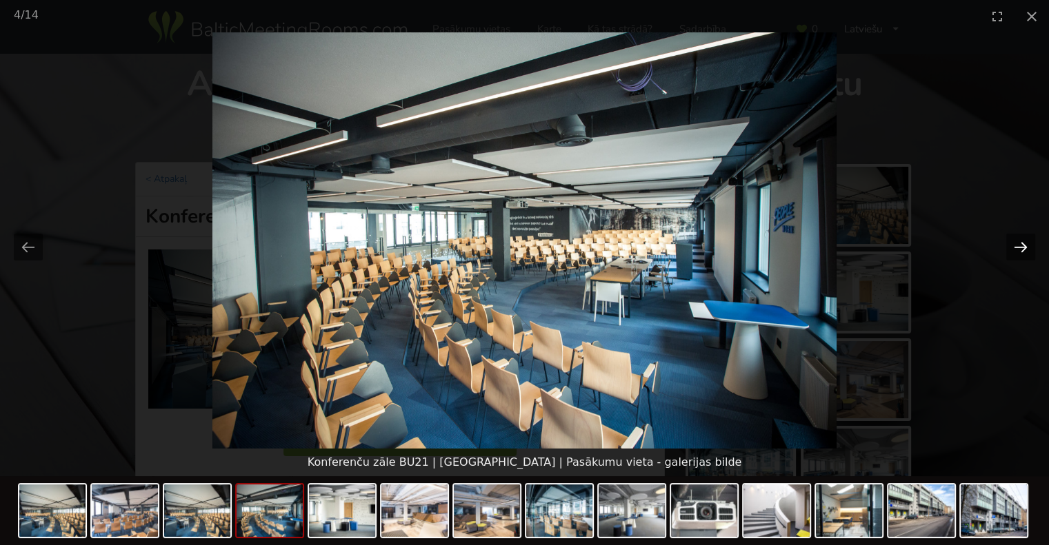
click at [1015, 249] on button "Next slide" at bounding box center [1020, 247] width 29 height 27
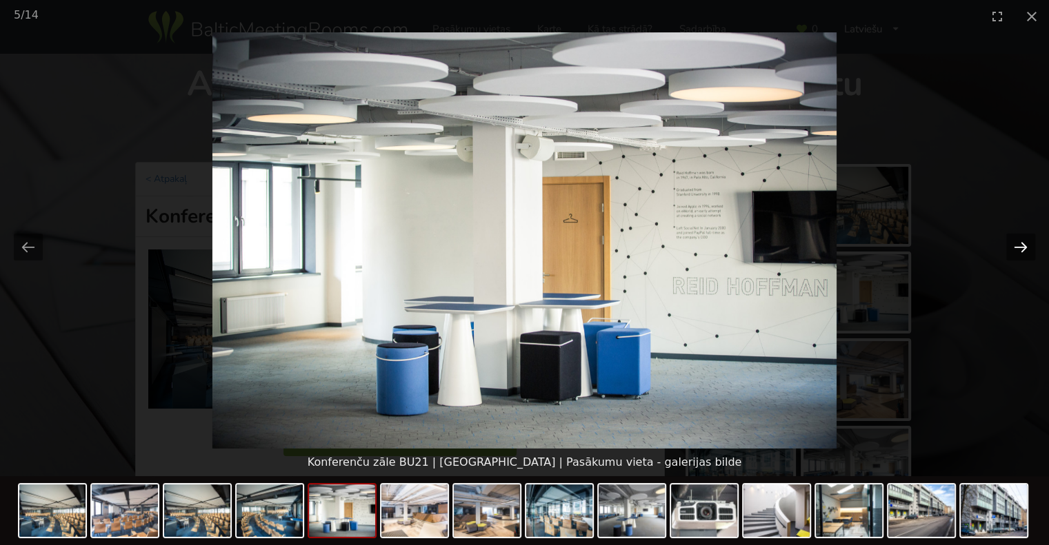
click at [1015, 249] on button "Next slide" at bounding box center [1020, 247] width 29 height 27
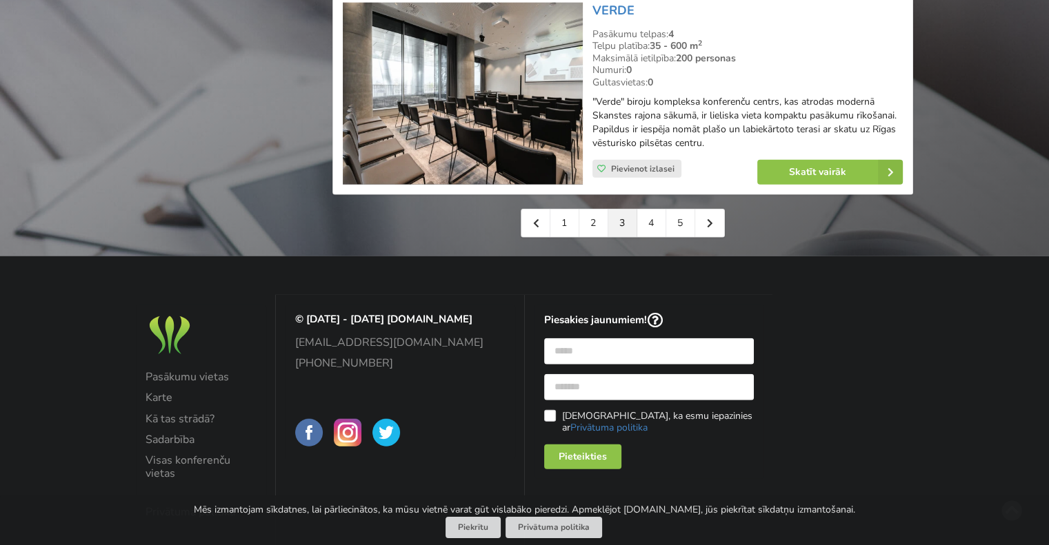
scroll to position [3276, 0]
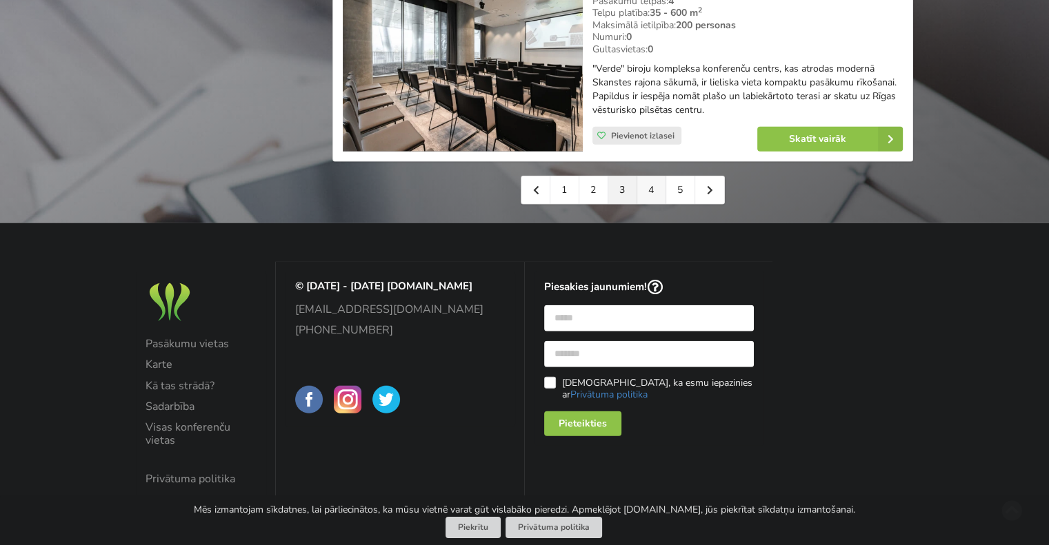
click at [651, 182] on link "4" at bounding box center [651, 191] width 29 height 28
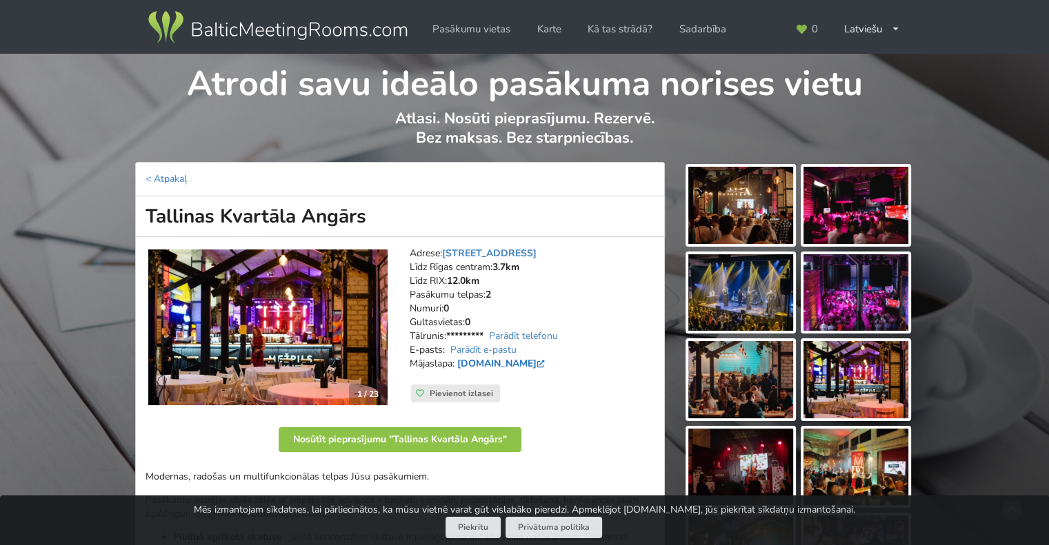
click at [497, 363] on link "[DOMAIN_NAME]" at bounding box center [502, 363] width 90 height 13
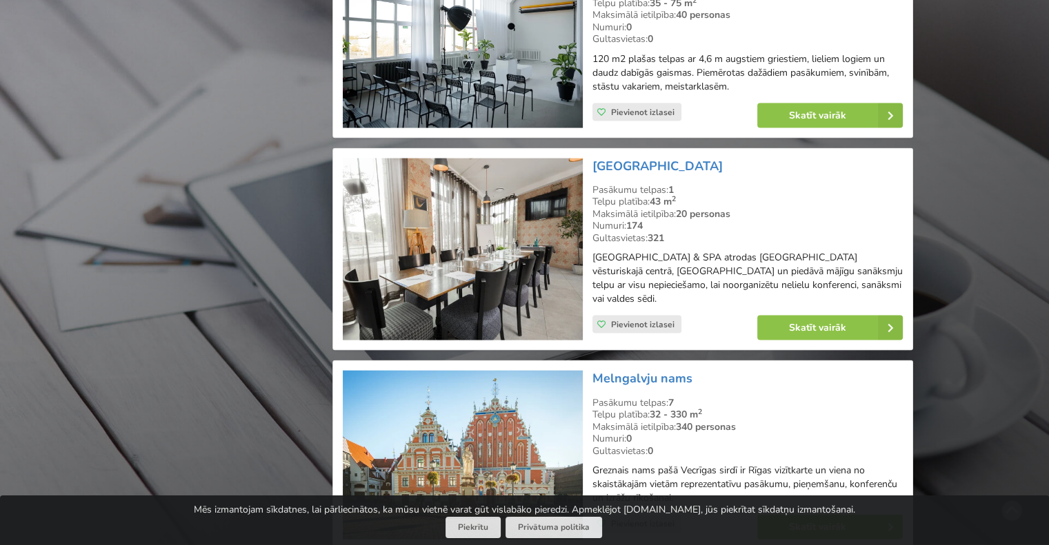
scroll to position [3034, 0]
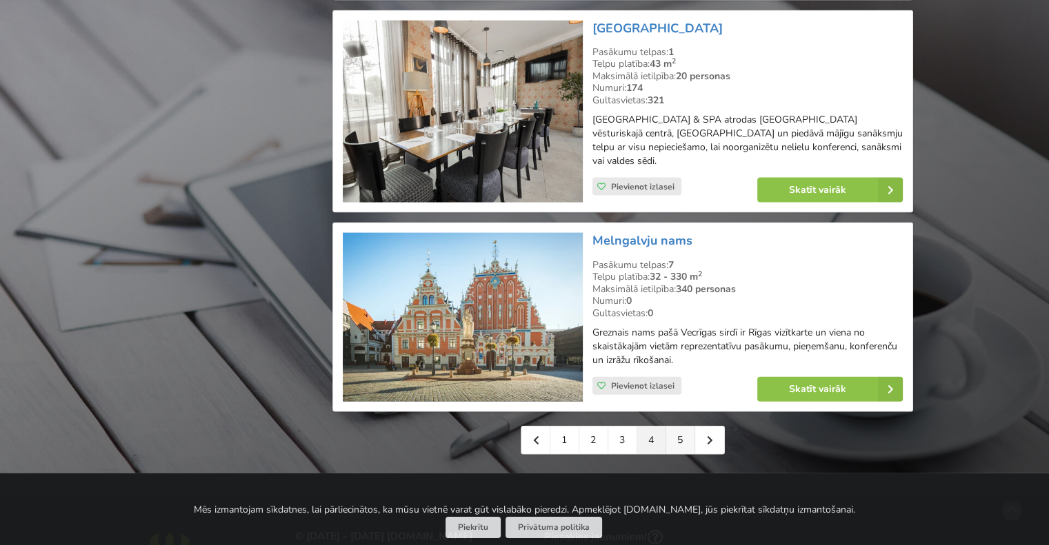
click at [692, 434] on link "5" at bounding box center [680, 441] width 29 height 28
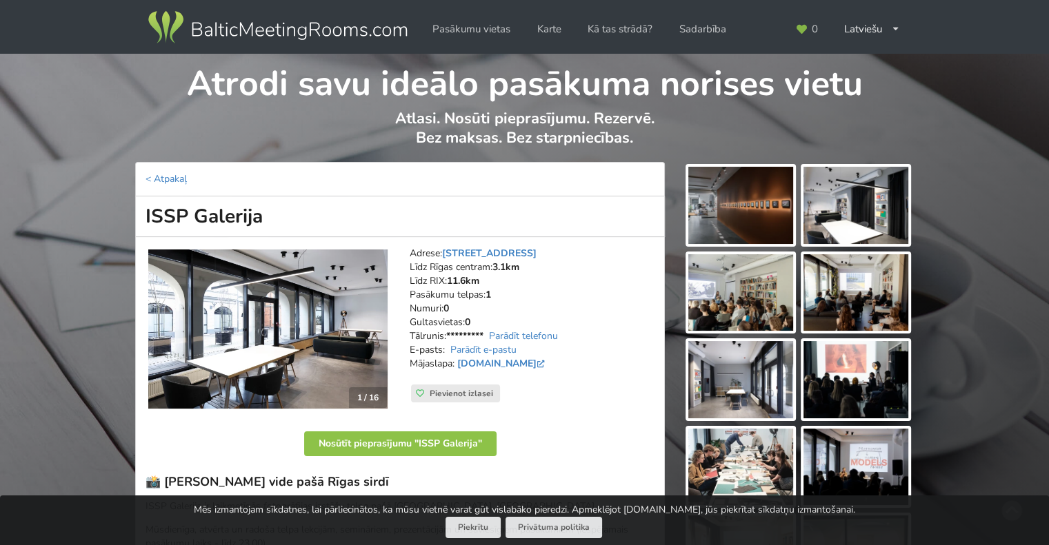
click at [274, 305] on img at bounding box center [267, 330] width 239 height 160
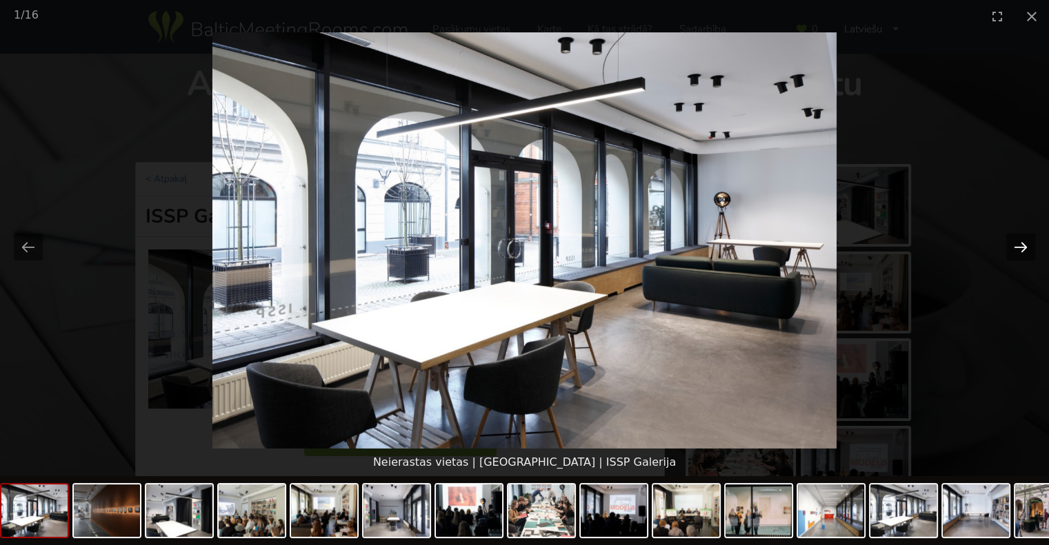
click at [1023, 248] on button "Next slide" at bounding box center [1020, 247] width 29 height 27
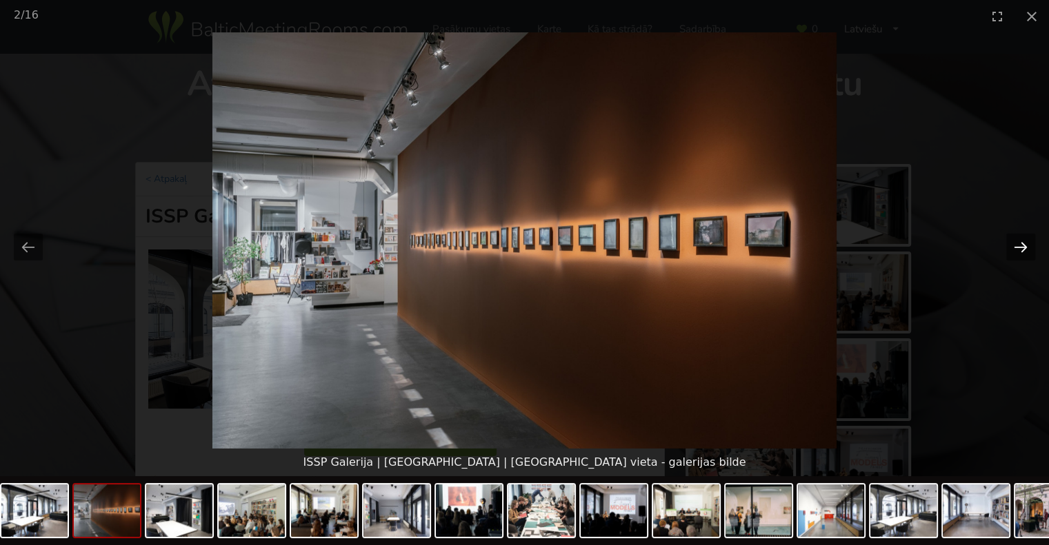
click at [1023, 248] on button "Next slide" at bounding box center [1020, 247] width 29 height 27
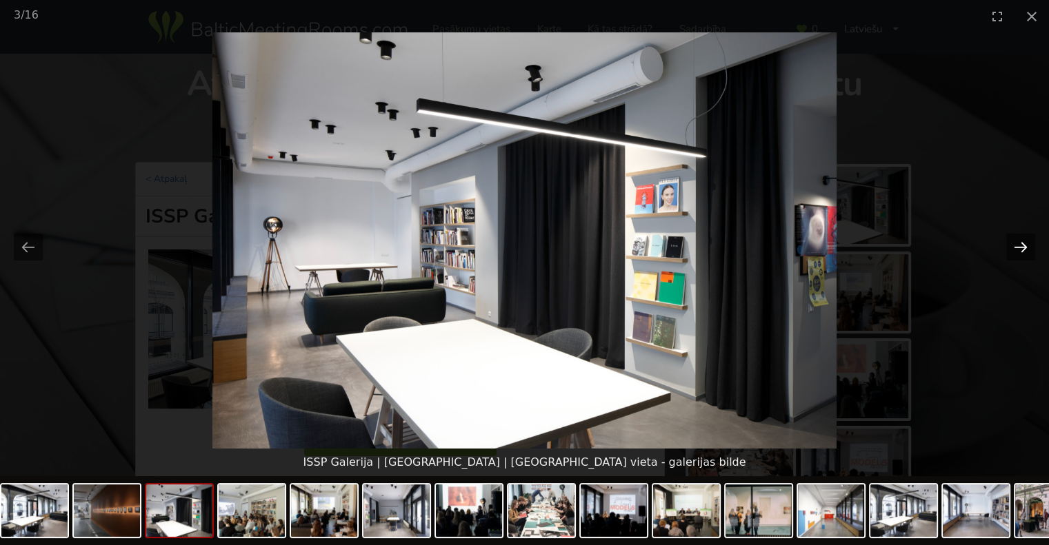
click at [1023, 248] on button "Next slide" at bounding box center [1020, 247] width 29 height 27
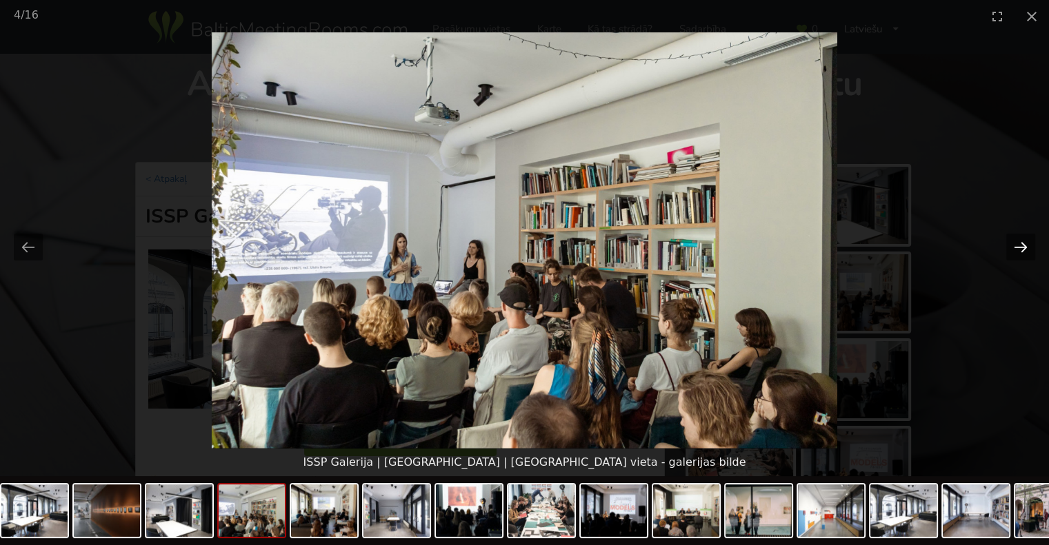
click at [1023, 248] on button "Next slide" at bounding box center [1020, 247] width 29 height 27
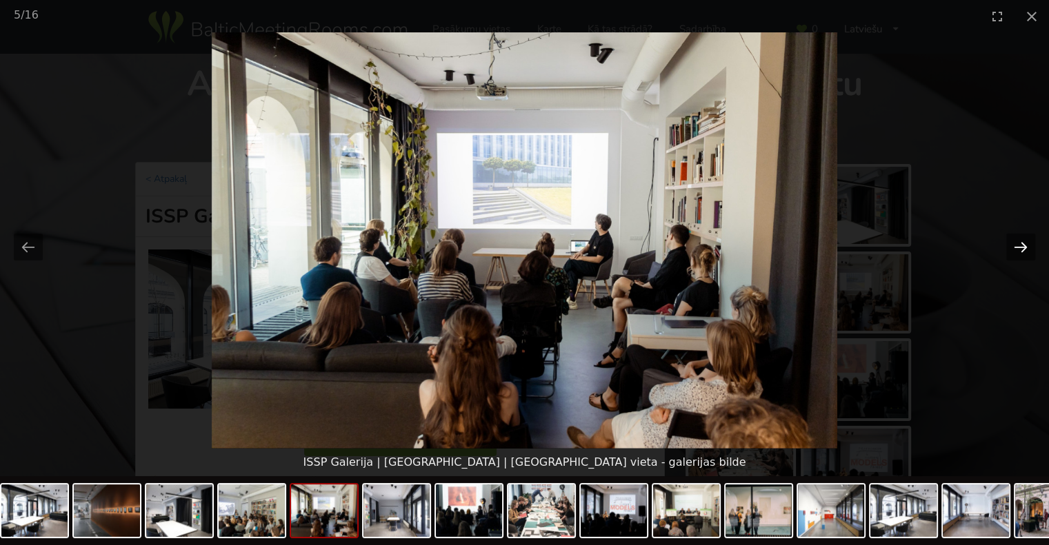
click at [1023, 248] on button "Next slide" at bounding box center [1020, 247] width 29 height 27
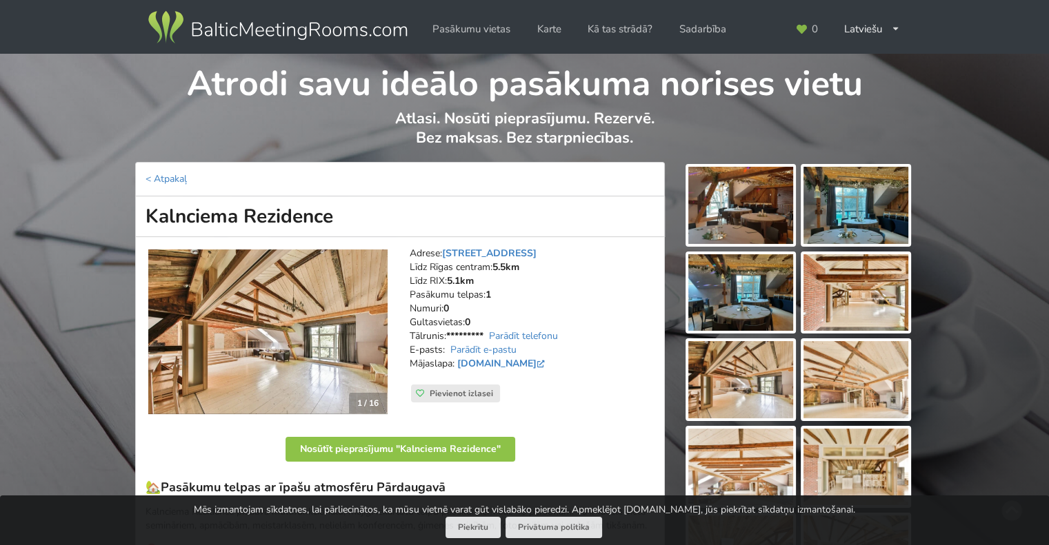
click at [322, 288] on img at bounding box center [267, 332] width 239 height 165
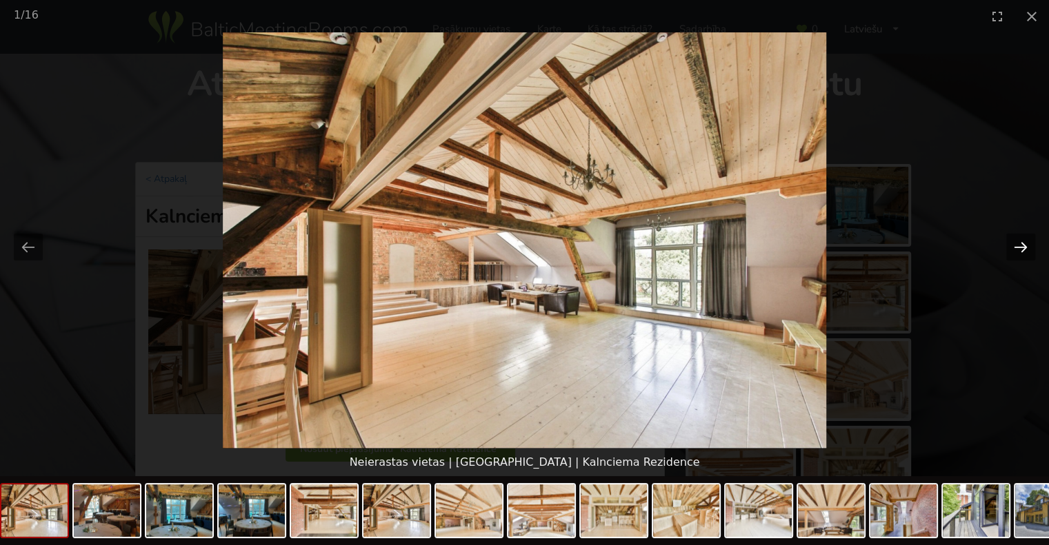
click at [1018, 249] on button "Next slide" at bounding box center [1020, 247] width 29 height 27
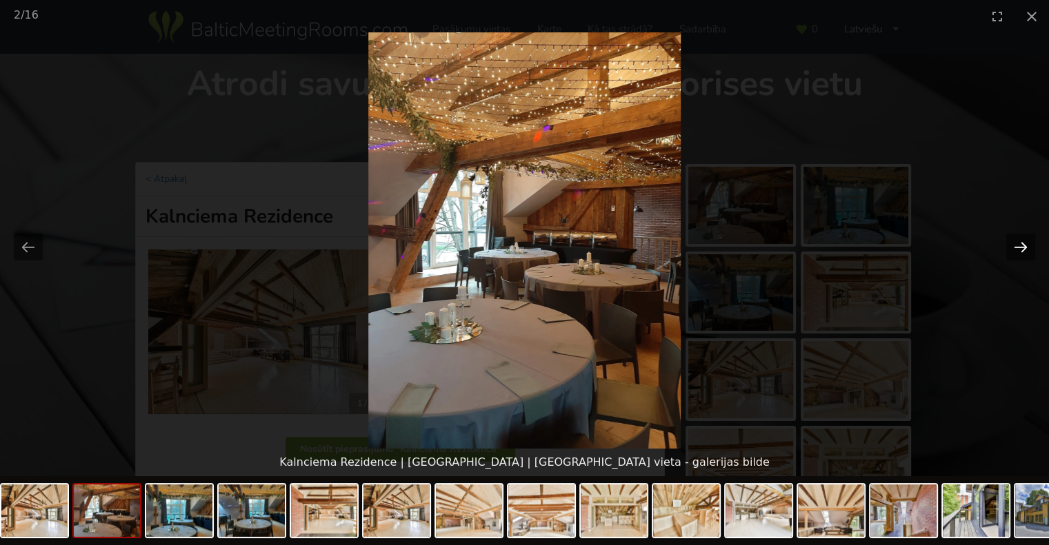
click at [1019, 249] on button "Next slide" at bounding box center [1020, 247] width 29 height 27
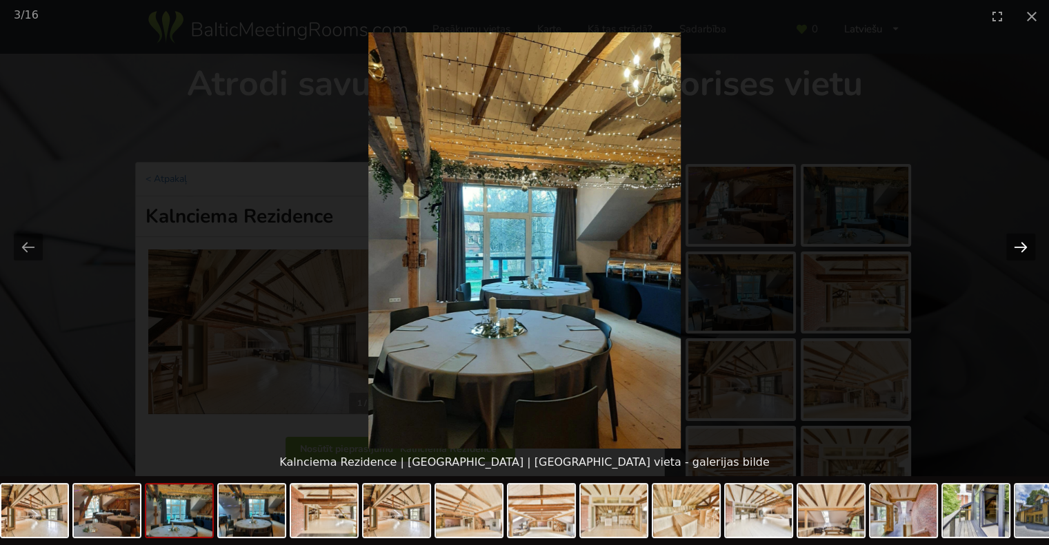
click at [1019, 249] on button "Next slide" at bounding box center [1020, 247] width 29 height 27
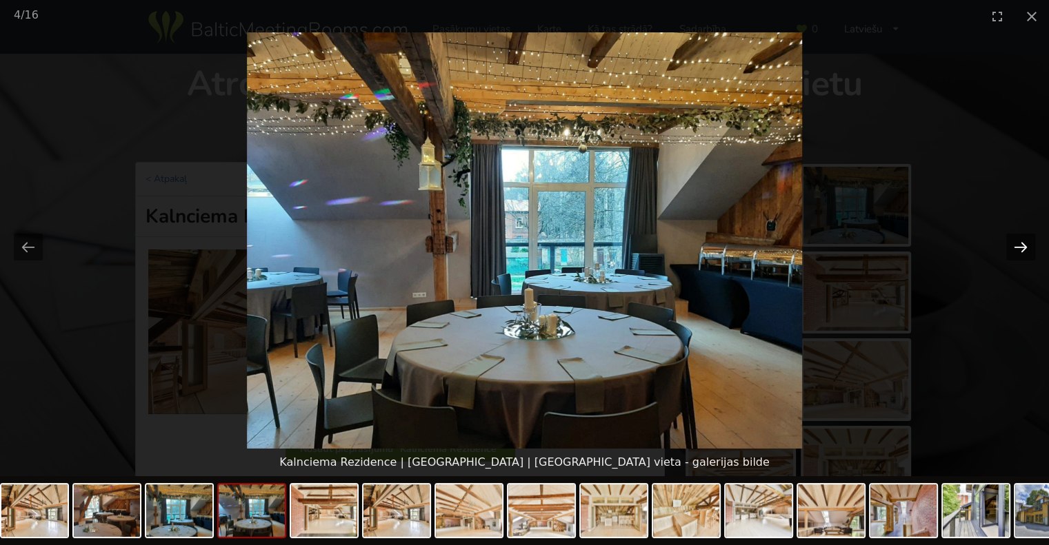
click at [1019, 249] on button "Next slide" at bounding box center [1020, 247] width 29 height 27
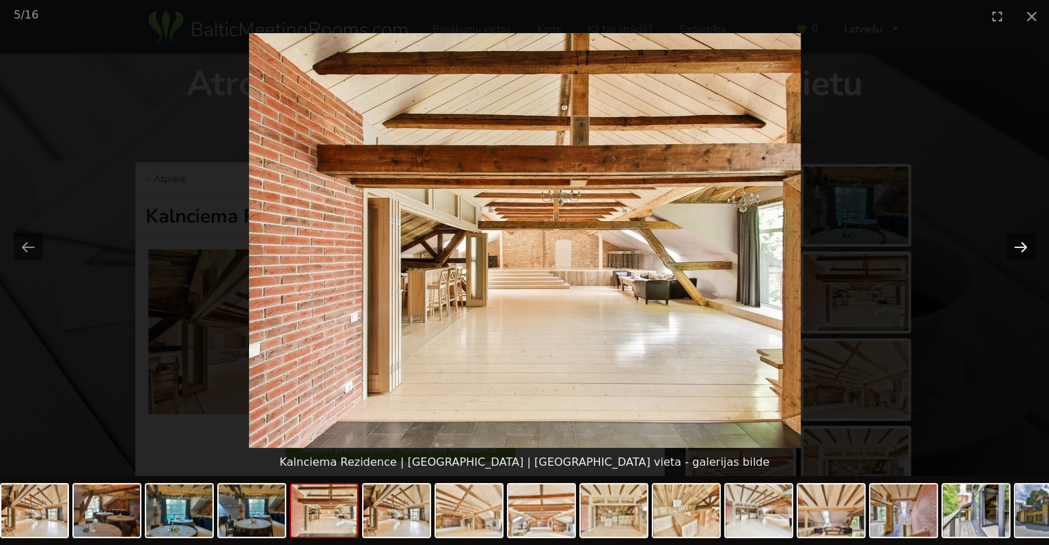
click at [1026, 250] on button "Next slide" at bounding box center [1020, 247] width 29 height 27
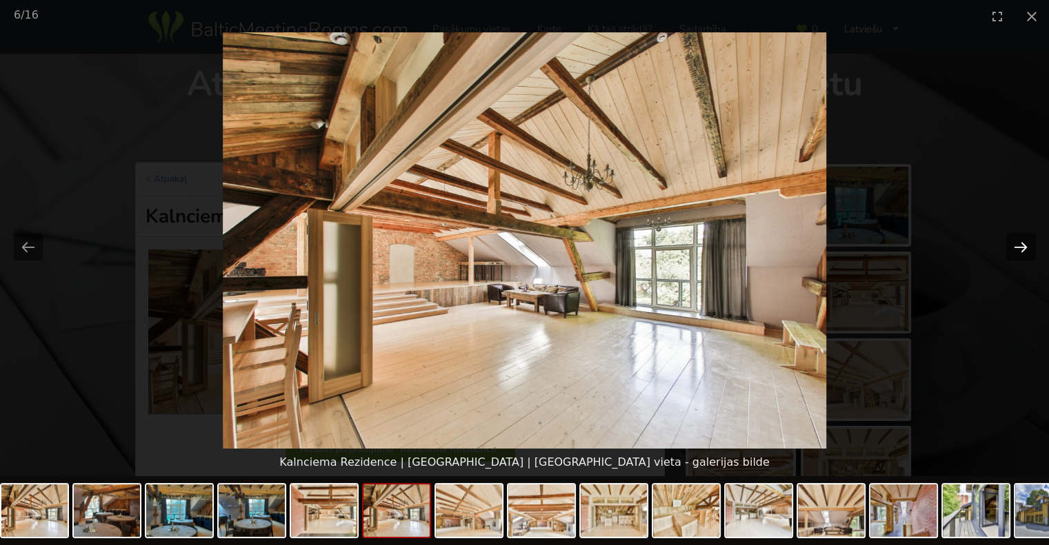
click at [1026, 250] on button "Next slide" at bounding box center [1020, 247] width 29 height 27
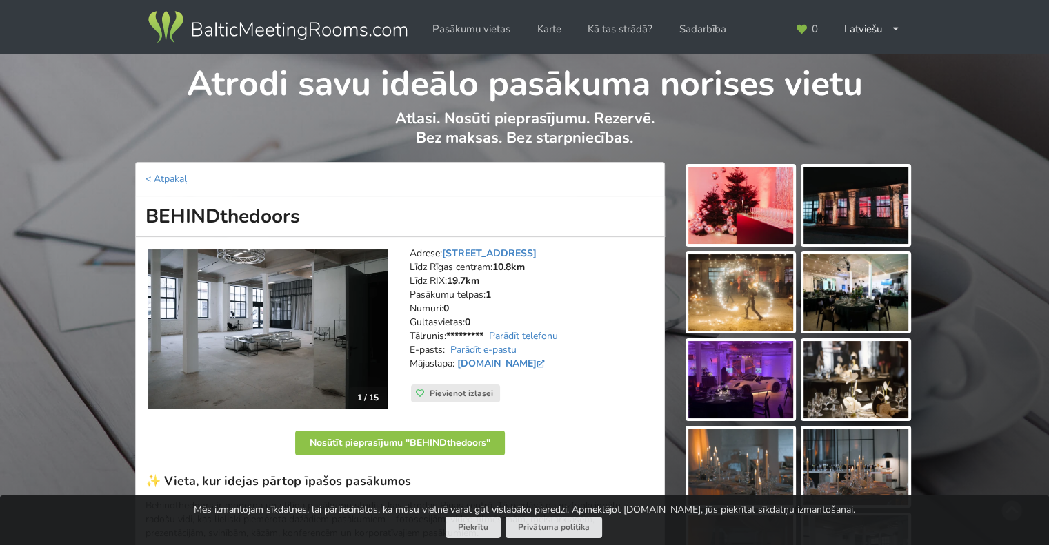
click at [290, 304] on img at bounding box center [267, 329] width 239 height 159
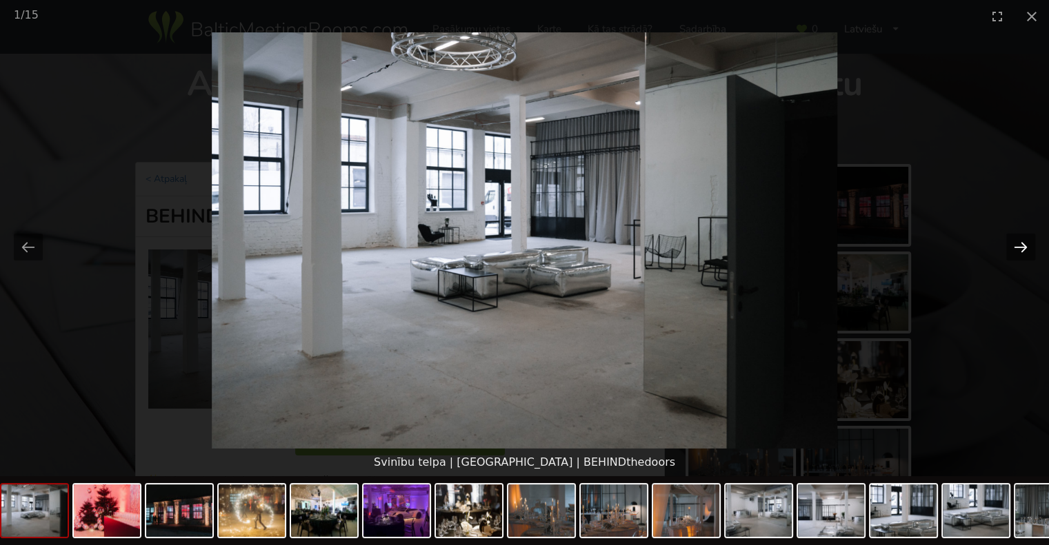
click at [1024, 245] on button "Next slide" at bounding box center [1020, 247] width 29 height 27
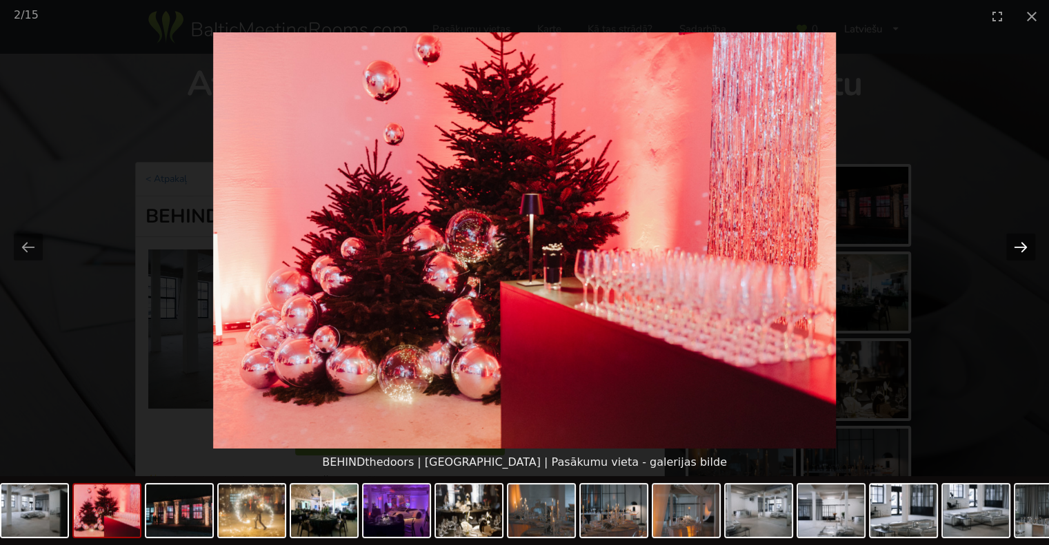
click at [1024, 245] on button "Next slide" at bounding box center [1020, 247] width 29 height 27
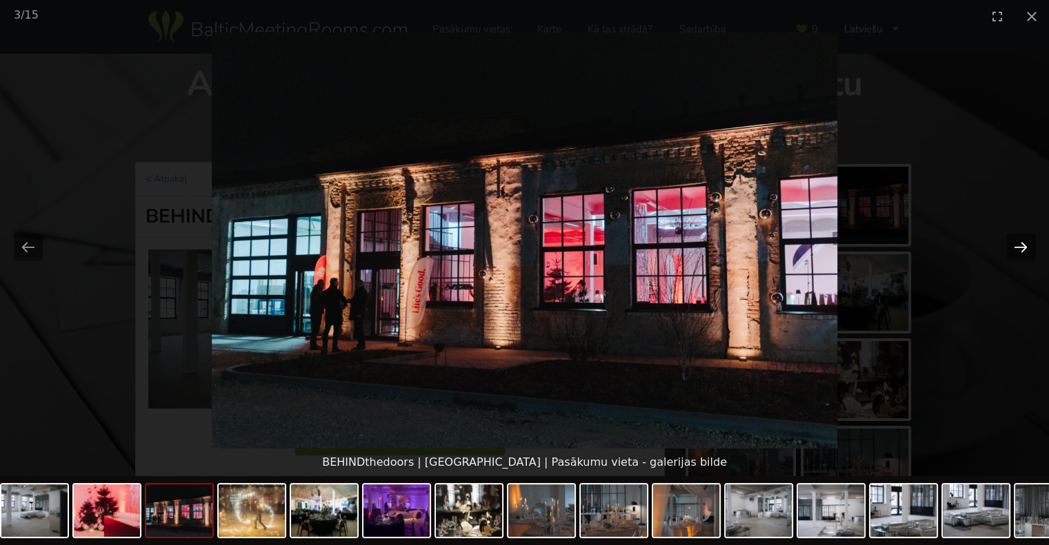
click at [1024, 245] on button "Next slide" at bounding box center [1020, 247] width 29 height 27
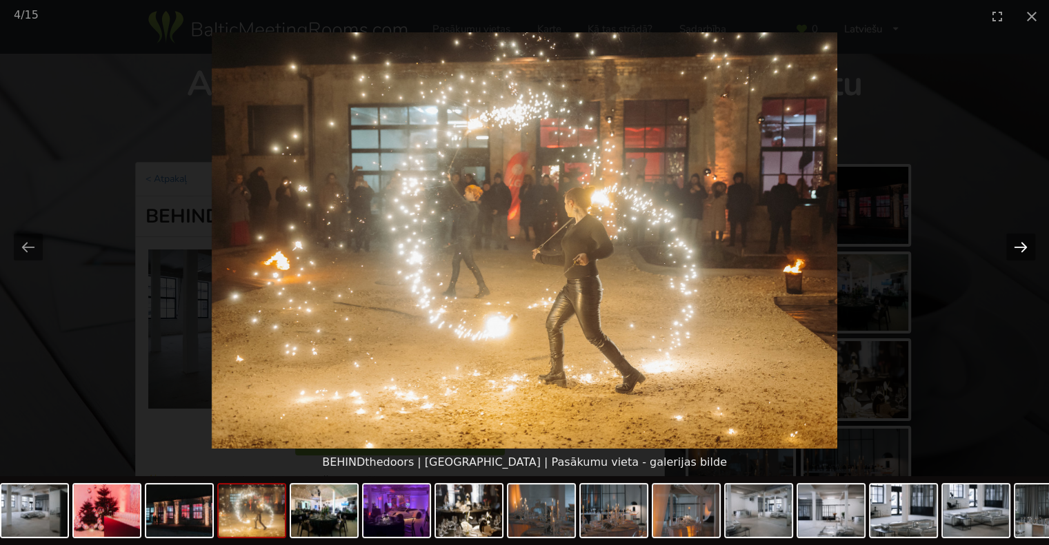
click at [1024, 245] on button "Next slide" at bounding box center [1020, 247] width 29 height 27
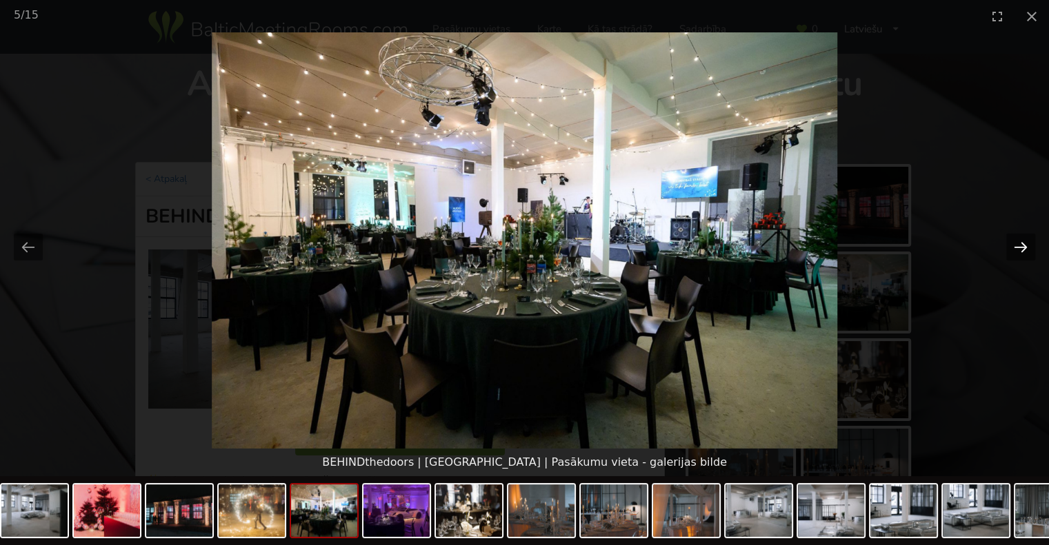
click at [1024, 245] on button "Next slide" at bounding box center [1020, 247] width 29 height 27
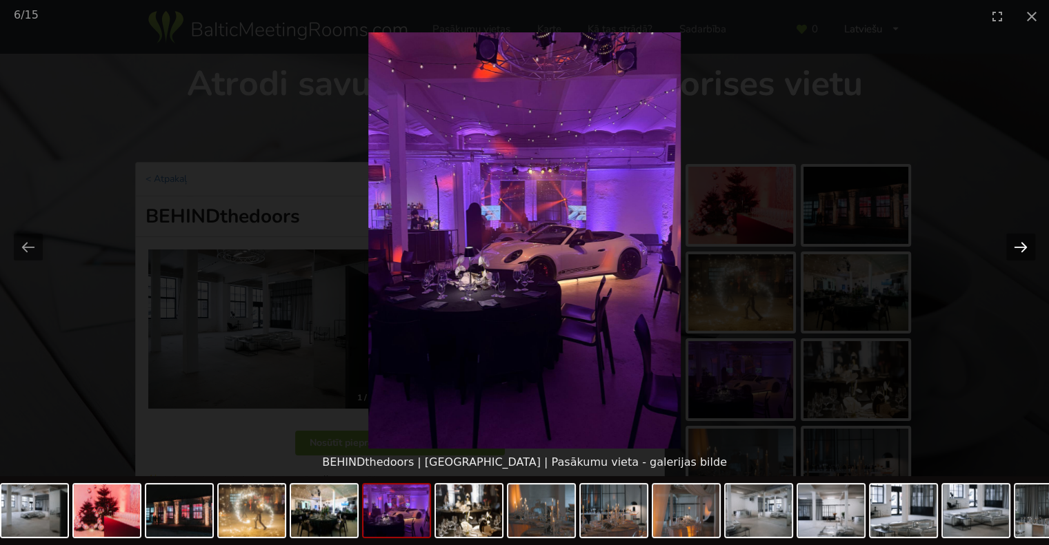
click at [1024, 245] on button "Next slide" at bounding box center [1020, 247] width 29 height 27
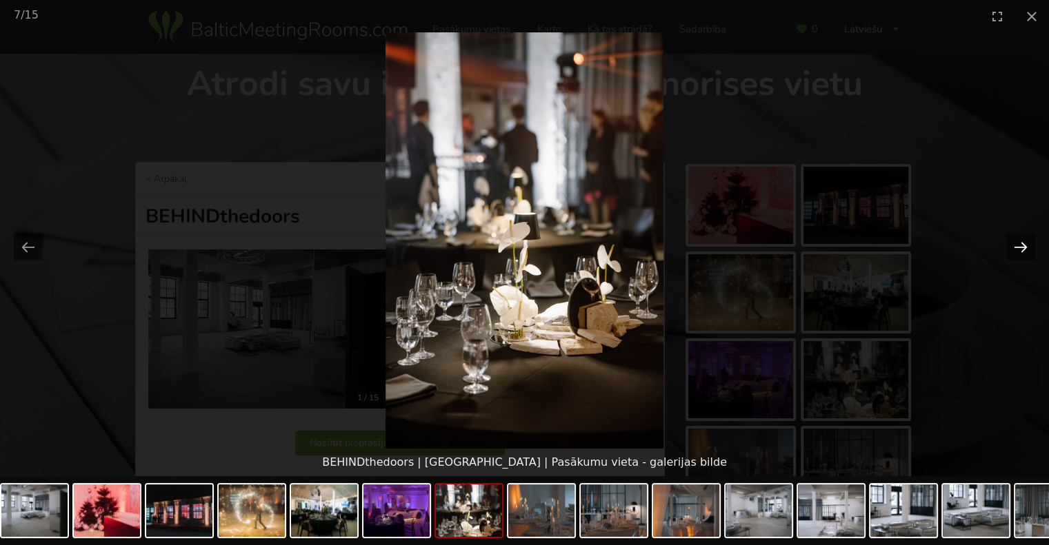
click at [1024, 245] on button "Next slide" at bounding box center [1020, 247] width 29 height 27
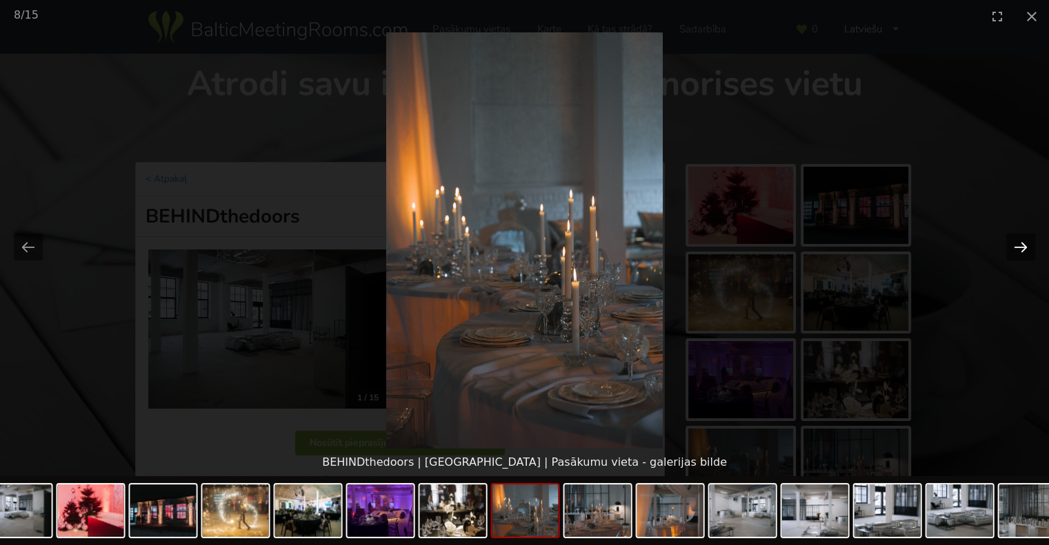
click at [1024, 245] on button "Next slide" at bounding box center [1020, 247] width 29 height 27
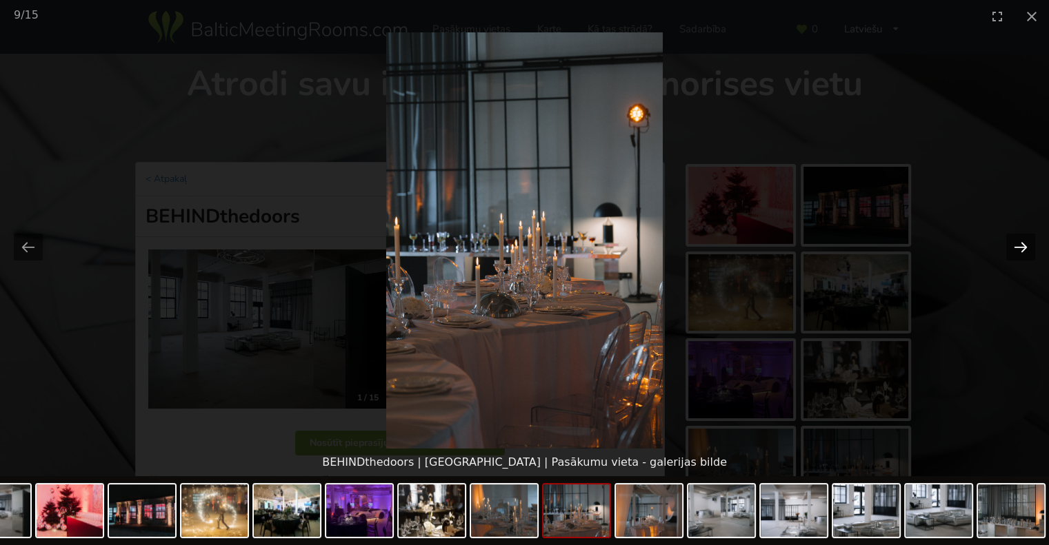
click at [1024, 245] on button "Next slide" at bounding box center [1020, 247] width 29 height 27
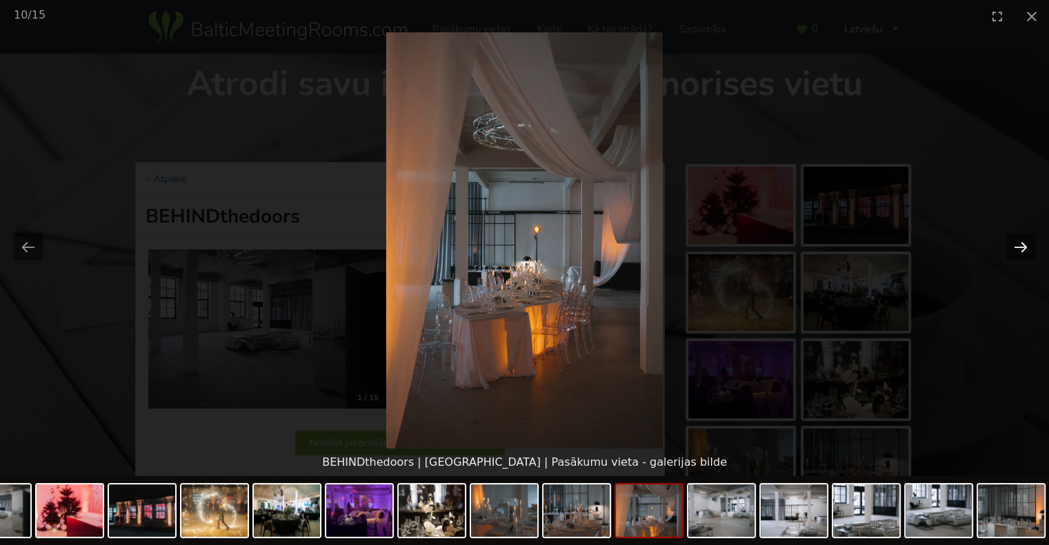
click at [1024, 245] on button "Next slide" at bounding box center [1020, 247] width 29 height 27
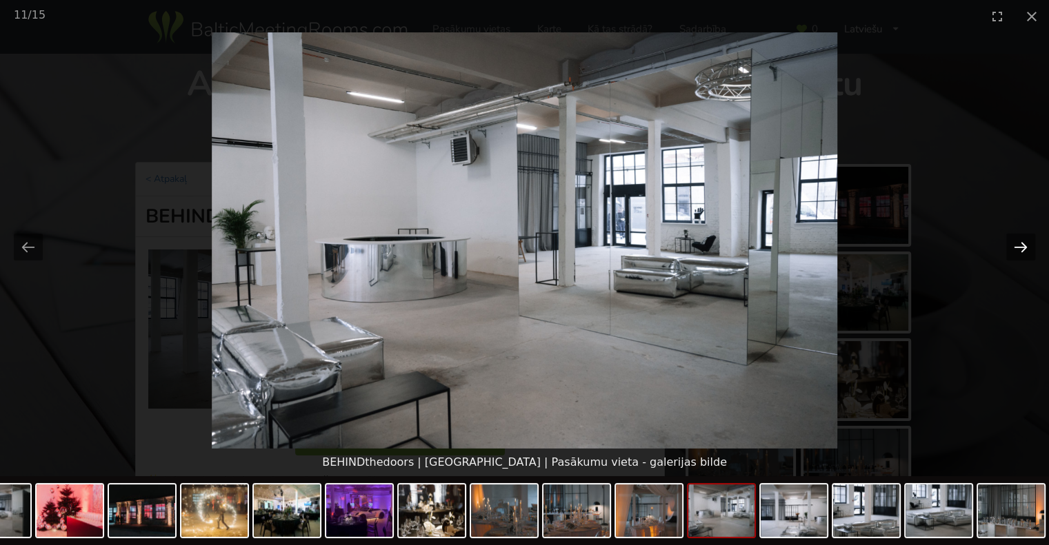
click at [1024, 245] on button "Next slide" at bounding box center [1020, 247] width 29 height 27
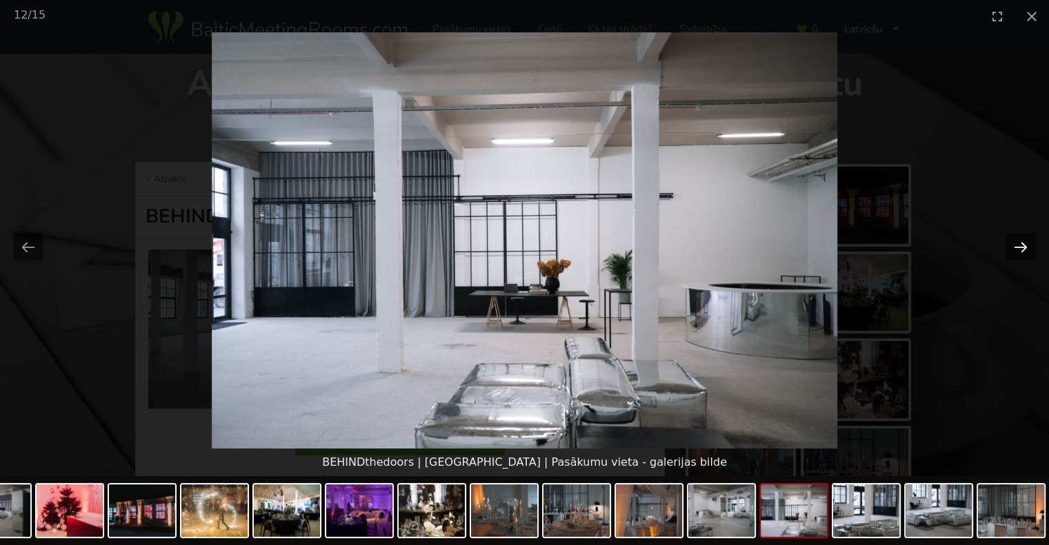
click at [1024, 245] on button "Next slide" at bounding box center [1020, 247] width 29 height 27
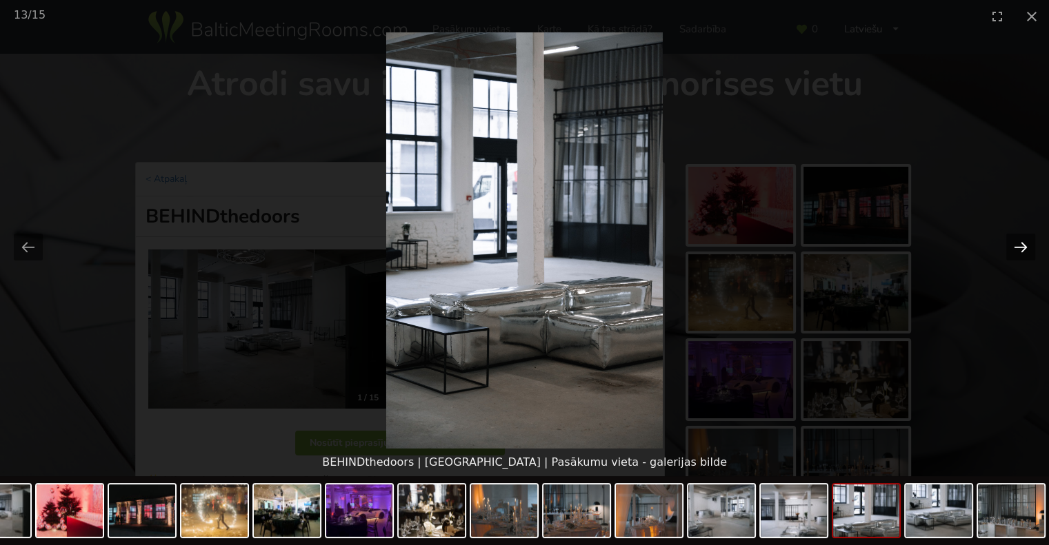
click at [1024, 245] on button "Next slide" at bounding box center [1020, 247] width 29 height 27
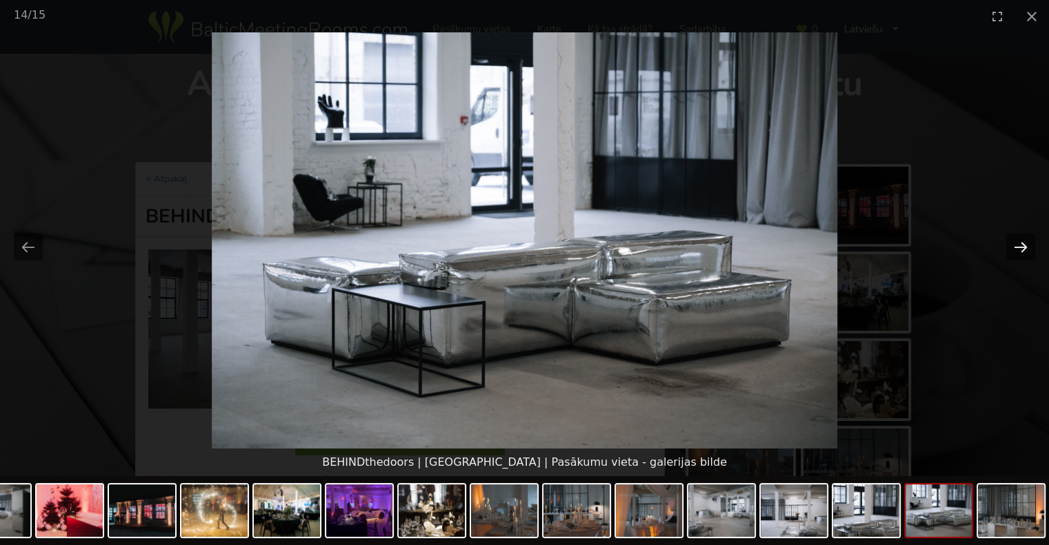
click at [1024, 245] on button "Next slide" at bounding box center [1020, 247] width 29 height 27
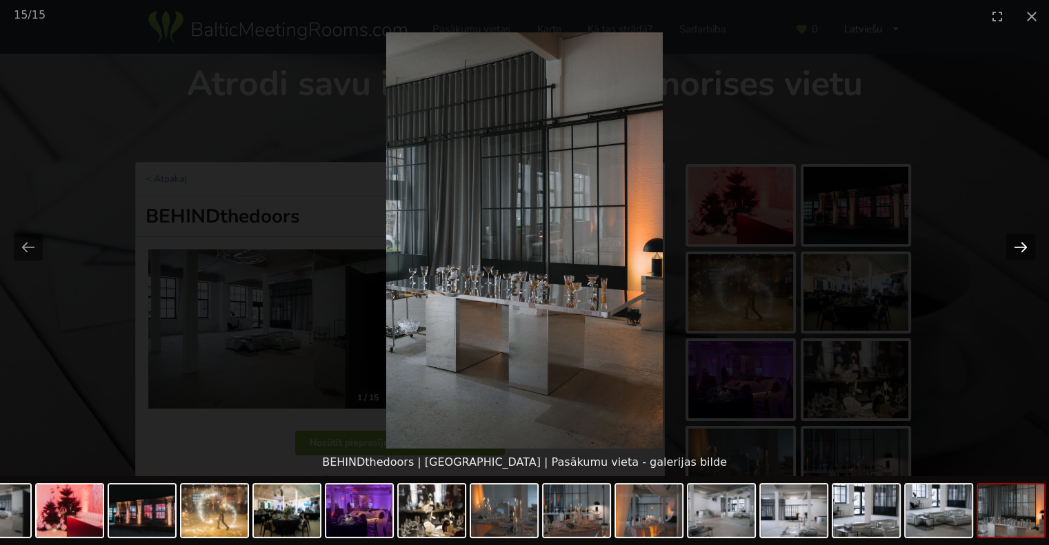
click at [1024, 245] on button "Next slide" at bounding box center [1020, 247] width 29 height 27
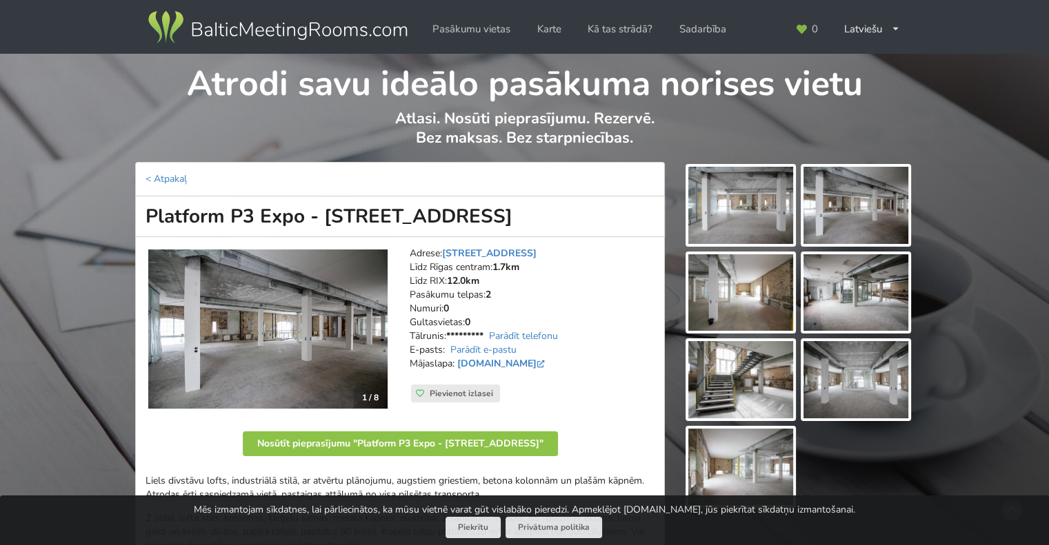
click at [330, 289] on img at bounding box center [267, 330] width 239 height 160
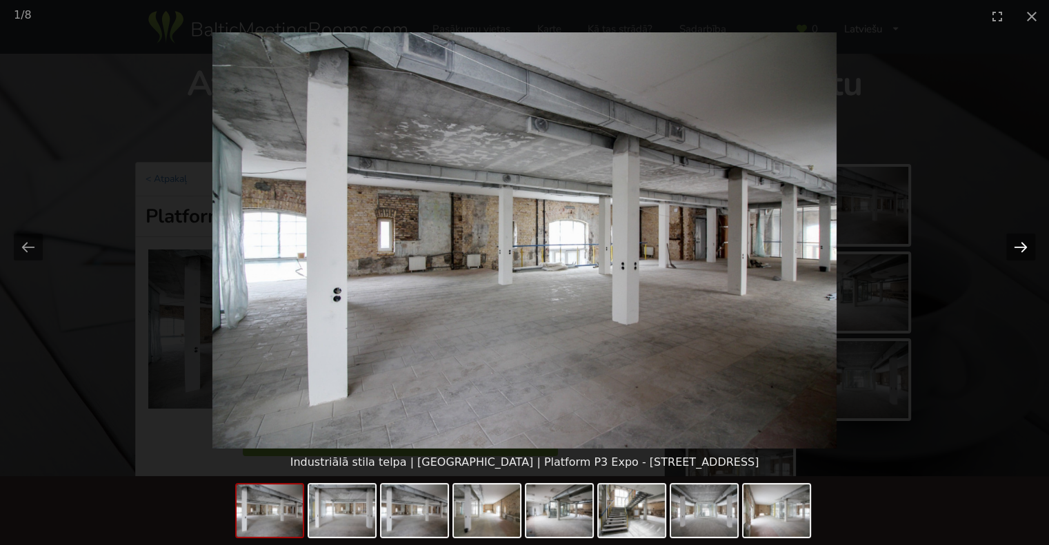
click at [1018, 244] on button "Next slide" at bounding box center [1020, 247] width 29 height 27
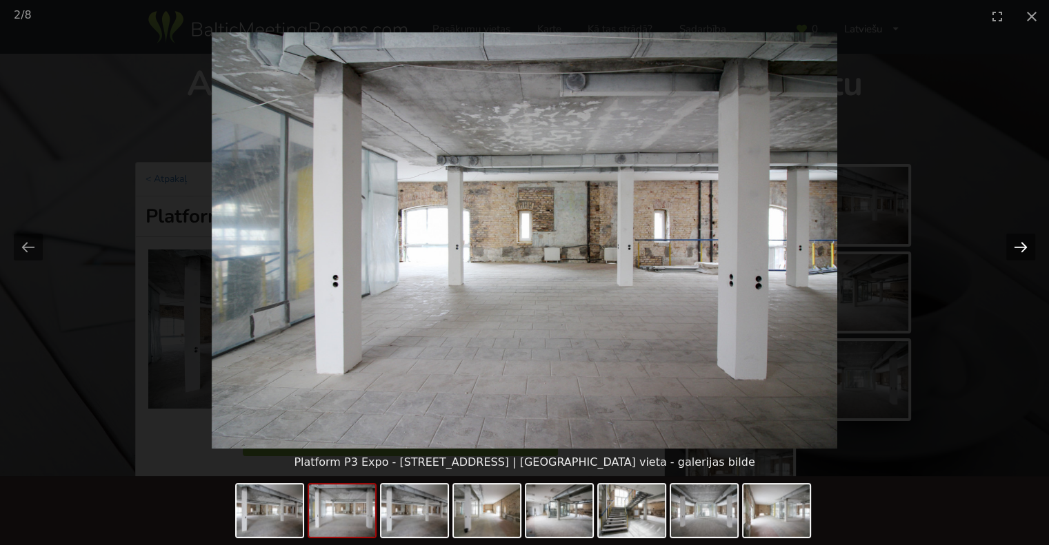
click at [1017, 245] on button "Next slide" at bounding box center [1020, 247] width 29 height 27
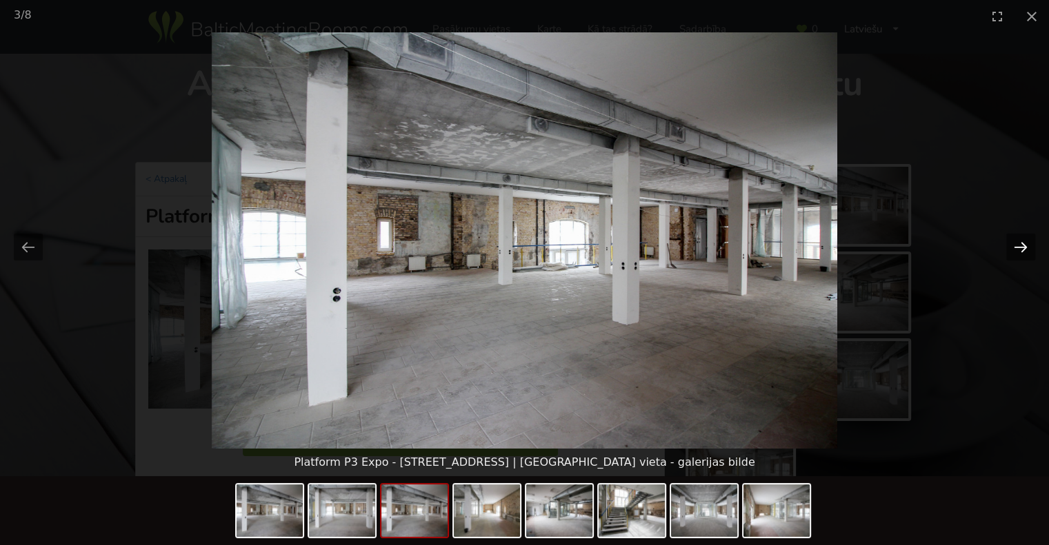
click at [1017, 245] on button "Next slide" at bounding box center [1020, 247] width 29 height 27
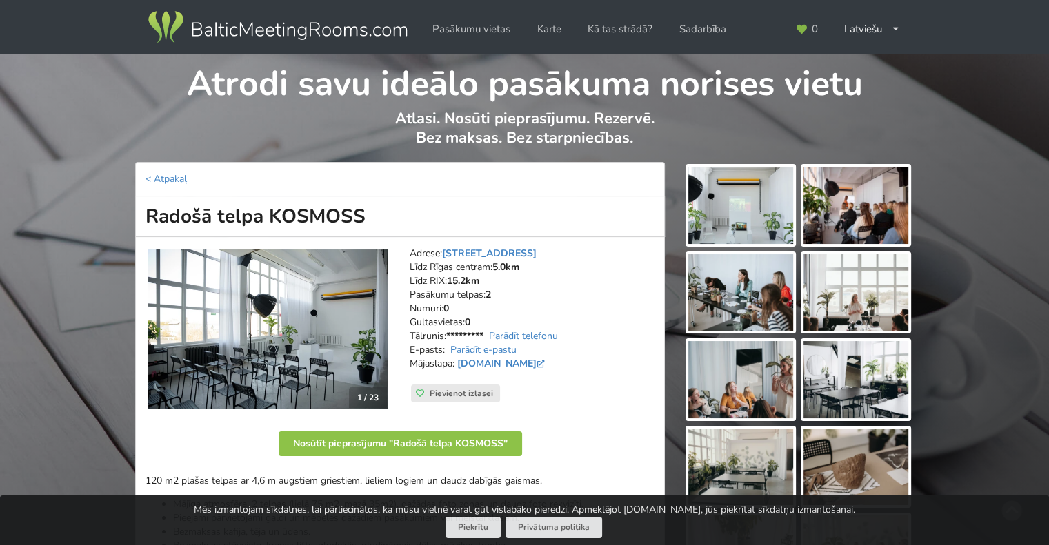
click at [254, 278] on img at bounding box center [267, 330] width 239 height 160
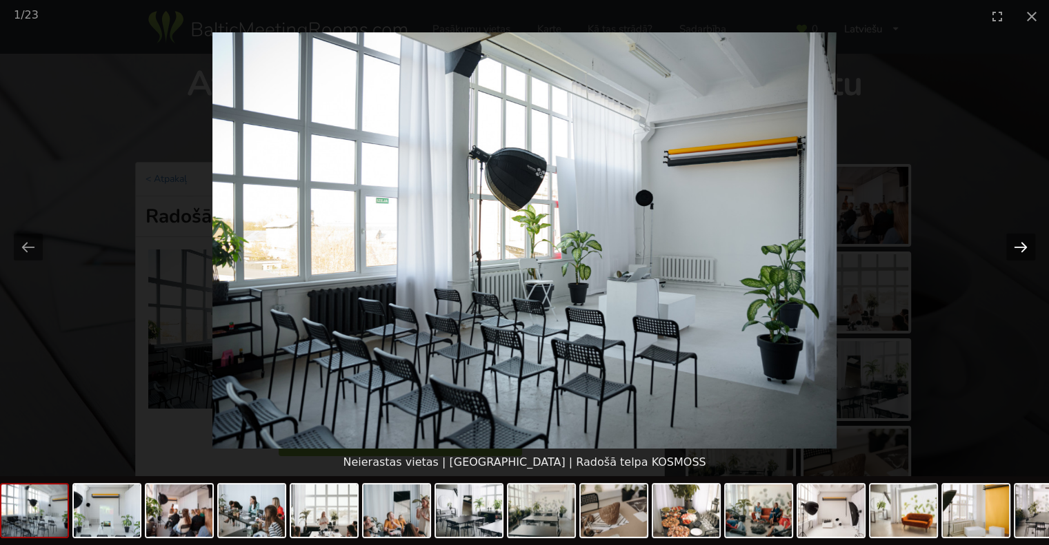
click at [1028, 246] on button "Next slide" at bounding box center [1020, 247] width 29 height 27
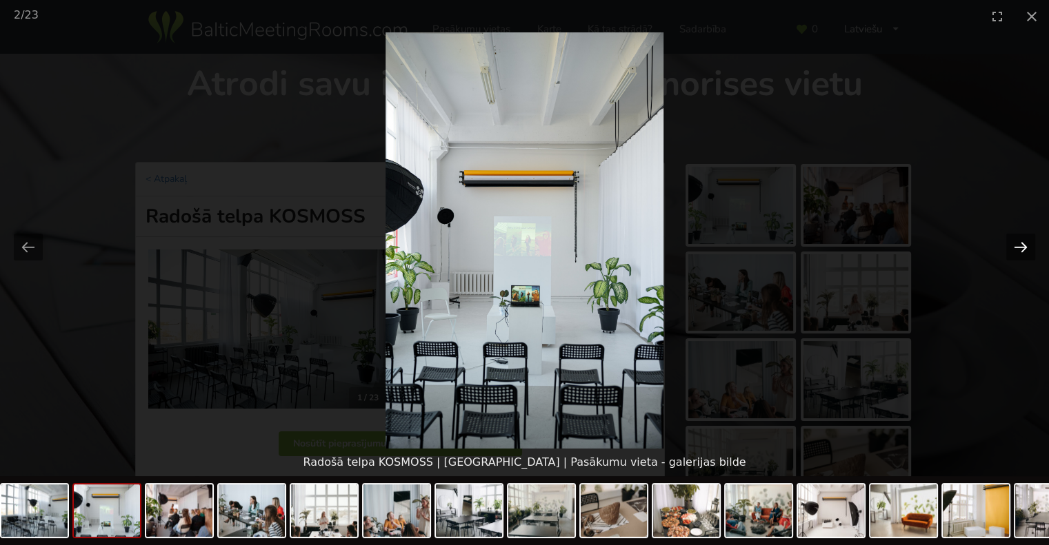
click at [1028, 246] on button "Next slide" at bounding box center [1020, 247] width 29 height 27
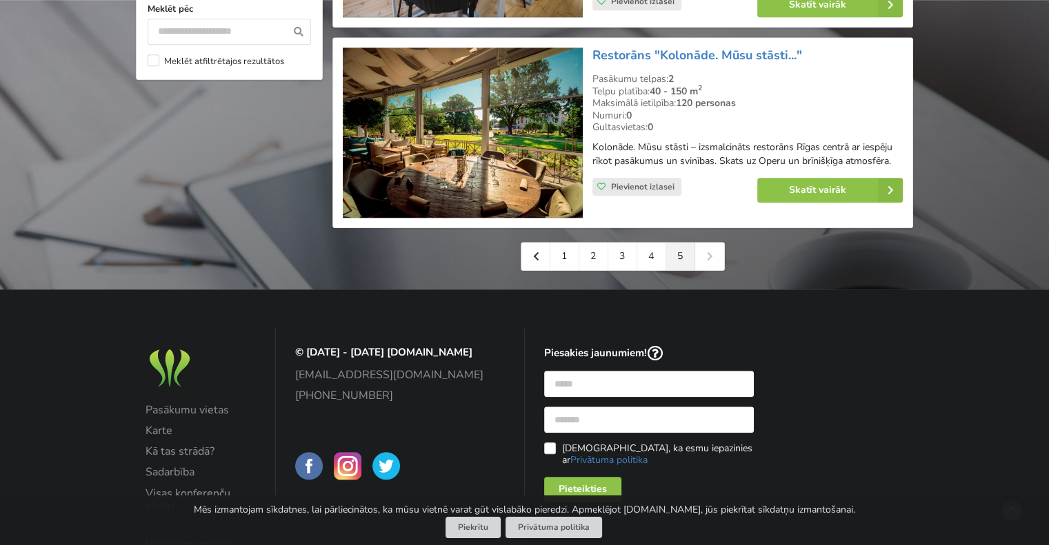
scroll to position [1479, 0]
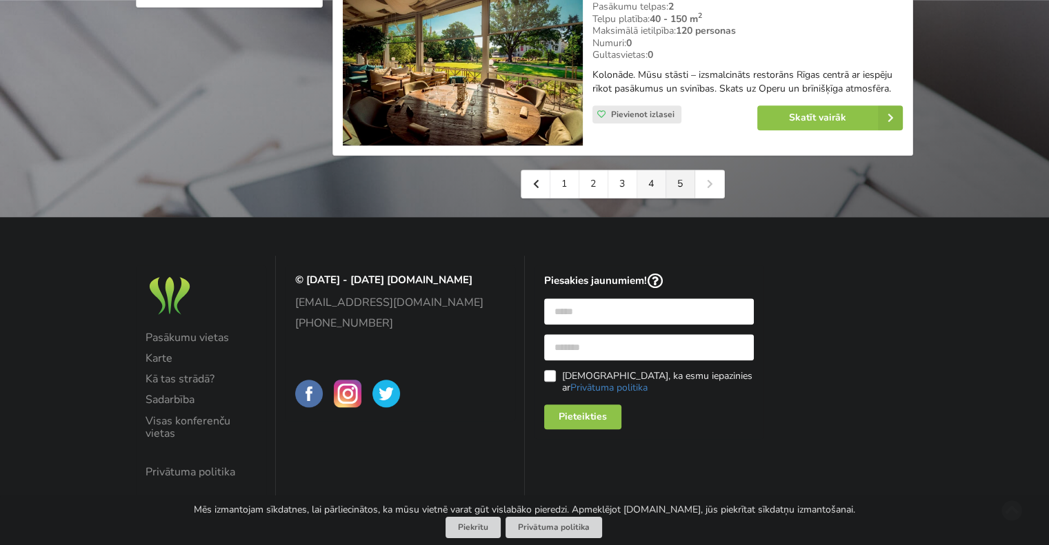
click at [649, 188] on link "4" at bounding box center [651, 184] width 29 height 28
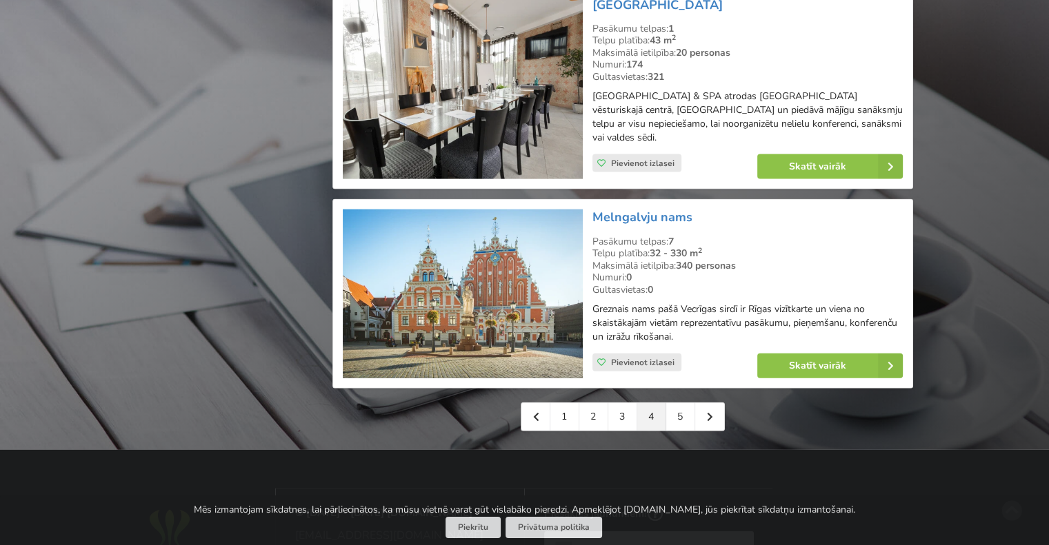
scroll to position [3172, 0]
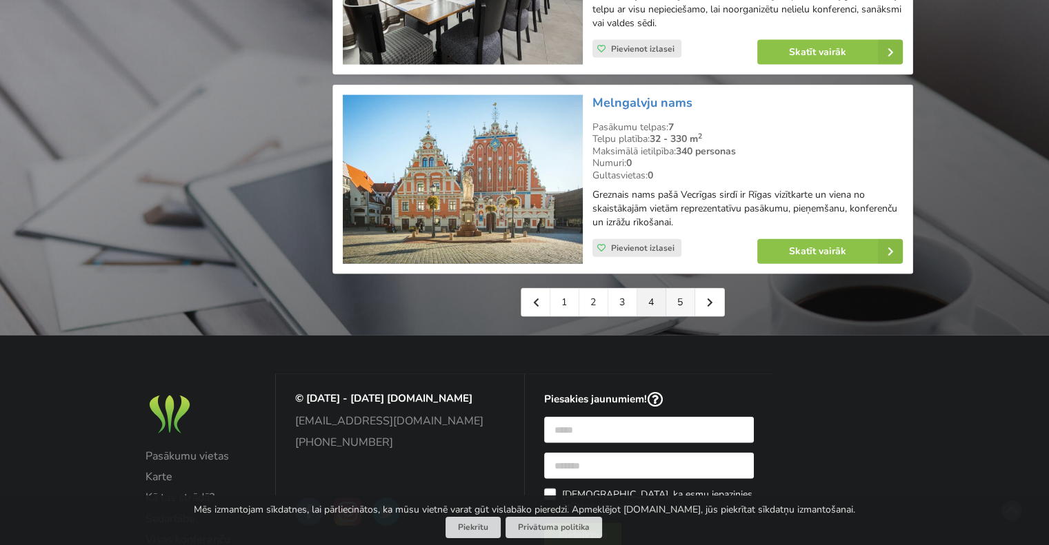
click at [678, 294] on link "5" at bounding box center [680, 303] width 29 height 28
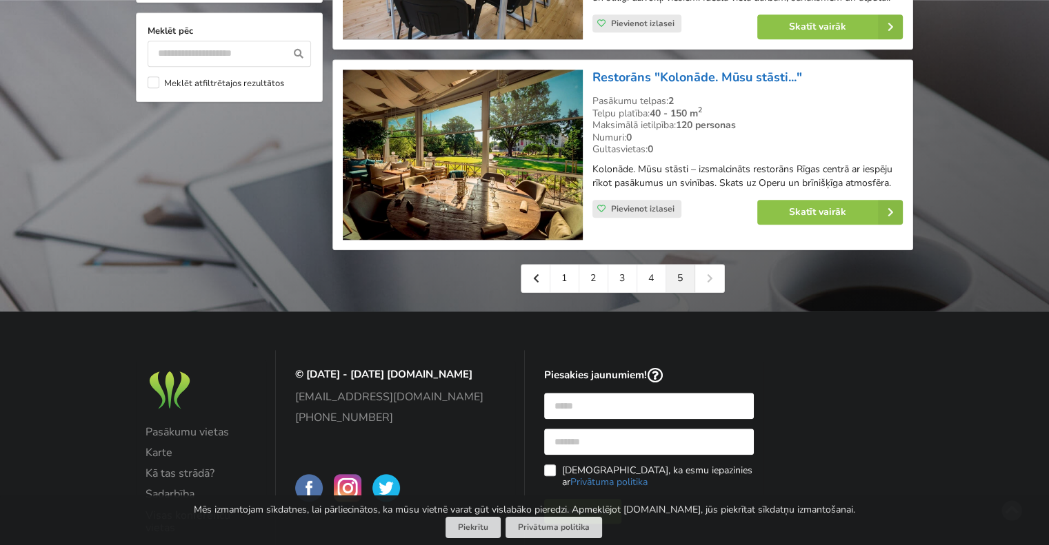
scroll to position [1379, 0]
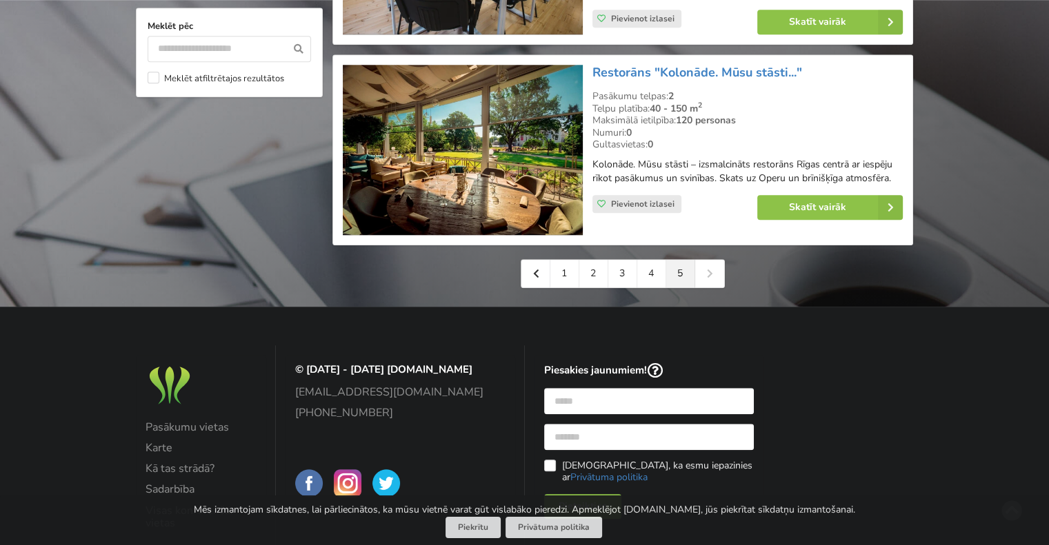
click at [704, 283] on div "1 2 3 4 5" at bounding box center [623, 273] width 204 height 29
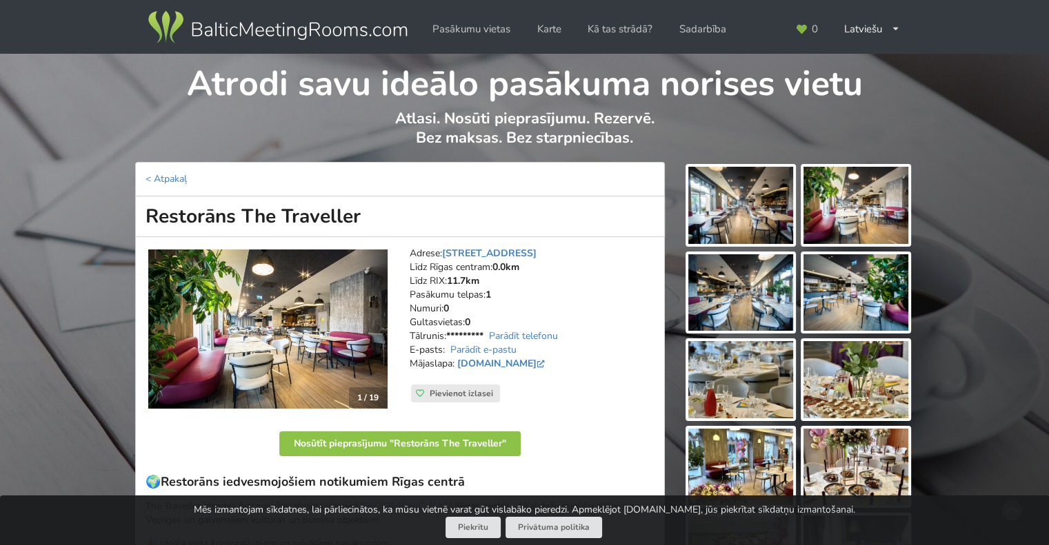
click at [301, 307] on img at bounding box center [267, 330] width 239 height 160
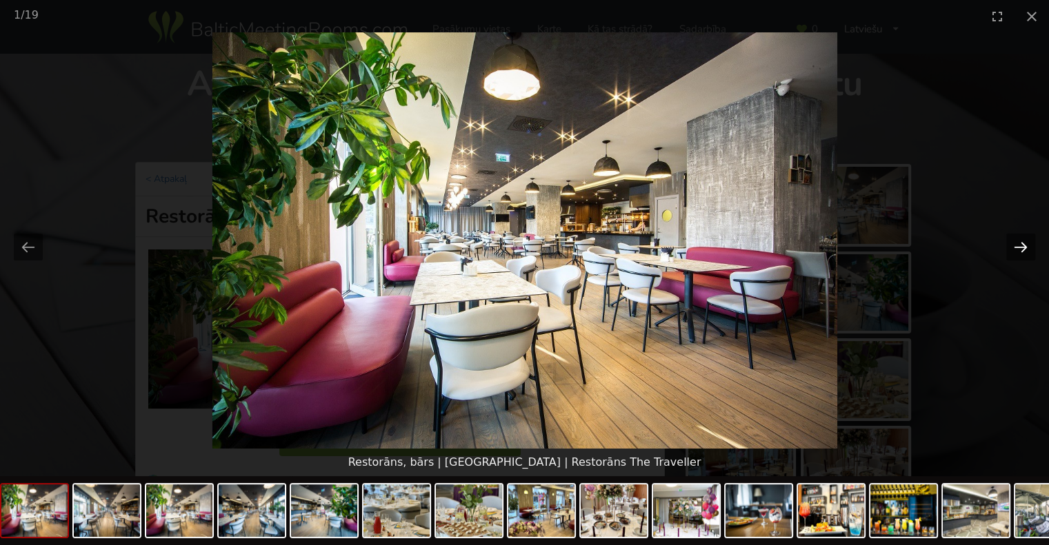
click at [1026, 246] on button "Next slide" at bounding box center [1020, 247] width 29 height 27
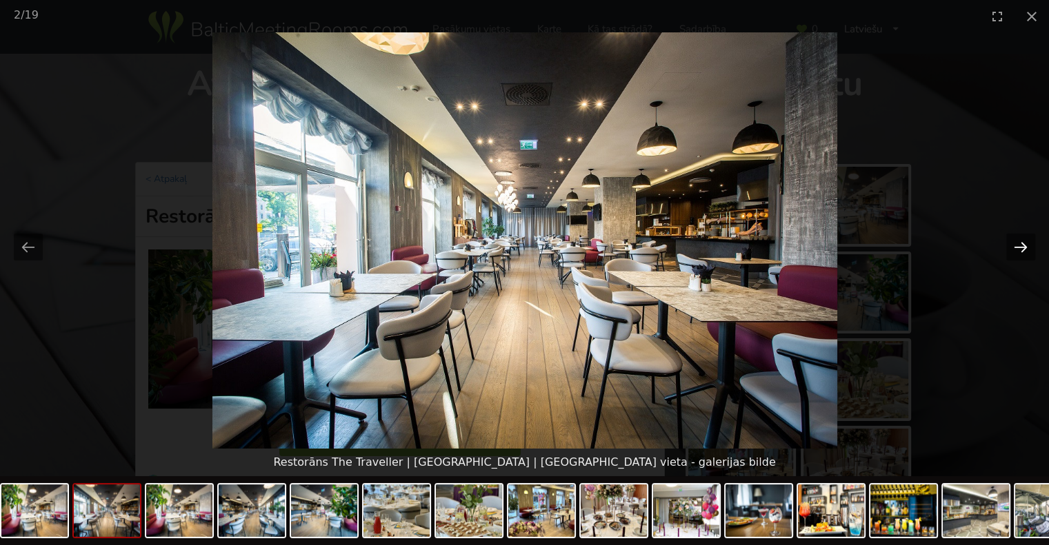
click at [1026, 246] on button "Next slide" at bounding box center [1020, 247] width 29 height 27
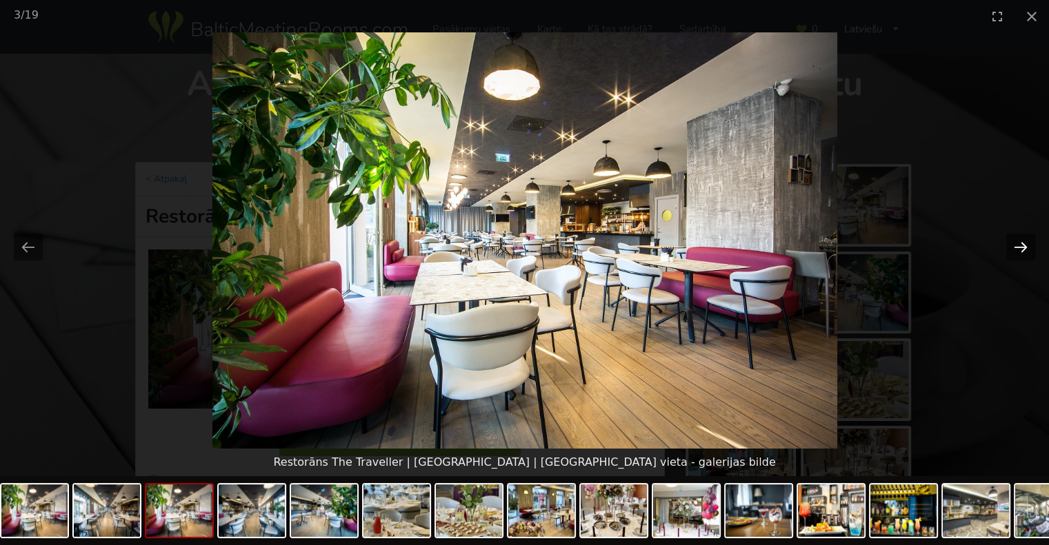
click at [1026, 246] on button "Next slide" at bounding box center [1020, 247] width 29 height 27
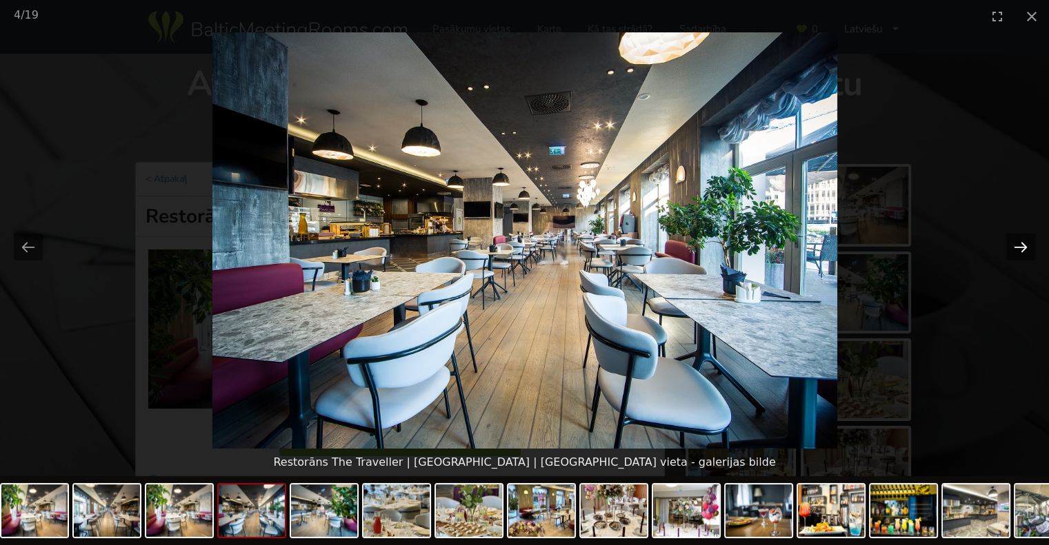
click at [1026, 246] on button "Next slide" at bounding box center [1020, 247] width 29 height 27
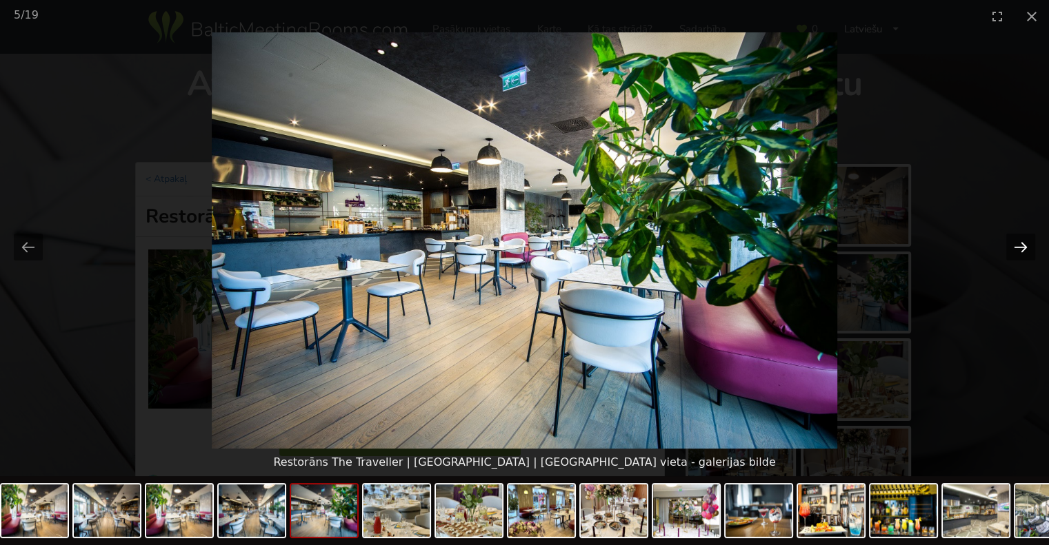
click at [1026, 246] on button "Next slide" at bounding box center [1020, 247] width 29 height 27
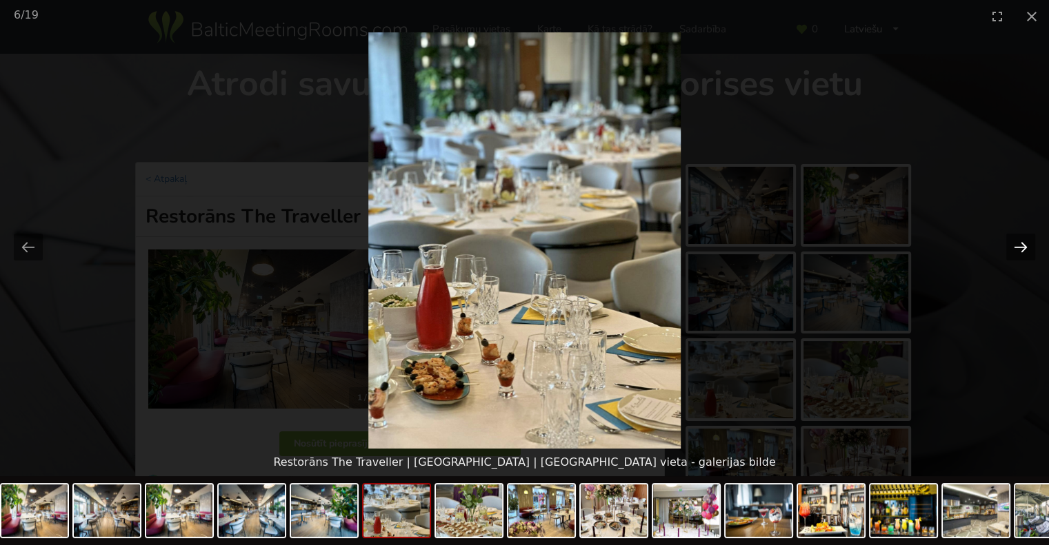
click at [1026, 246] on button "Next slide" at bounding box center [1020, 247] width 29 height 27
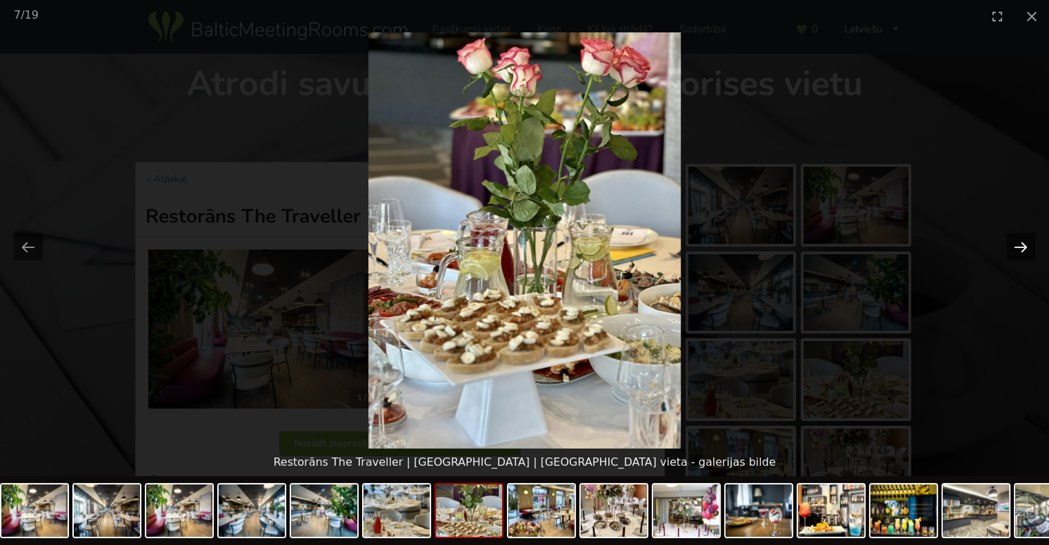
click at [1026, 246] on button "Next slide" at bounding box center [1020, 247] width 29 height 27
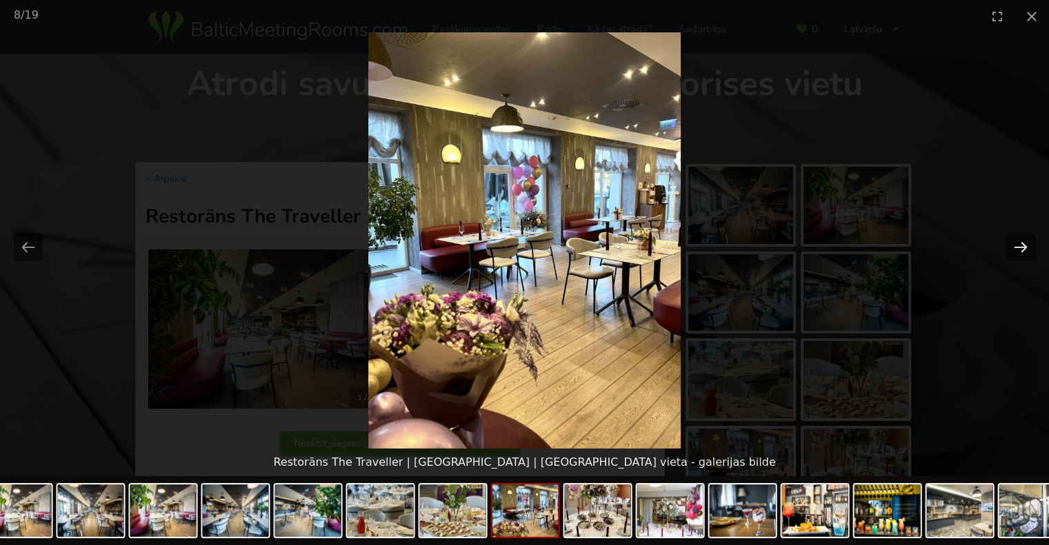
click at [1026, 246] on button "Next slide" at bounding box center [1020, 247] width 29 height 27
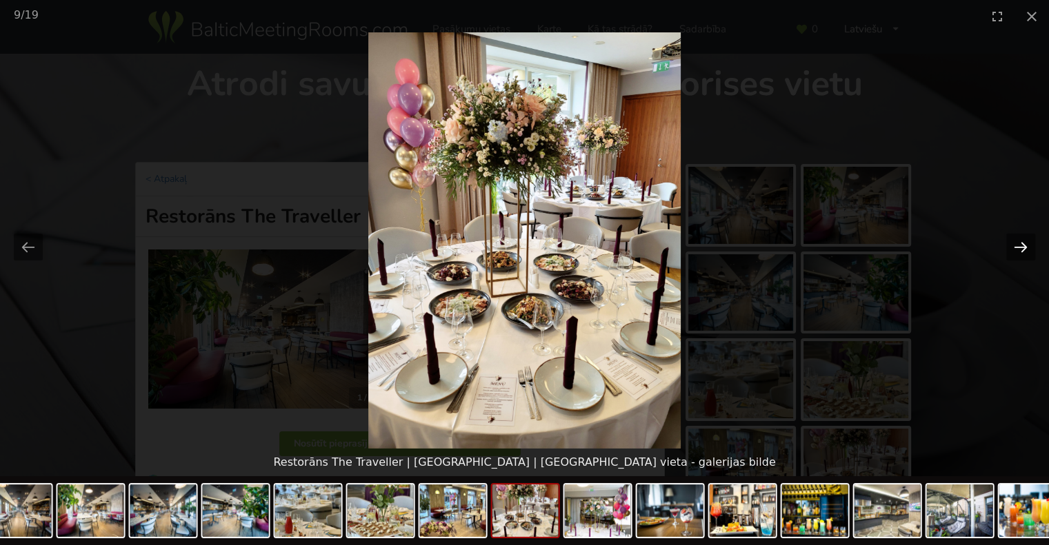
click at [1026, 246] on button "Next slide" at bounding box center [1020, 247] width 29 height 27
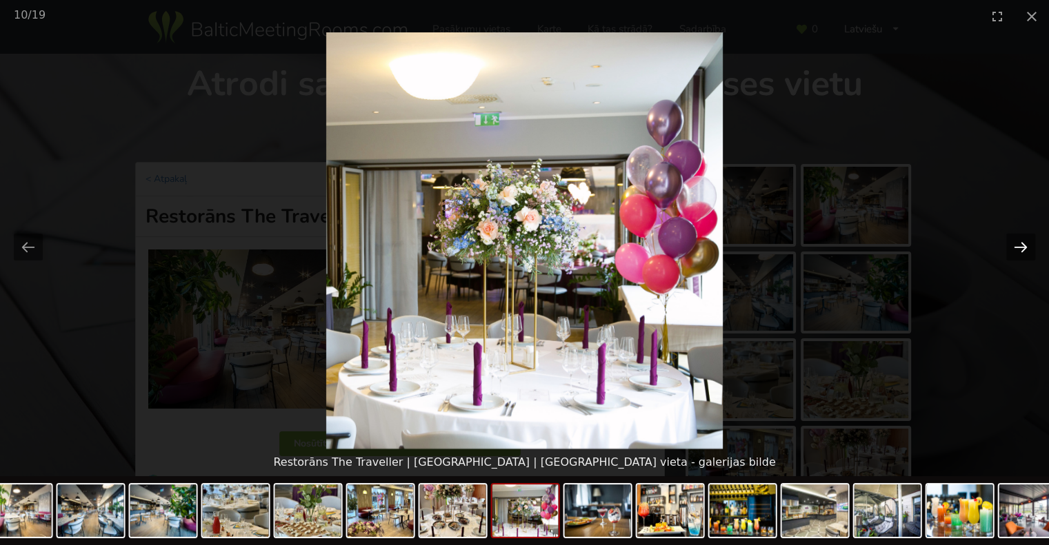
click at [1026, 246] on button "Next slide" at bounding box center [1020, 247] width 29 height 27
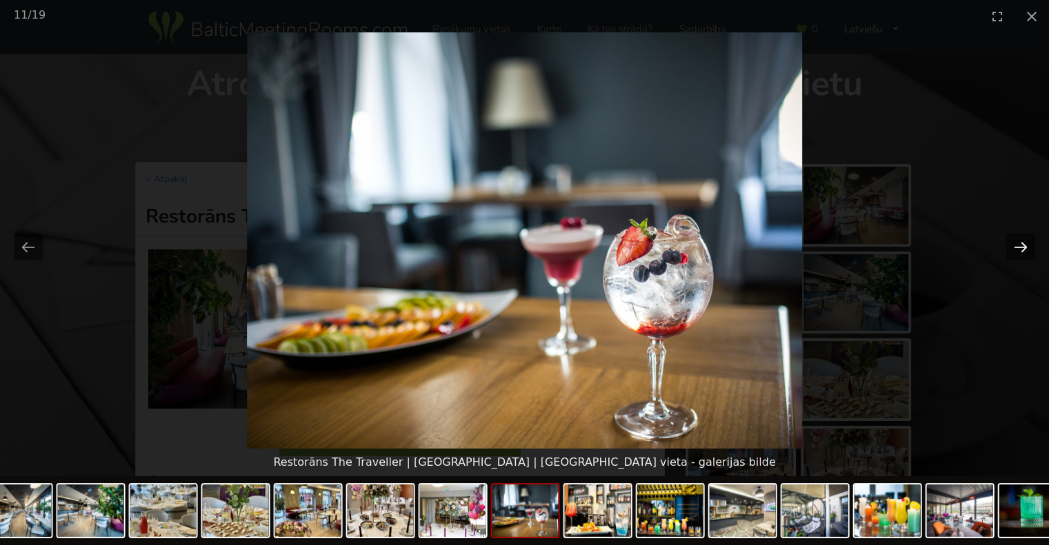
click at [1026, 246] on button "Next slide" at bounding box center [1020, 247] width 29 height 27
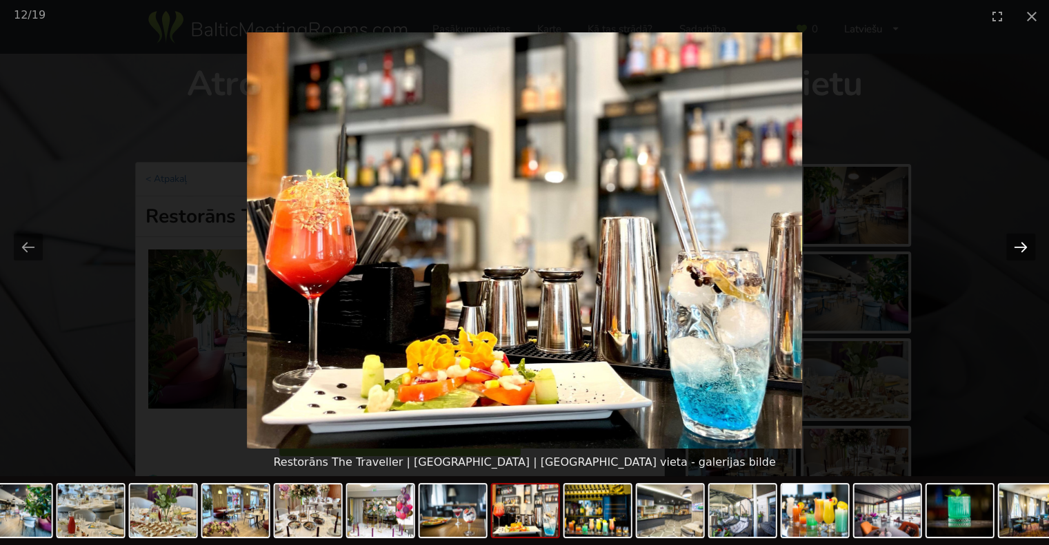
click at [1026, 246] on button "Next slide" at bounding box center [1020, 247] width 29 height 27
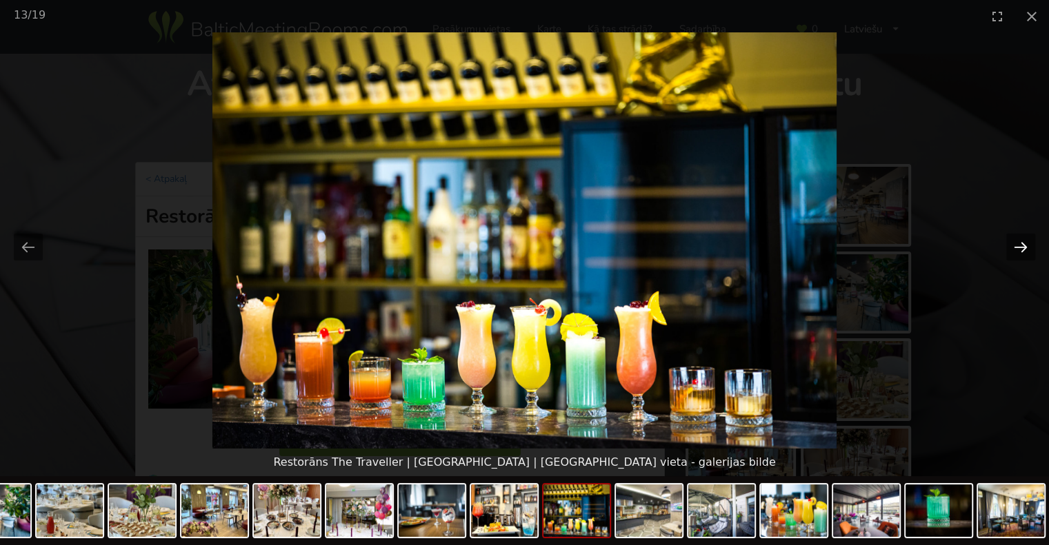
click at [1026, 246] on button "Next slide" at bounding box center [1020, 247] width 29 height 27
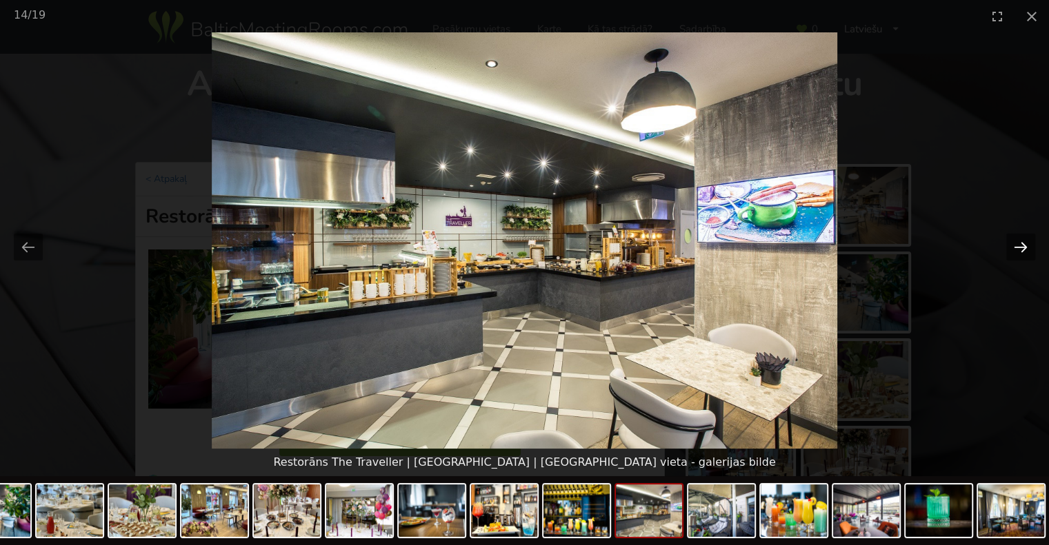
click at [1026, 246] on button "Next slide" at bounding box center [1020, 247] width 29 height 27
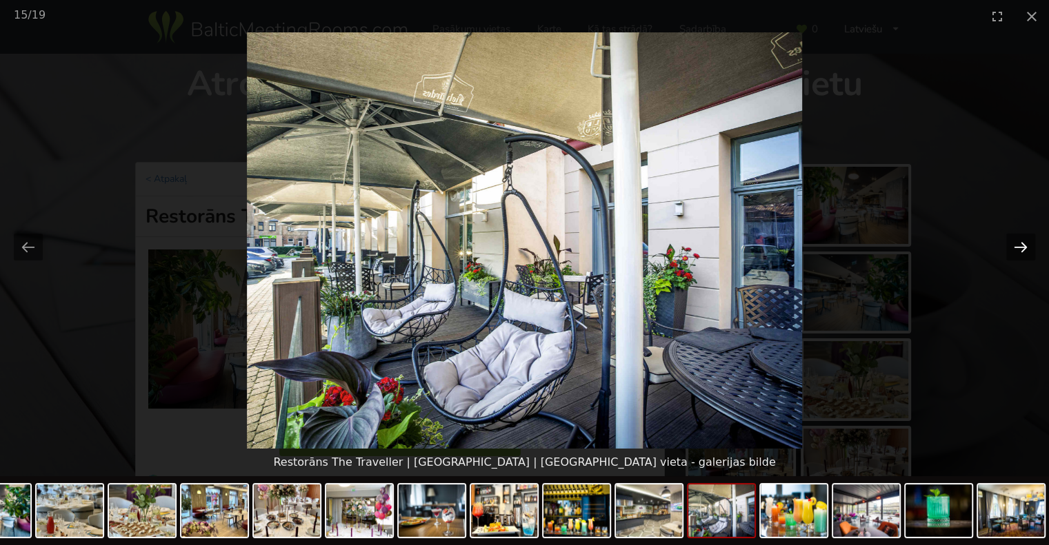
click at [1026, 246] on button "Next slide" at bounding box center [1020, 247] width 29 height 27
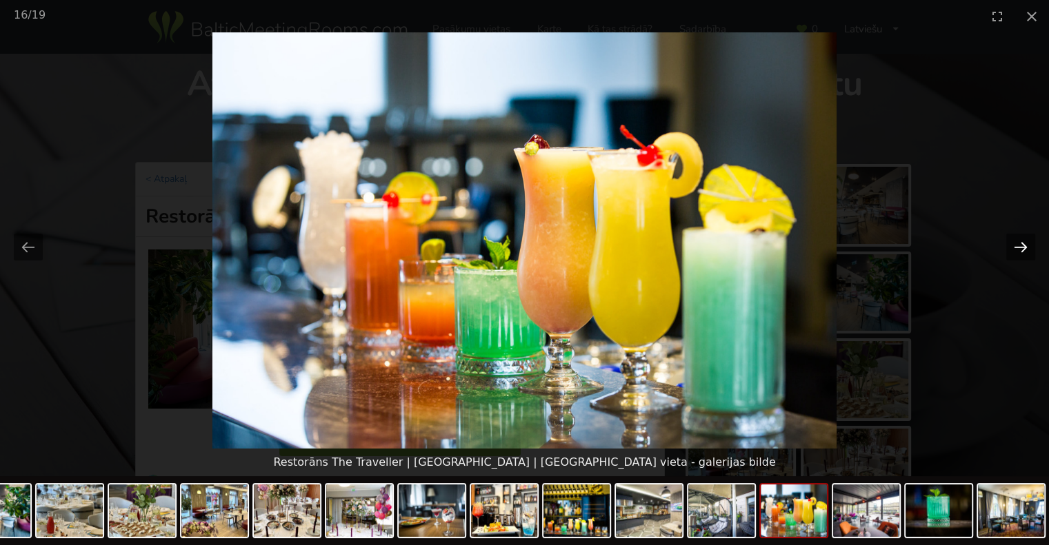
click at [1026, 246] on button "Next slide" at bounding box center [1020, 247] width 29 height 27
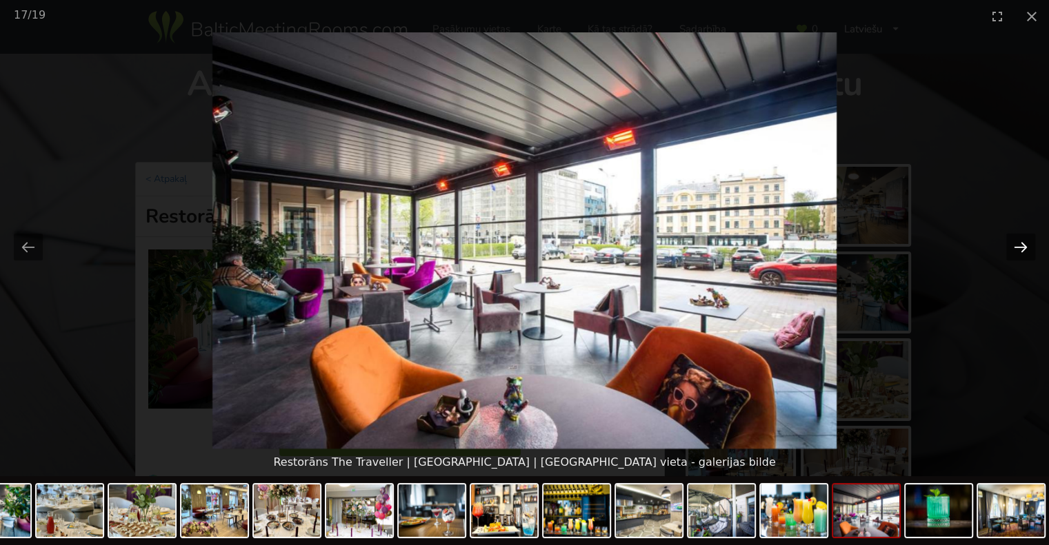
click at [1026, 246] on button "Next slide" at bounding box center [1020, 247] width 29 height 27
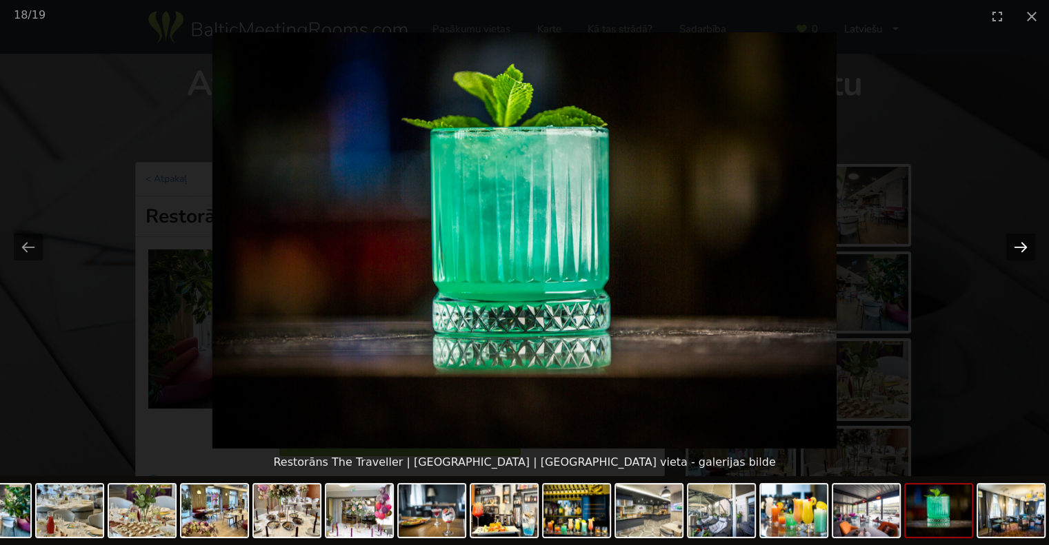
click at [1026, 246] on button "Next slide" at bounding box center [1020, 247] width 29 height 27
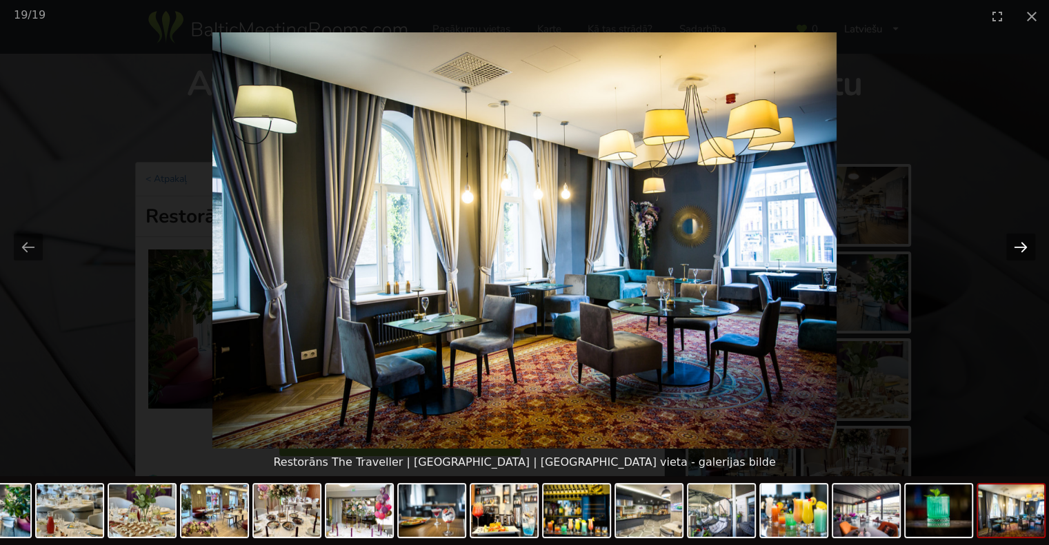
click at [1026, 246] on button "Next slide" at bounding box center [1020, 247] width 29 height 27
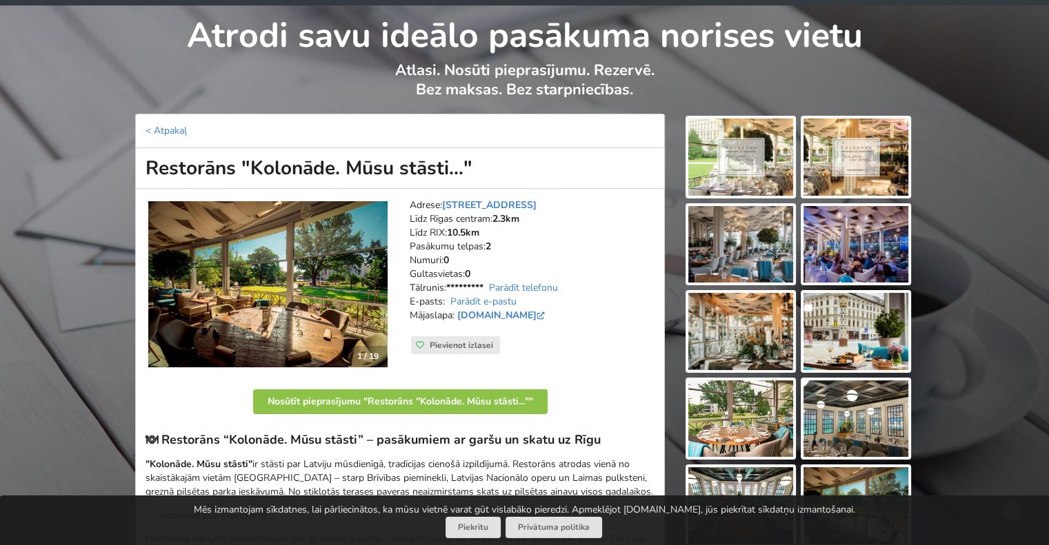
scroll to position [69, 0]
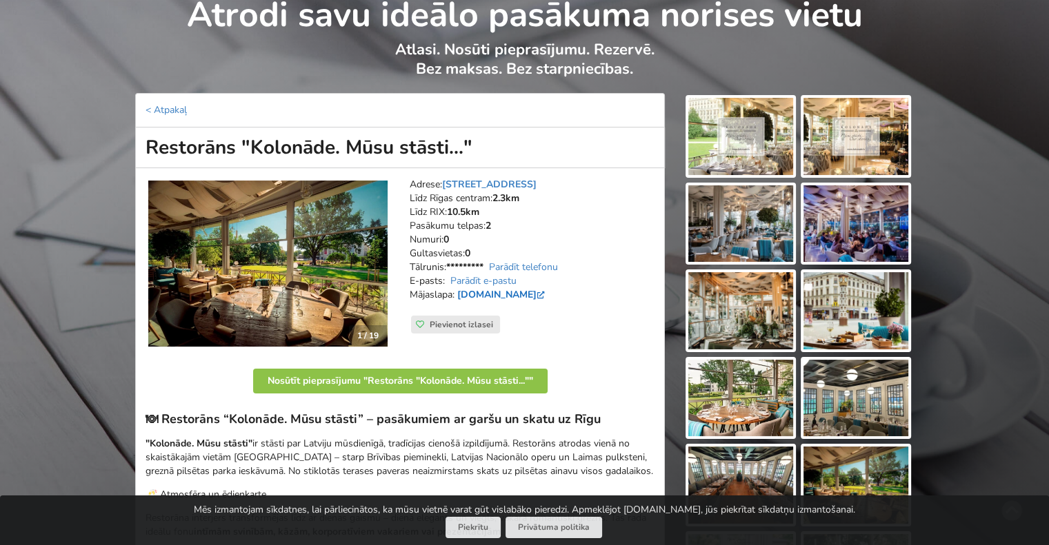
click at [497, 292] on link "[DOMAIN_NAME]" at bounding box center [502, 294] width 90 height 13
